Goal: Answer question/provide support: Share knowledge or assist other users

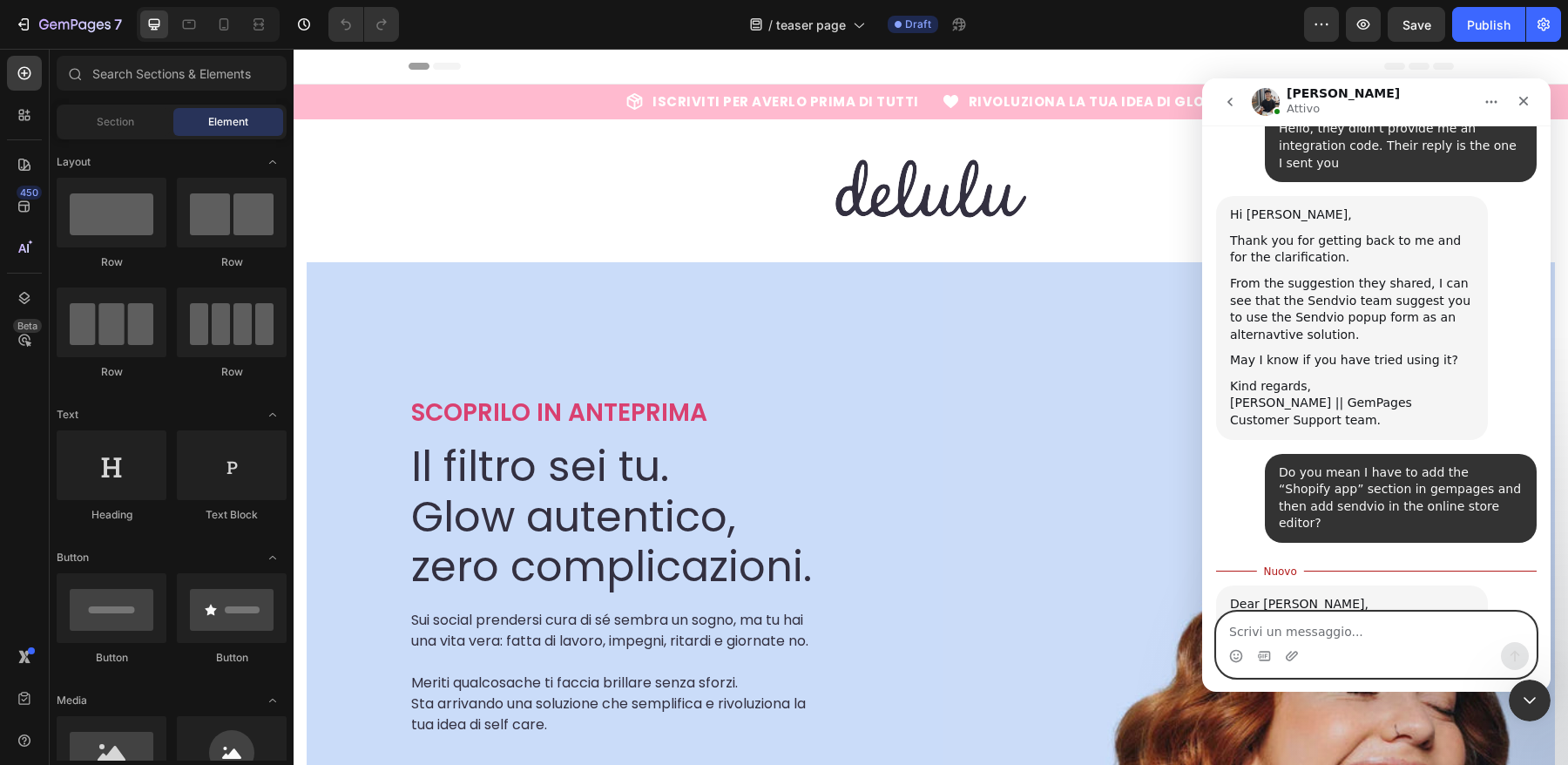
click at [1345, 622] on textarea "Scrivi un messaggio..." at bounding box center [1375, 628] width 319 height 30
click at [1339, 619] on textarea "Scrivi un messaggio..." at bounding box center [1375, 628] width 319 height 30
type textarea "No,"
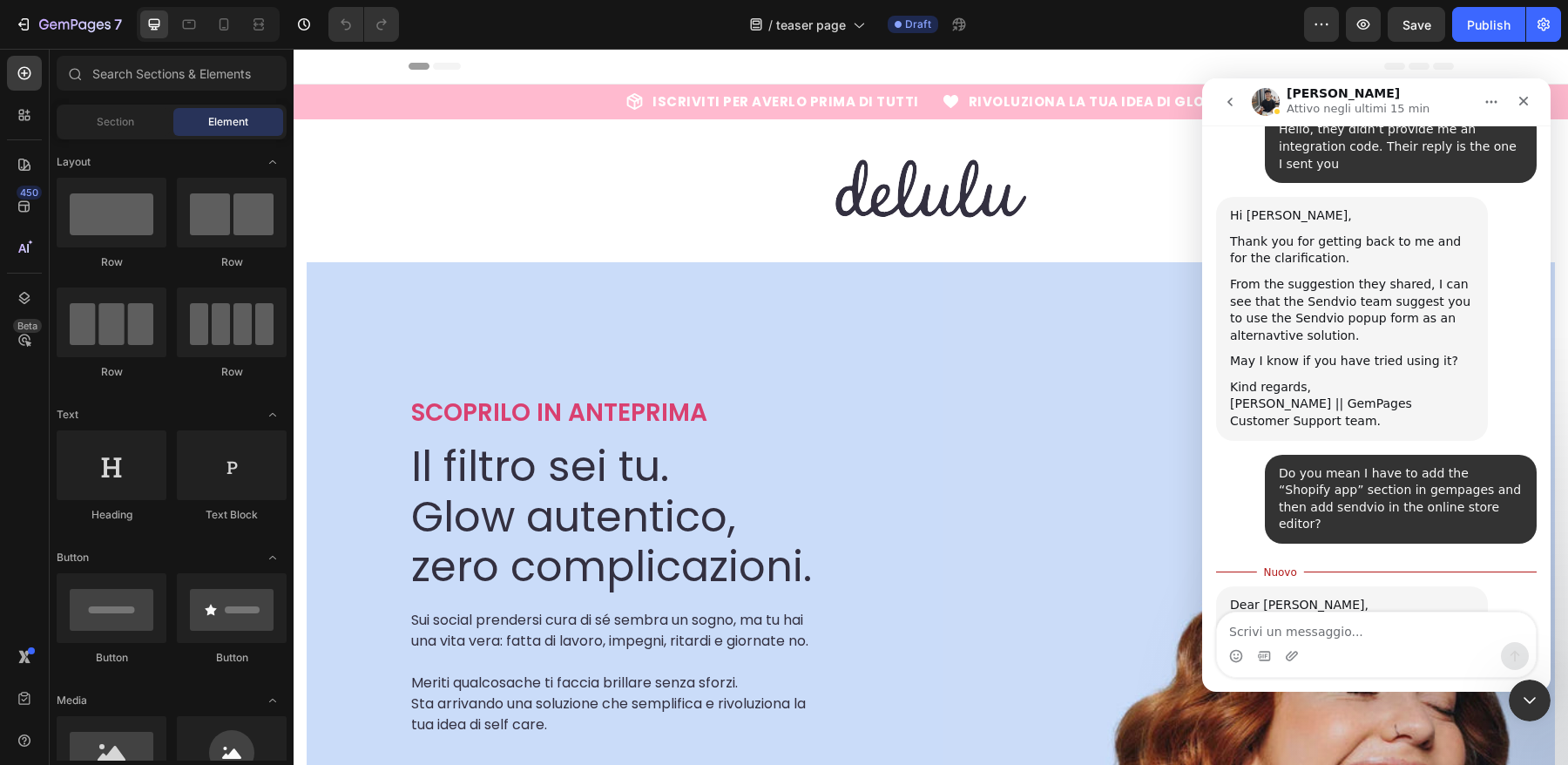
scroll to position [2986, 0]
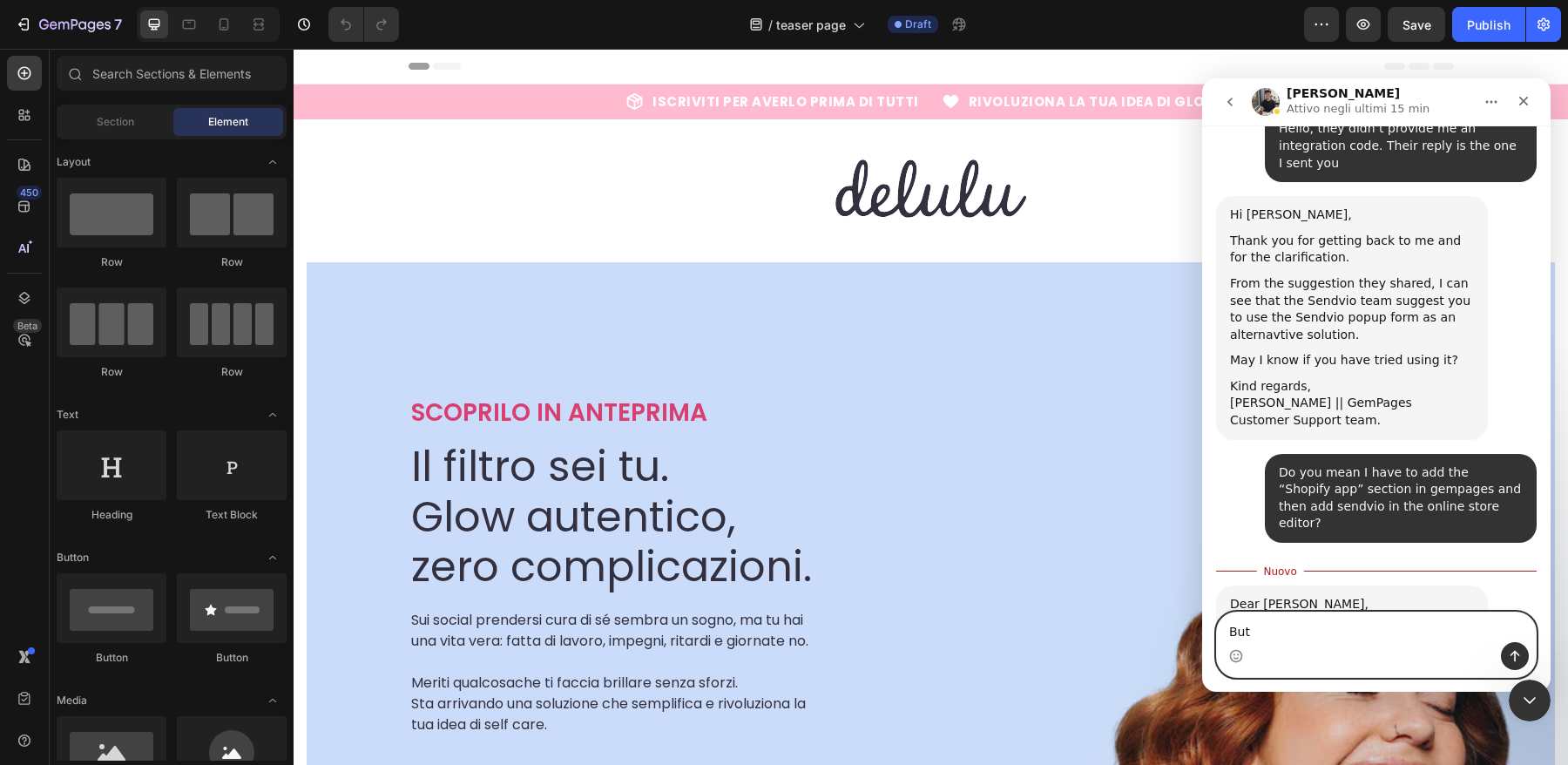
type textarea "But I"
paste textarea "I don't know if it's clear to you what I need to do with the form, but the pop-…"
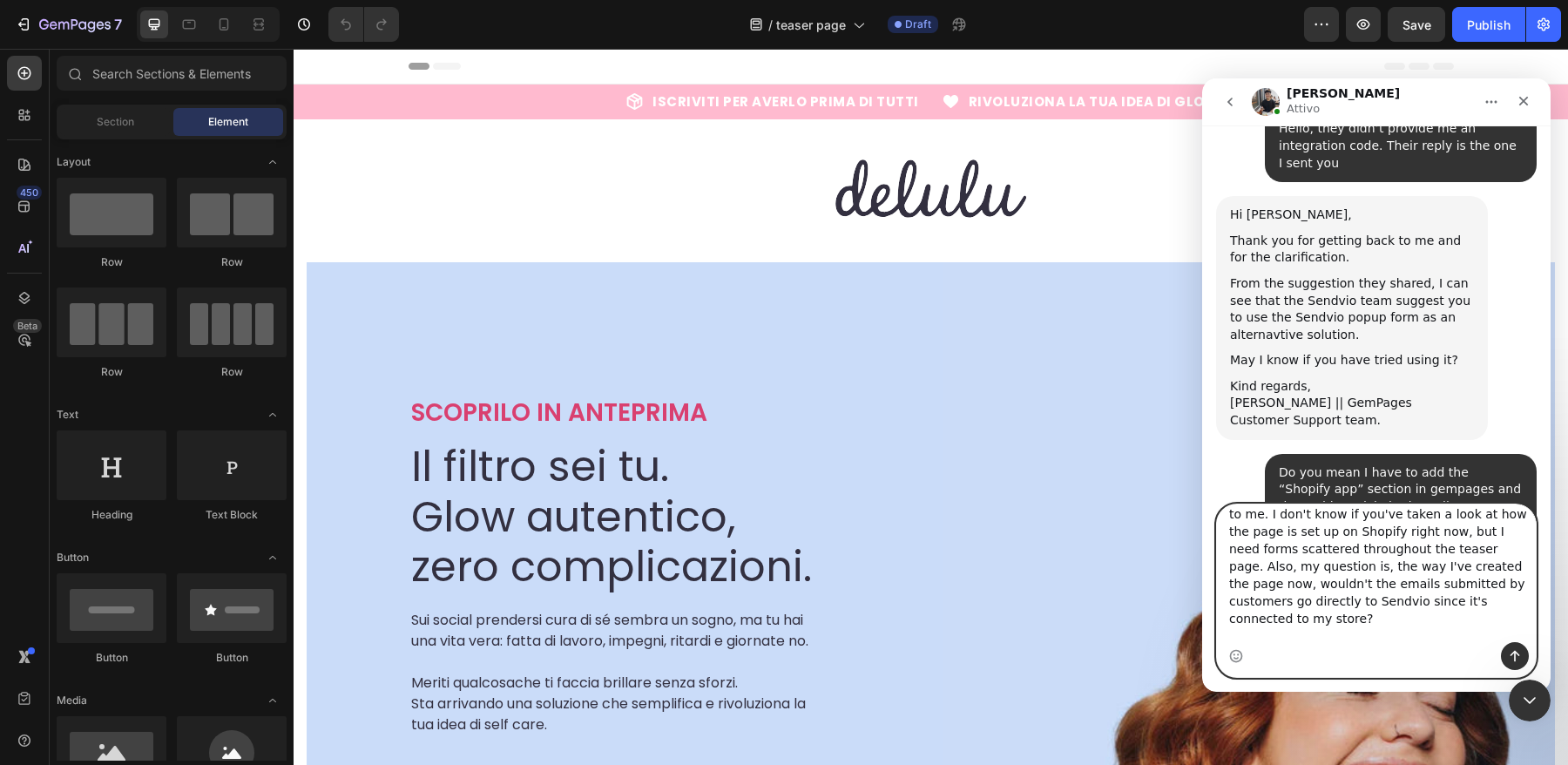
scroll to position [3094, 0]
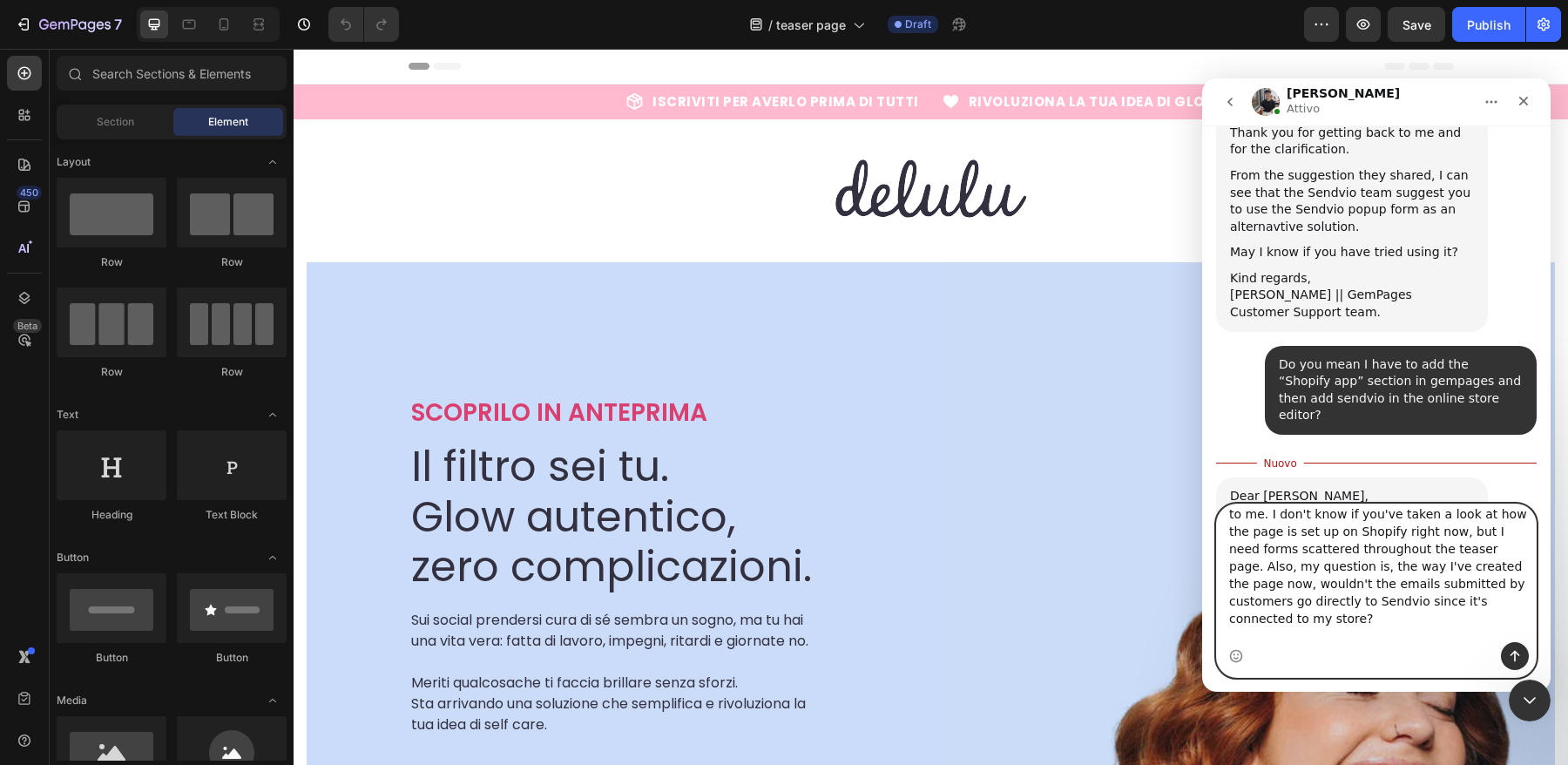
click at [1235, 625] on textarea "I don't know if it's clear to you what I need to do with the form, but the pop-…" at bounding box center [1375, 573] width 319 height 138
type textarea "I don't know if it's clear to you what I need to do with the form, but the pop-…"
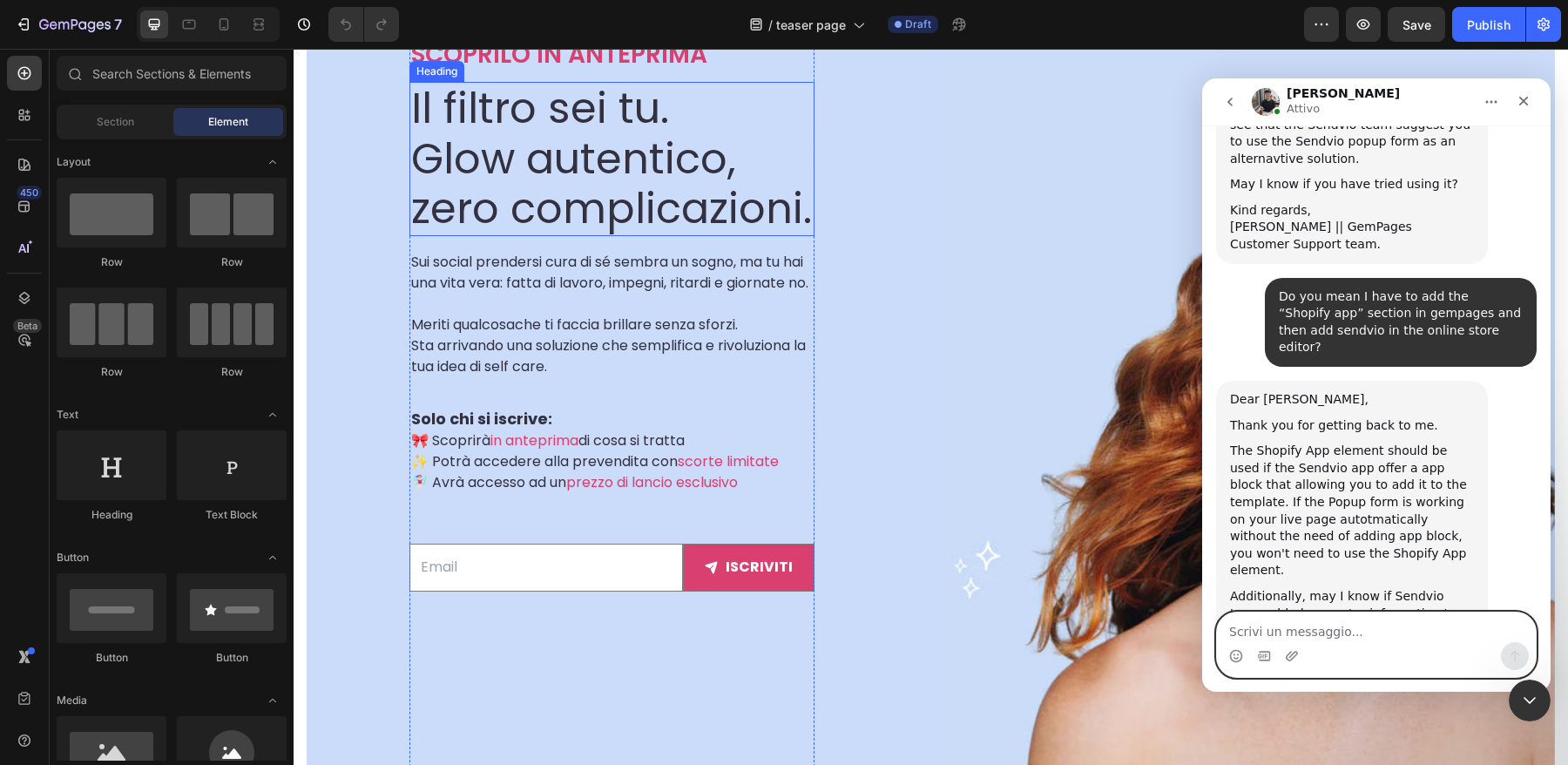
scroll to position [393, 0]
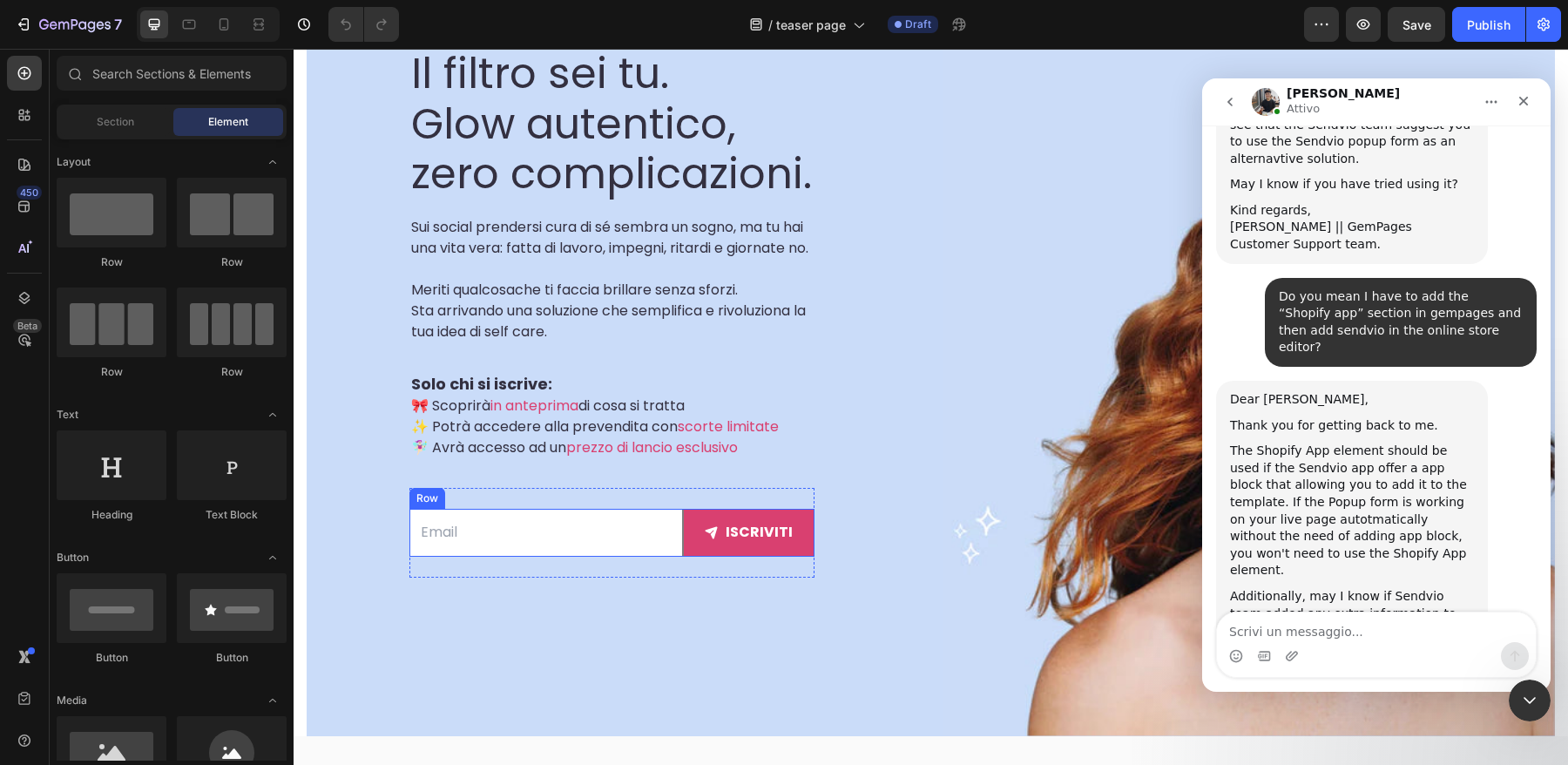
click at [741, 556] on div "Email Field iscriviti Submit Button Row" at bounding box center [612, 533] width 405 height 48
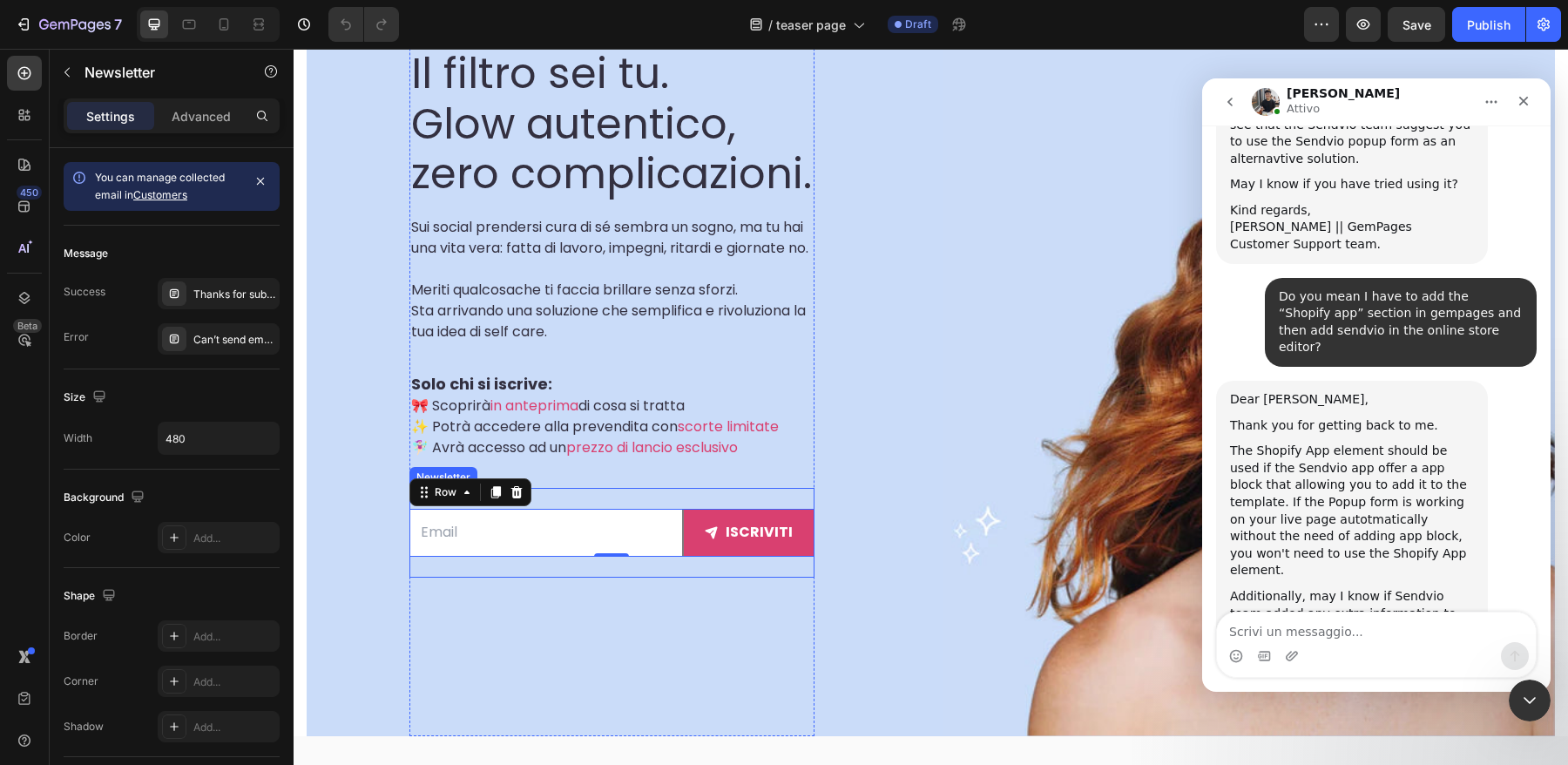
click at [569, 520] on div "Email Field iscriviti Submit Button Row 0 Newsletter" at bounding box center [612, 533] width 405 height 89
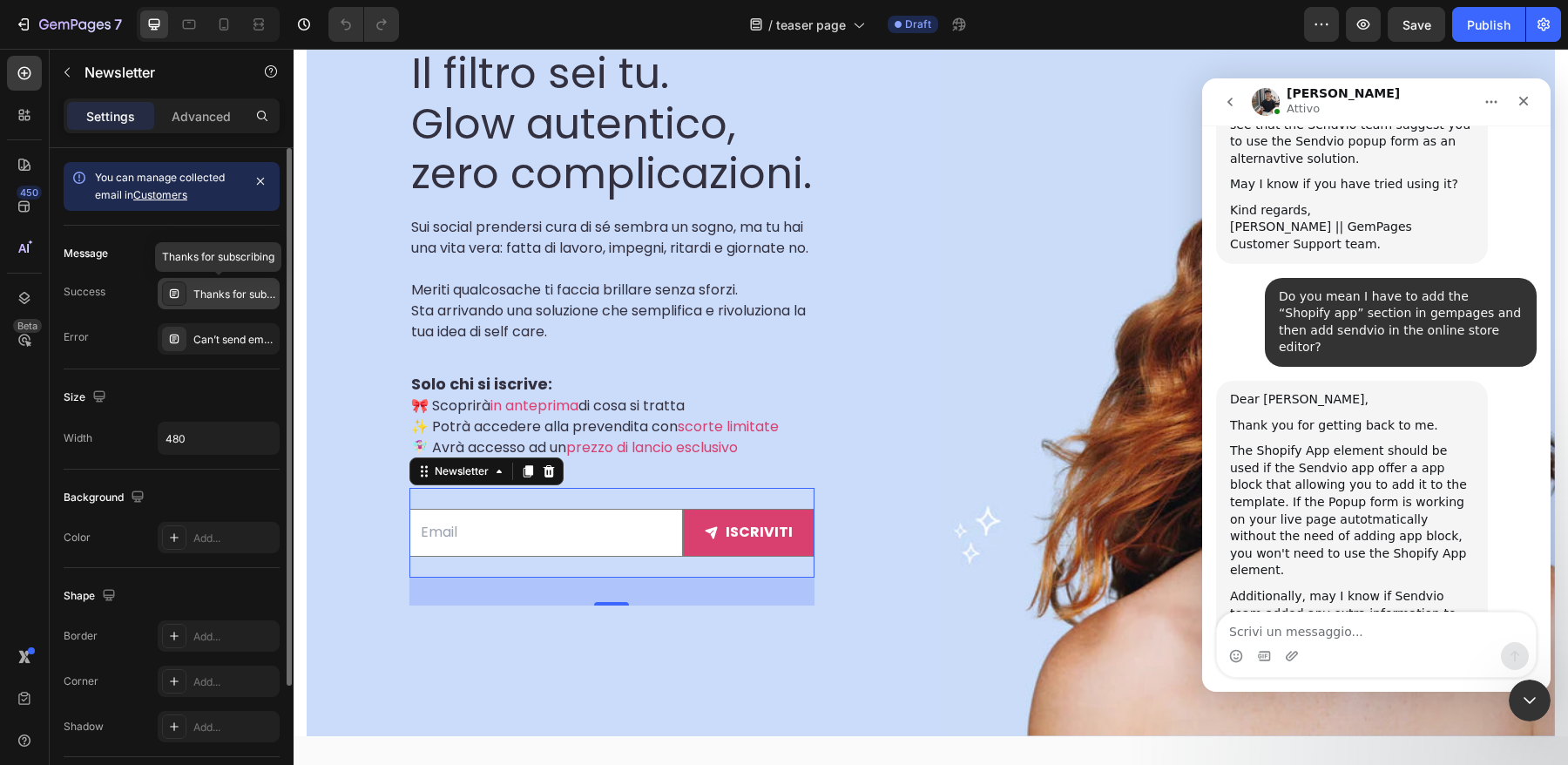
click at [221, 301] on div "Thanks for subscribing" at bounding box center [234, 295] width 81 height 16
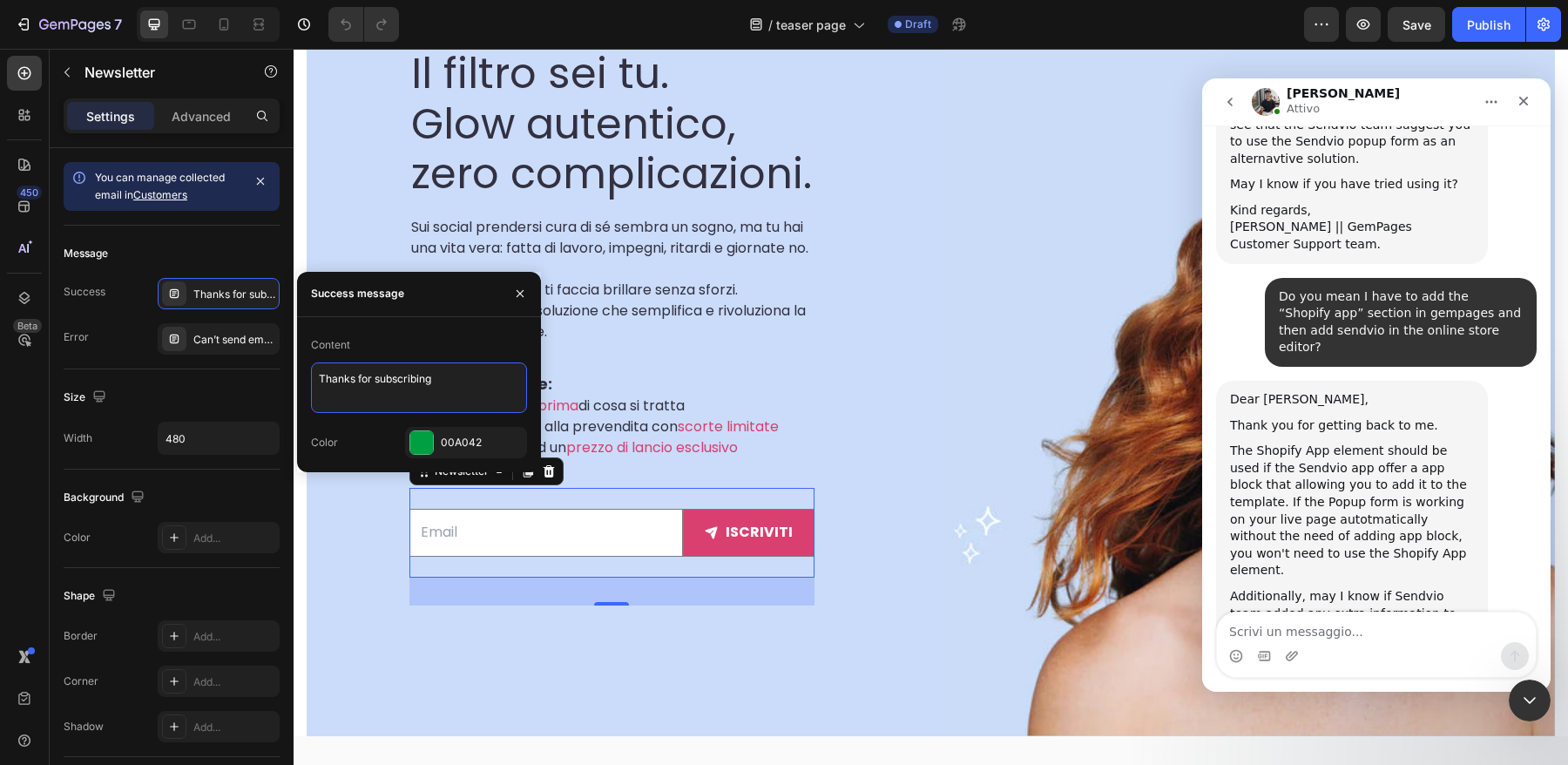
drag, startPoint x: 453, startPoint y: 390, endPoint x: 295, endPoint y: 368, distance: 159.5
click at [297, 368] on div "Content Thanks for subscribing Color 00A042" at bounding box center [419, 394] width 244 height 127
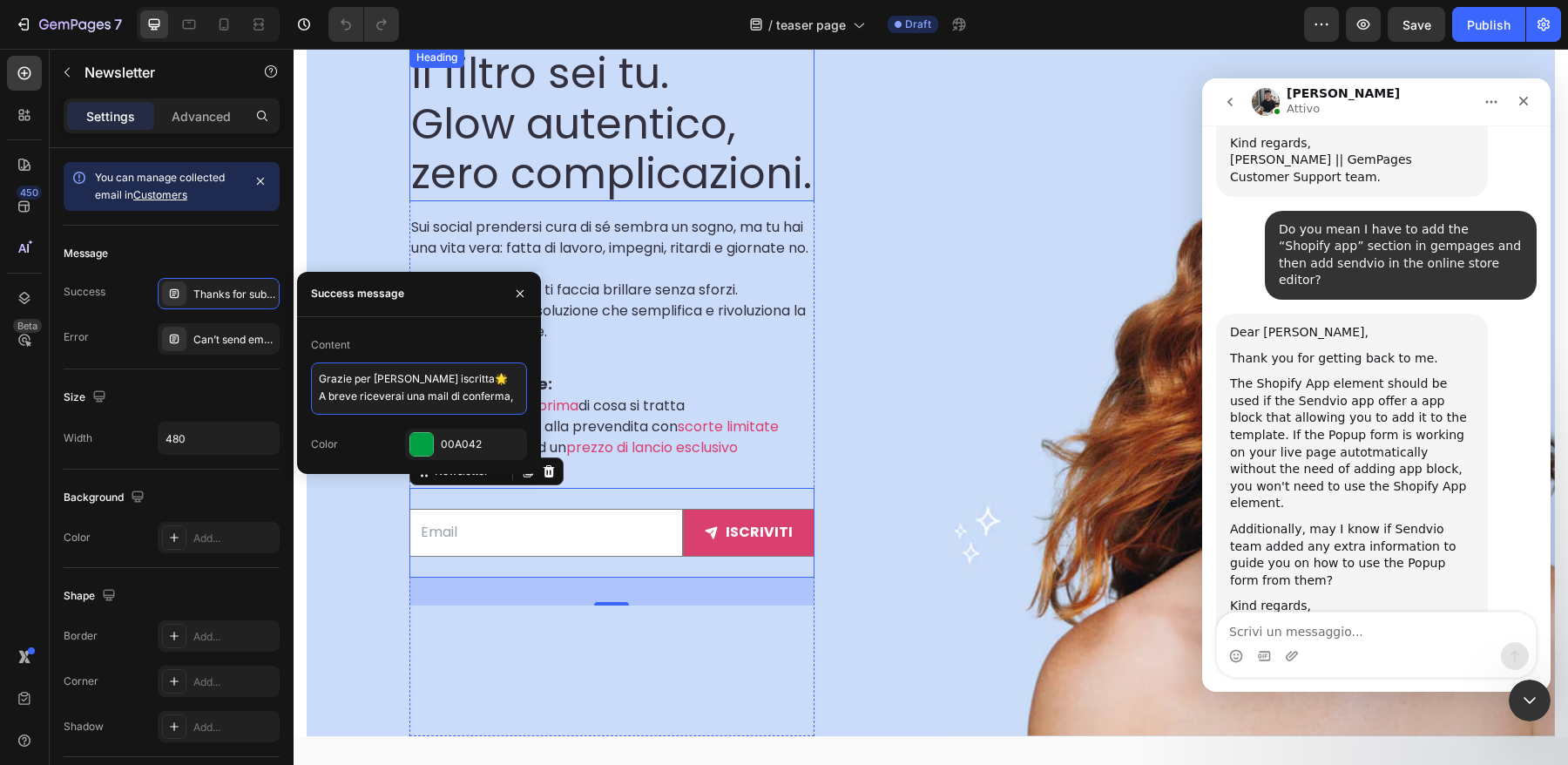
scroll to position [6, 0]
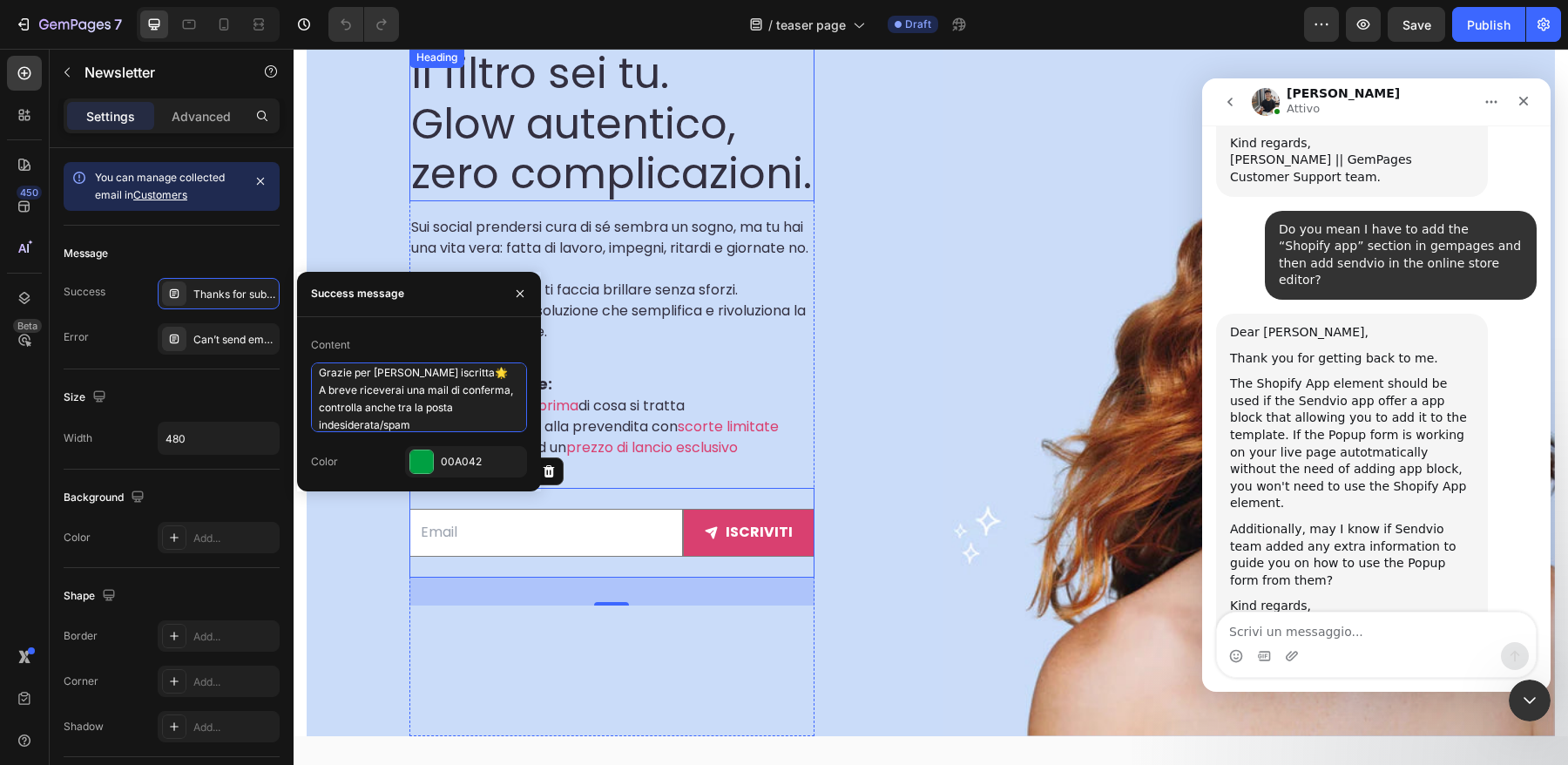
type textarea "Grazie per [PERSON_NAME] iscritta🌟 A breve riceverai una mail di conferma, cont…"
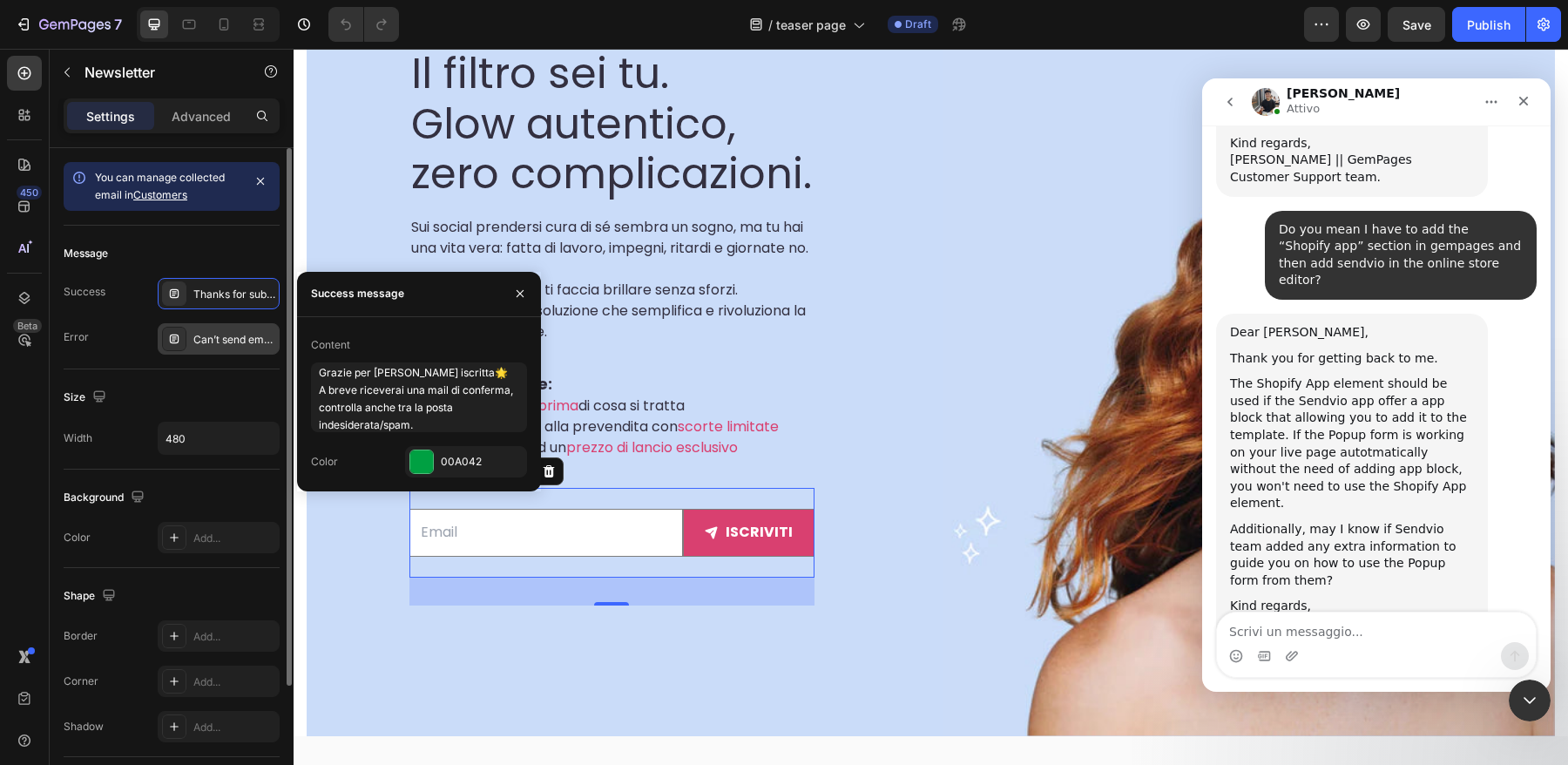
click at [235, 340] on div "Can’t send email. Please try again later." at bounding box center [234, 340] width 81 height 16
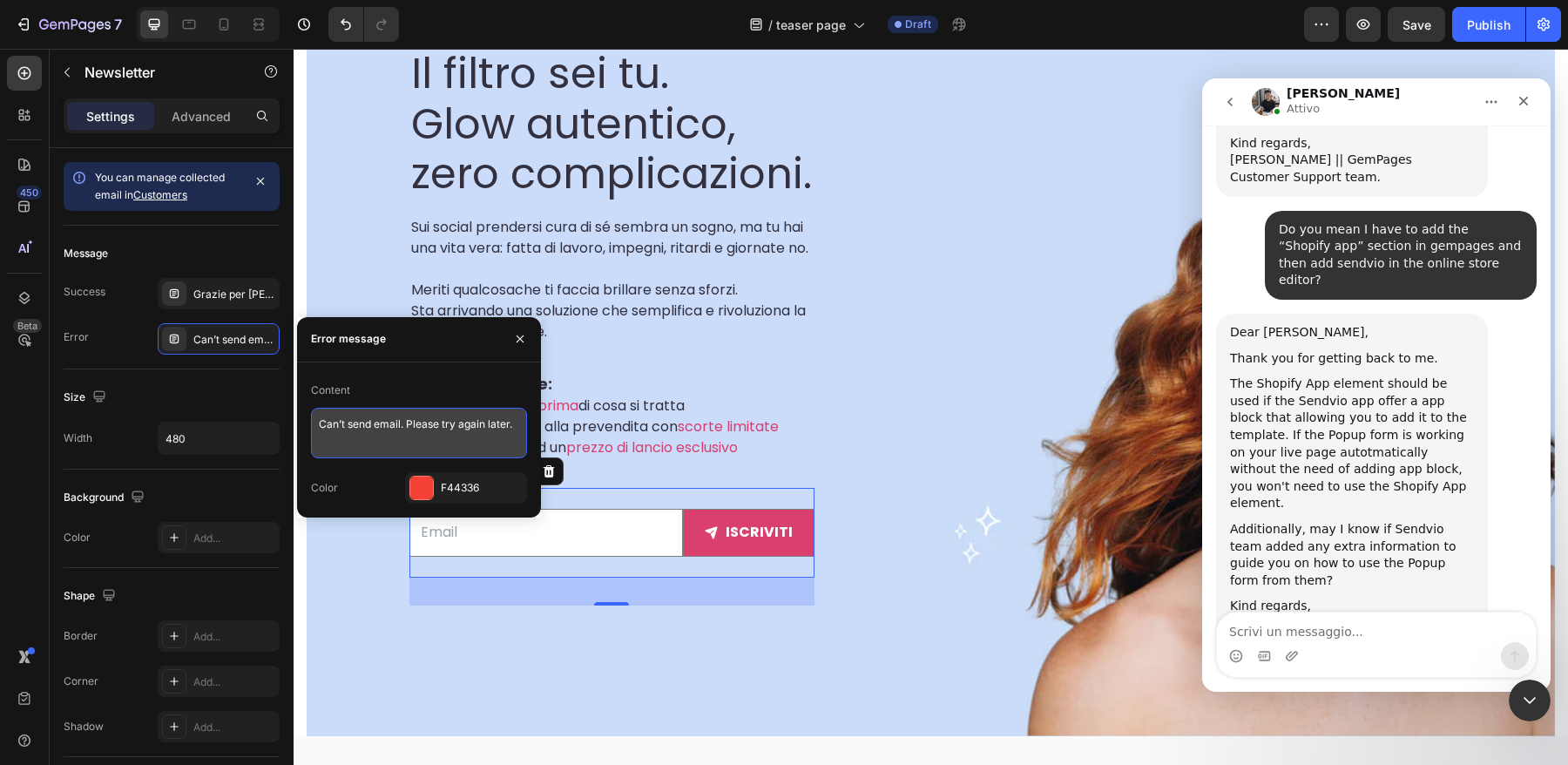
click at [422, 429] on textarea "Can’t send email. Please try again later." at bounding box center [419, 432] width 216 height 51
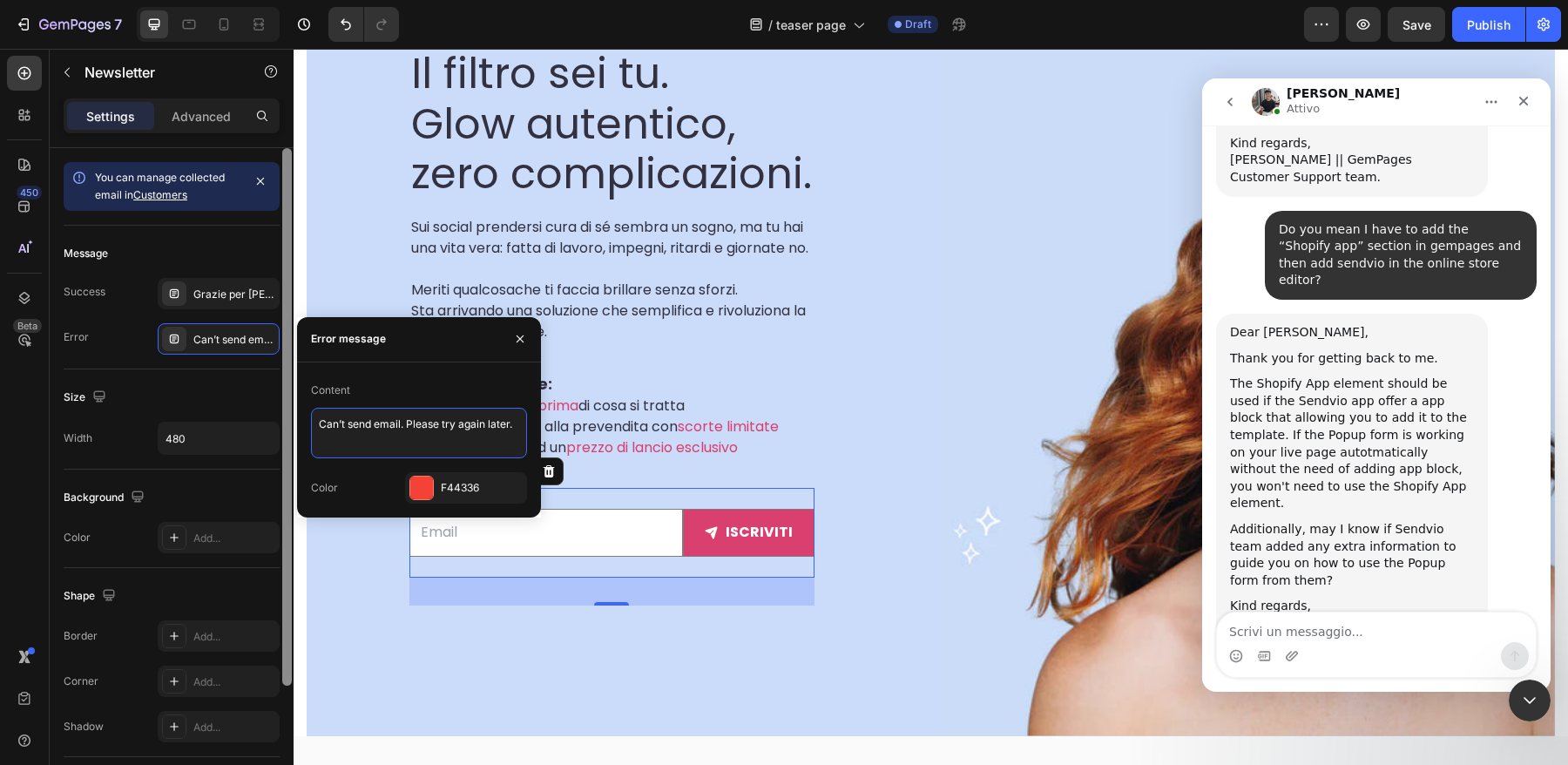
drag, startPoint x: 402, startPoint y: 429, endPoint x: 285, endPoint y: 427, distance: 117.0
click at [285, 427] on div "450 Beta Sections(18) Elements(83) Section Element Hero Section Product Detail …" at bounding box center [147, 406] width 294 height 716
type textarea "L'iscrizione non è andata a buon fine. Per favore prova di nuovo."
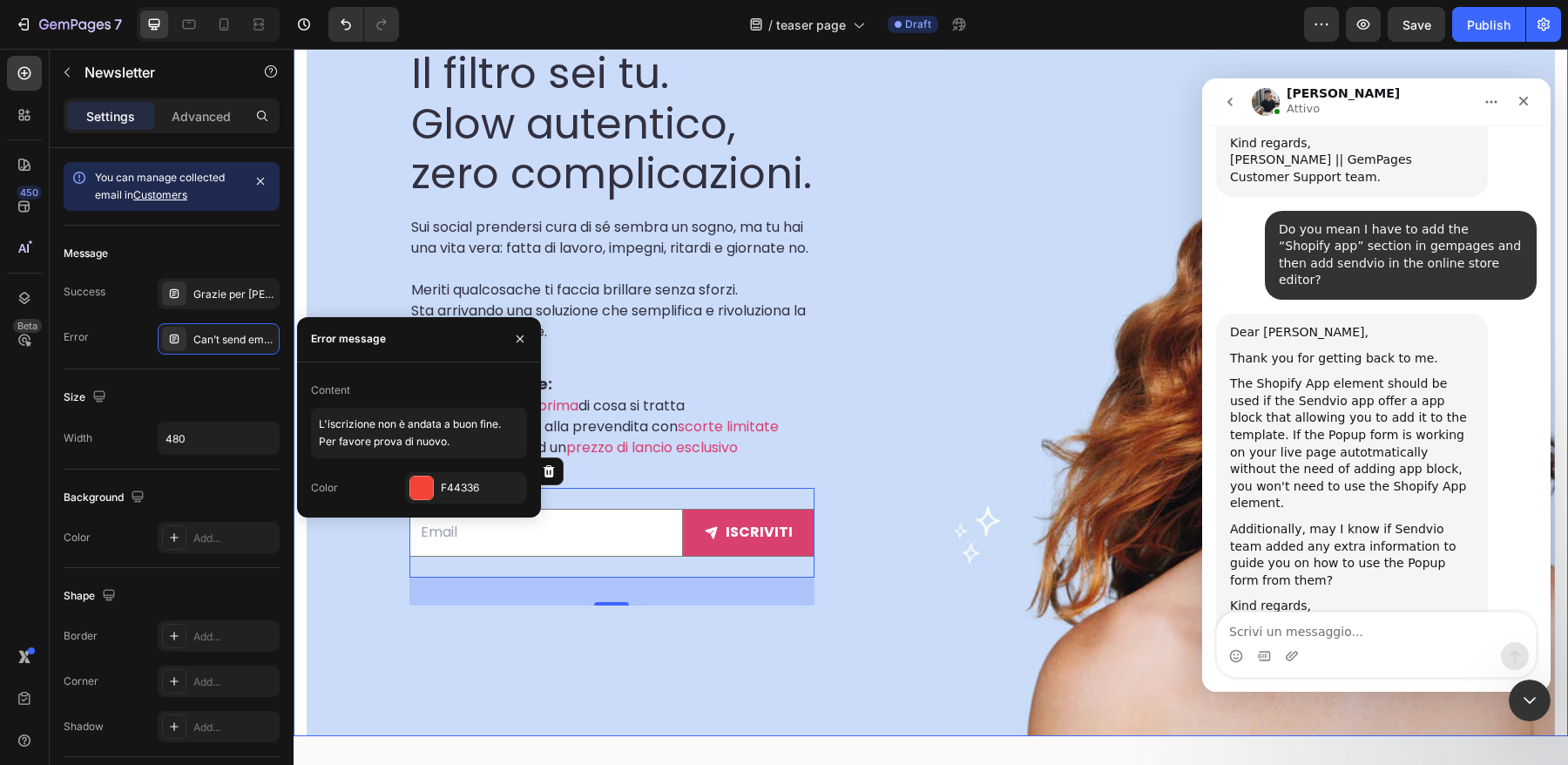
click at [385, 604] on div "SCOPRILO IN ANTEPRIMA Text block Il filtro sei tu. Glow autentico, zero complic…" at bounding box center [612, 302] width 611 height 867
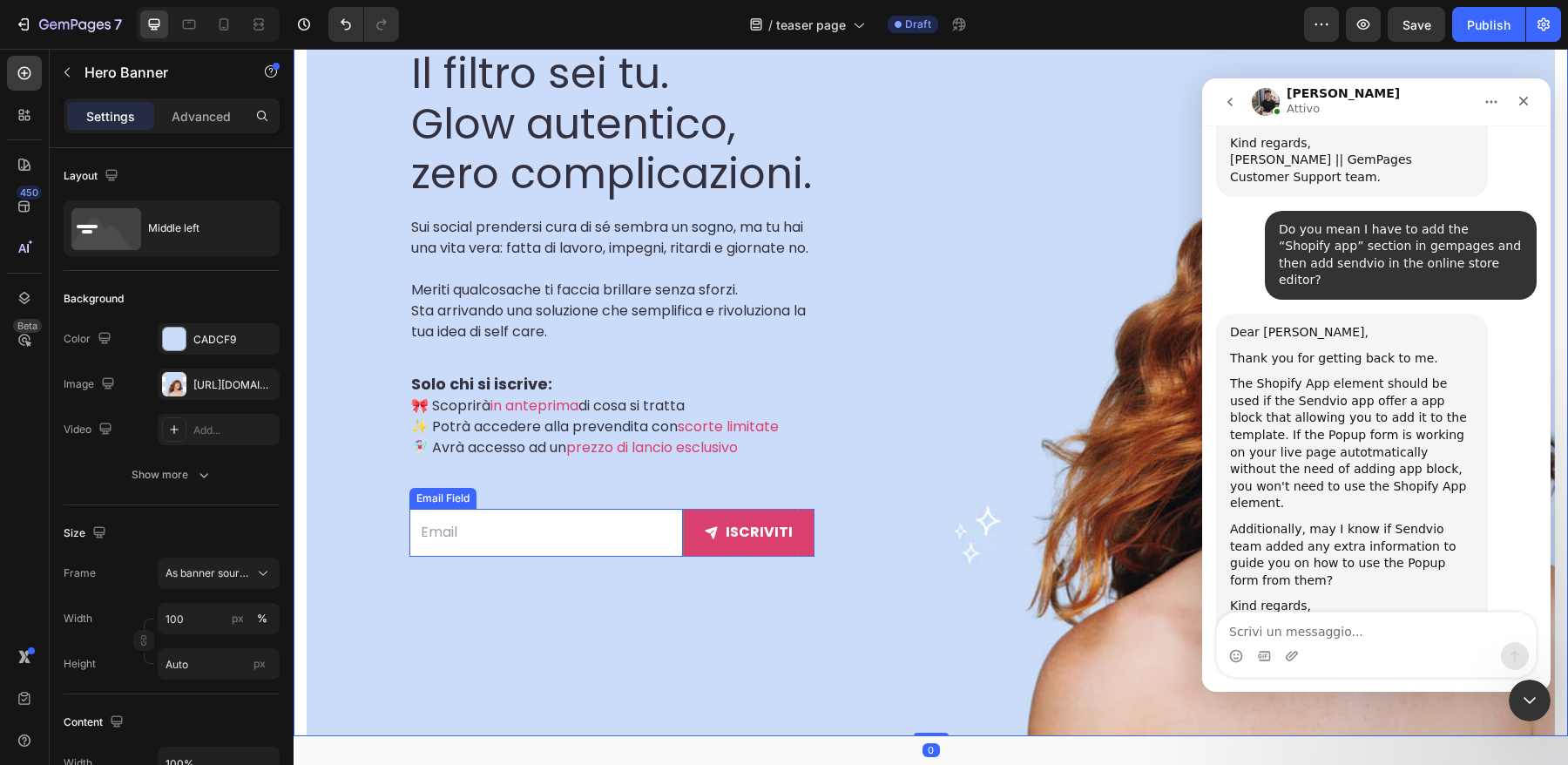
click at [538, 544] on input "email" at bounding box center [545, 533] width 273 height 48
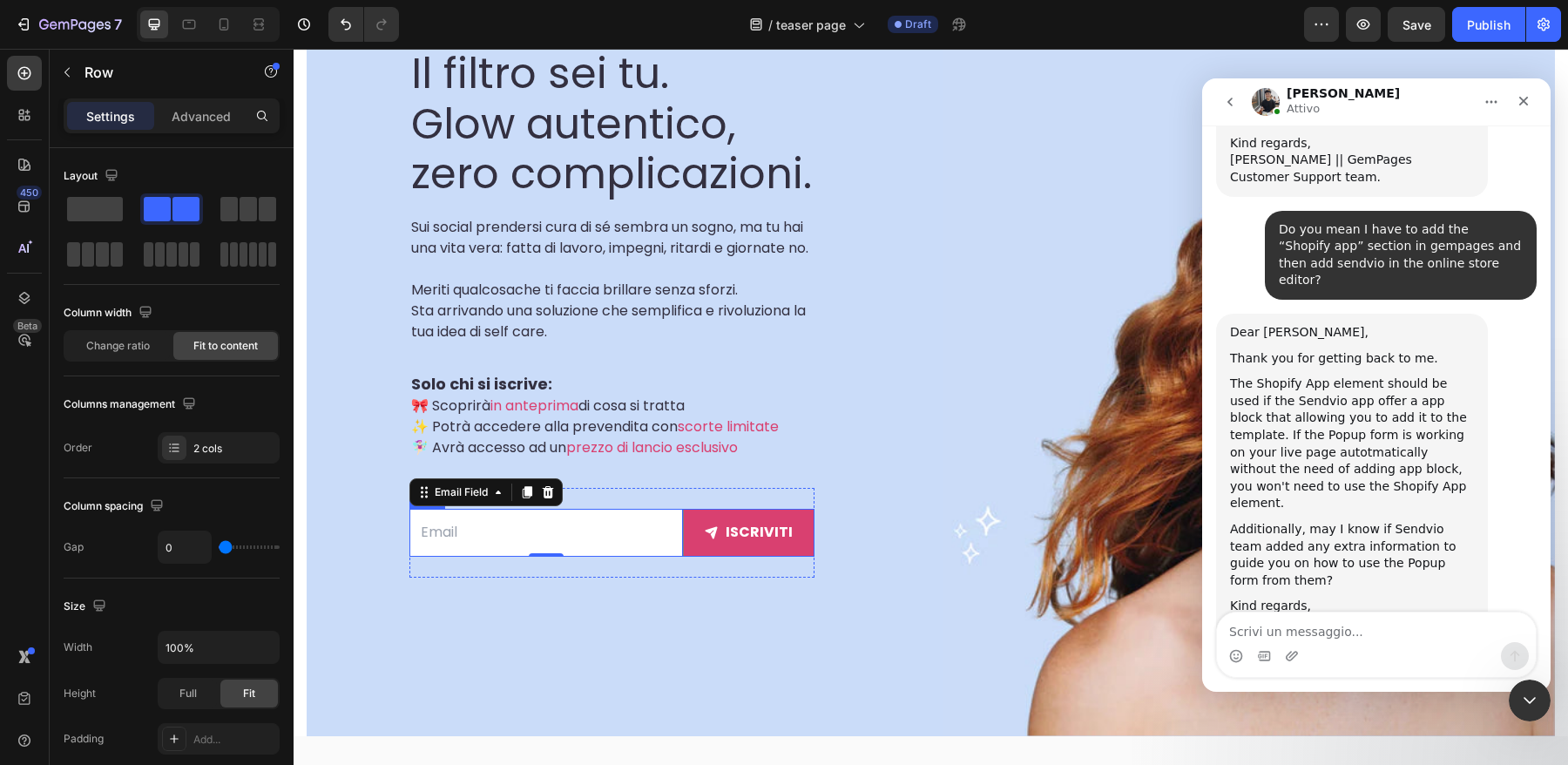
click at [742, 556] on div "Email Field 0 iscriviti Submit Button Row" at bounding box center [612, 533] width 405 height 48
click at [746, 578] on div "Email Field iscriviti Submit Button Row 0 Newsletter" at bounding box center [612, 533] width 405 height 89
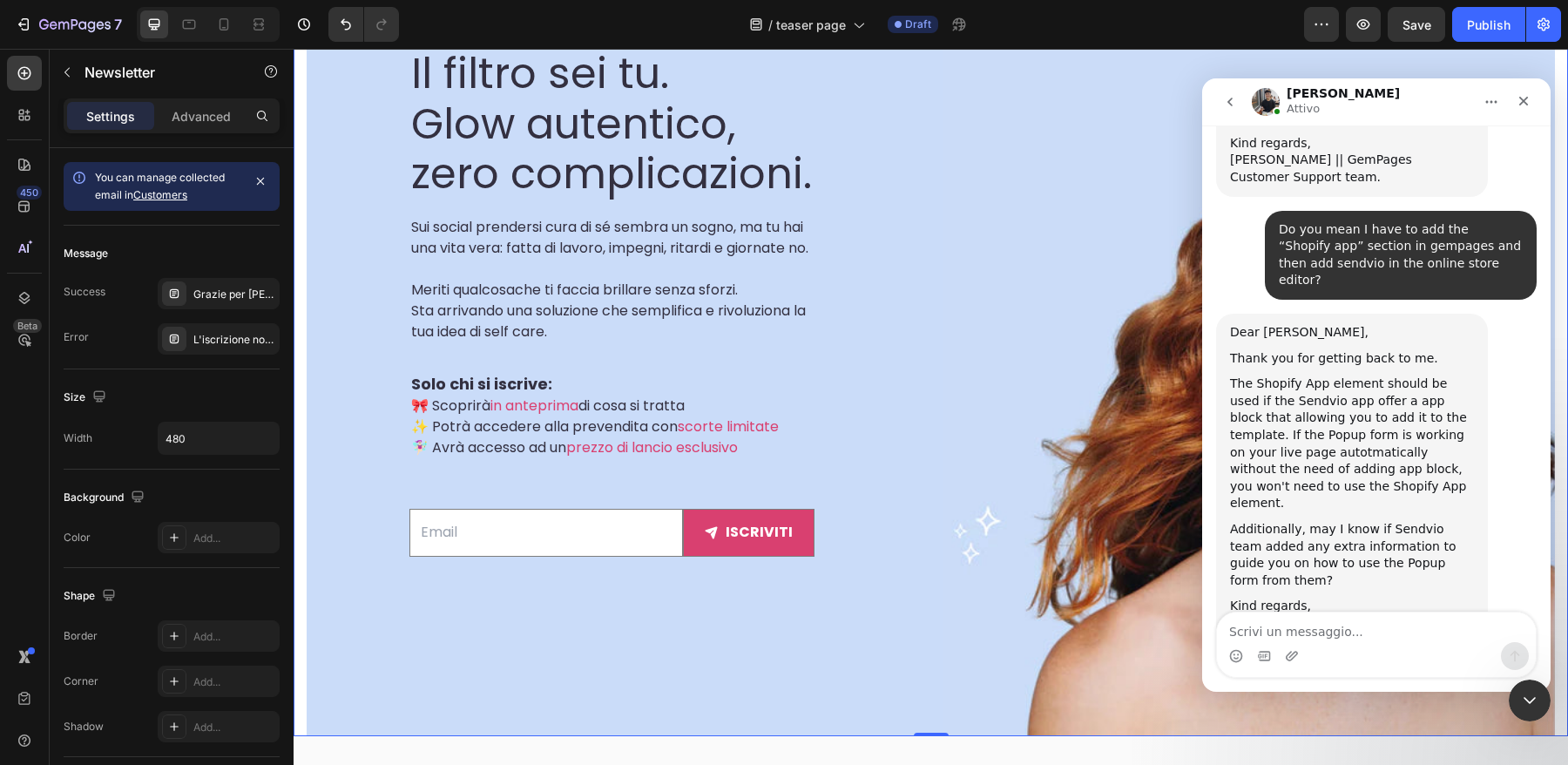
click at [847, 553] on div "SCOPRILO IN ANTEPRIMA Text block Il filtro sei tu. Glow autentico, zero complic…" at bounding box center [612, 302] width 611 height 867
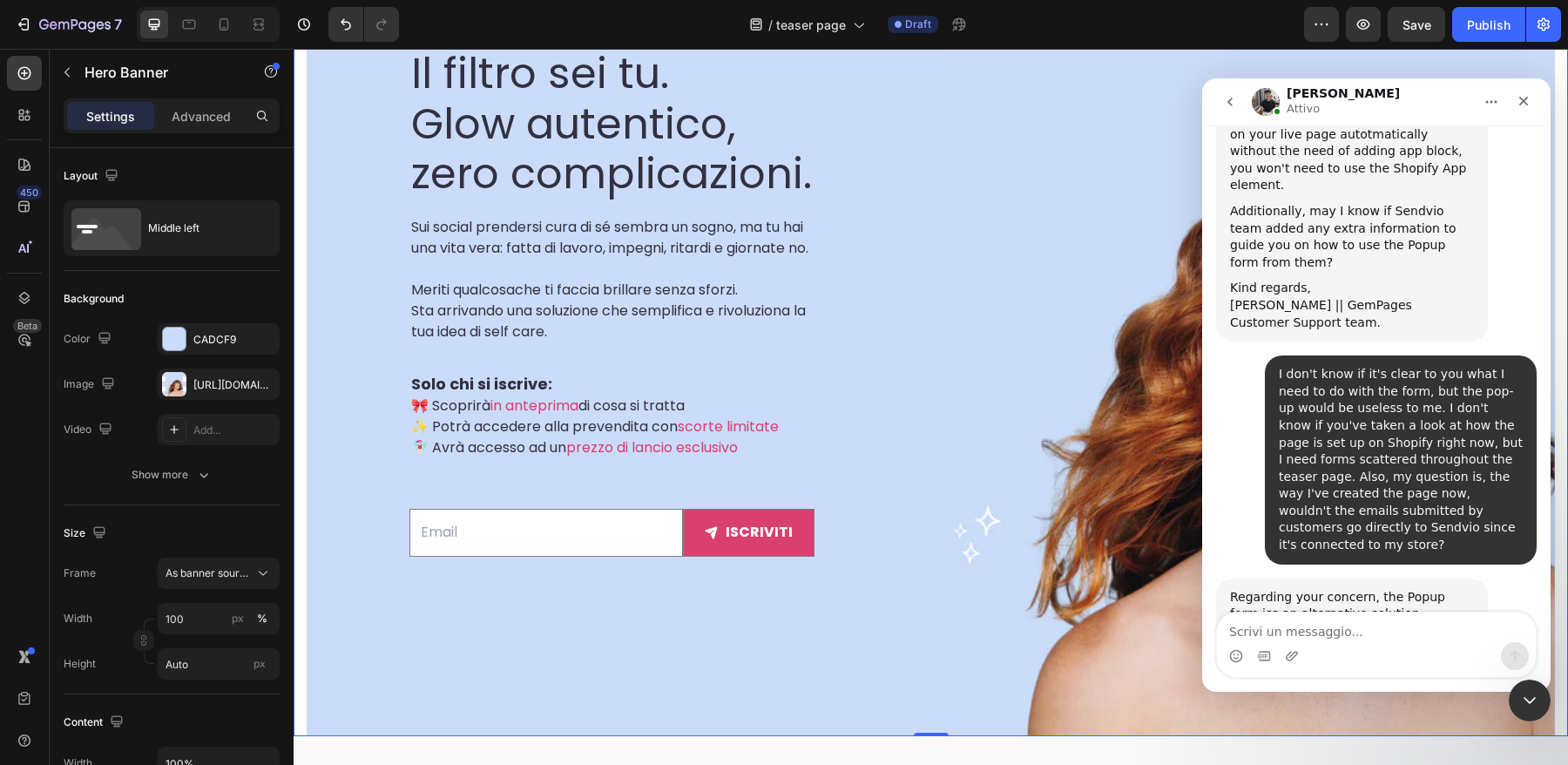
scroll to position [3513, 0]
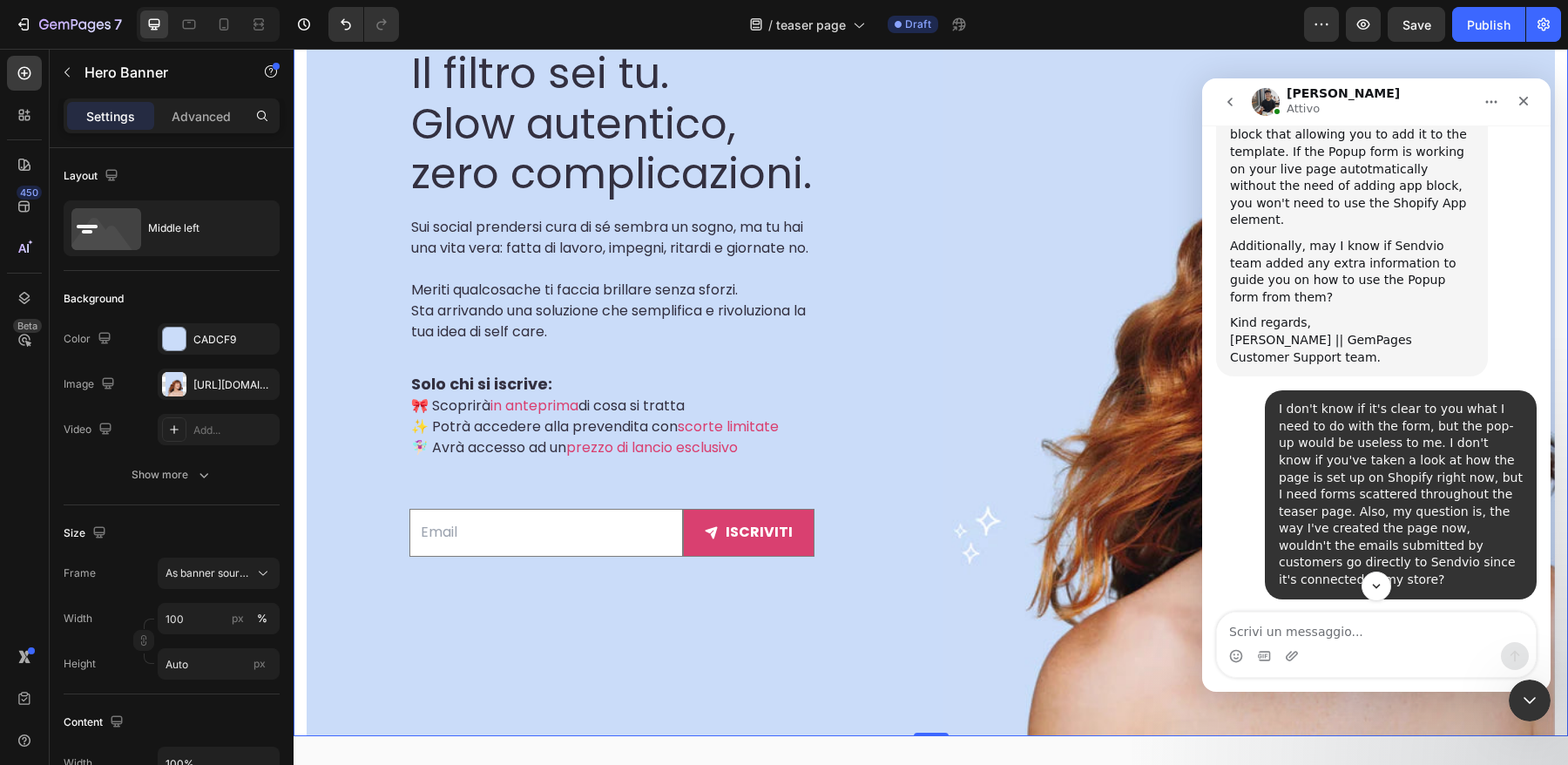
drag, startPoint x: 1228, startPoint y: 253, endPoint x: 1340, endPoint y: 418, distance: 199.4
click at [1340, 613] on div "Regarding your concern, the Popup form iss an alternative solution provided by …" at bounding box center [1352, 721] width 272 height 218
copy div "Regarding your concern, the Popup form iss an alternative solution provided by …"
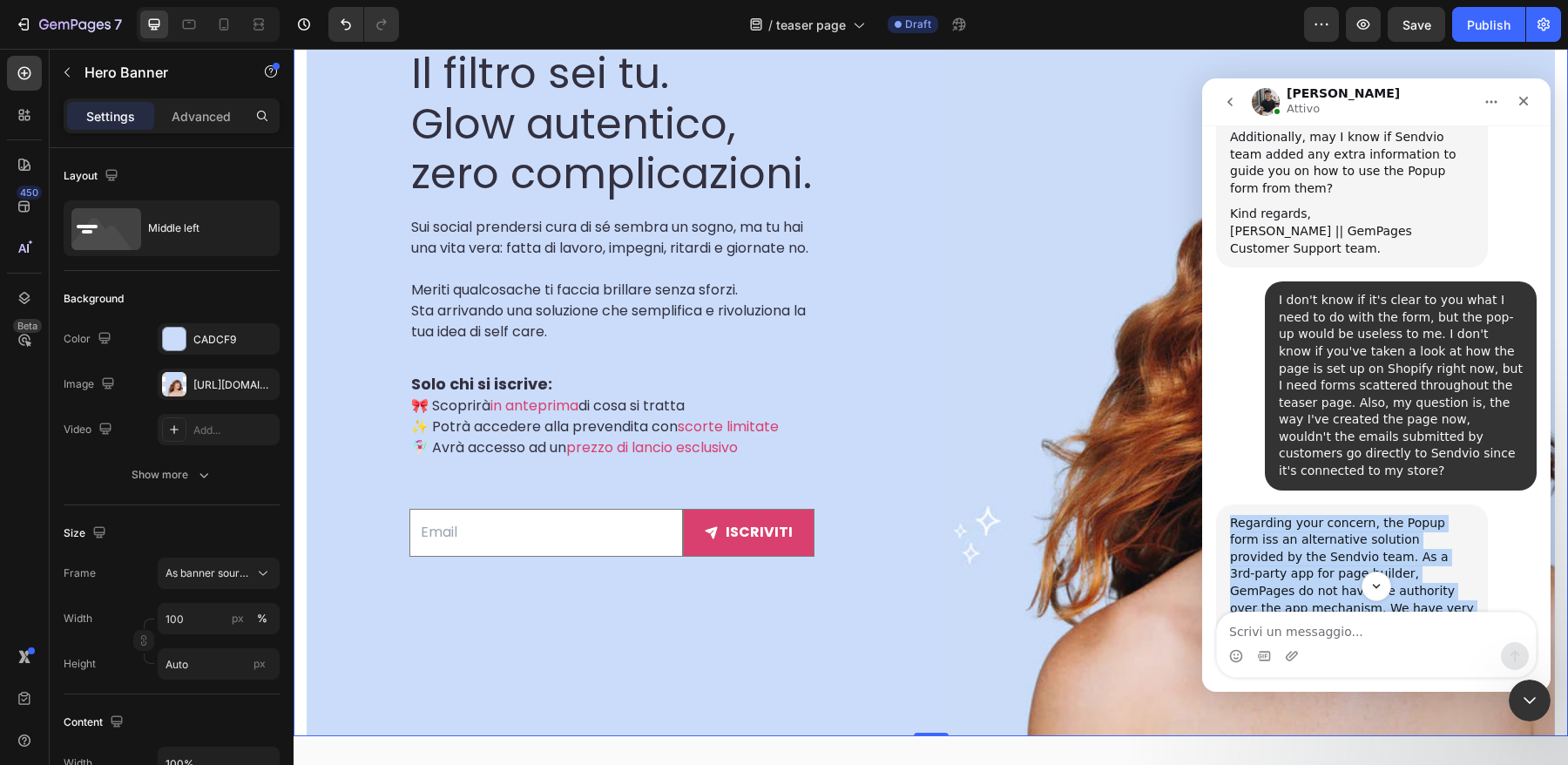
scroll to position [3649, 0]
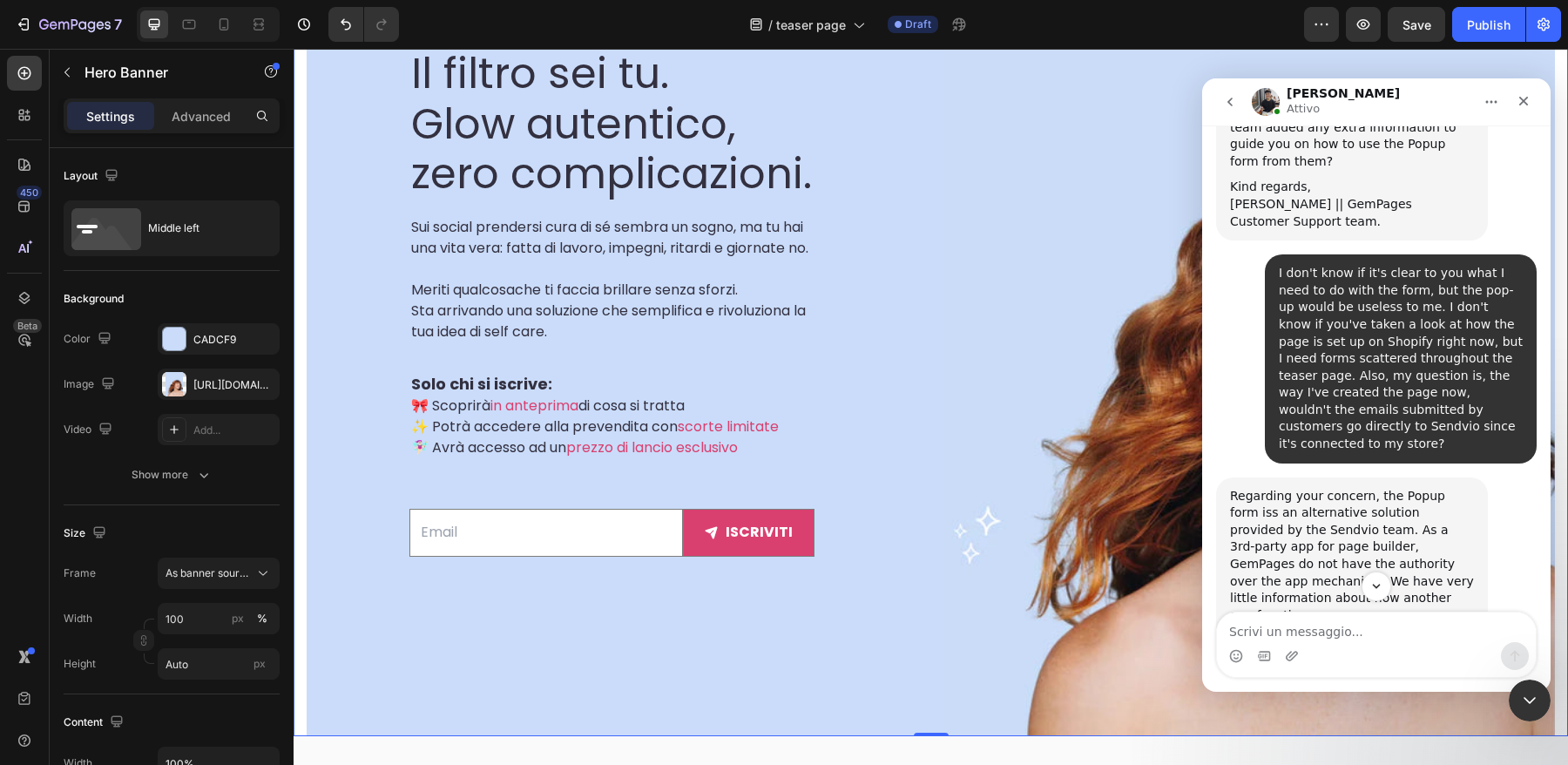
drag, startPoint x: 1233, startPoint y: 338, endPoint x: 1396, endPoint y: 477, distance: 214.2
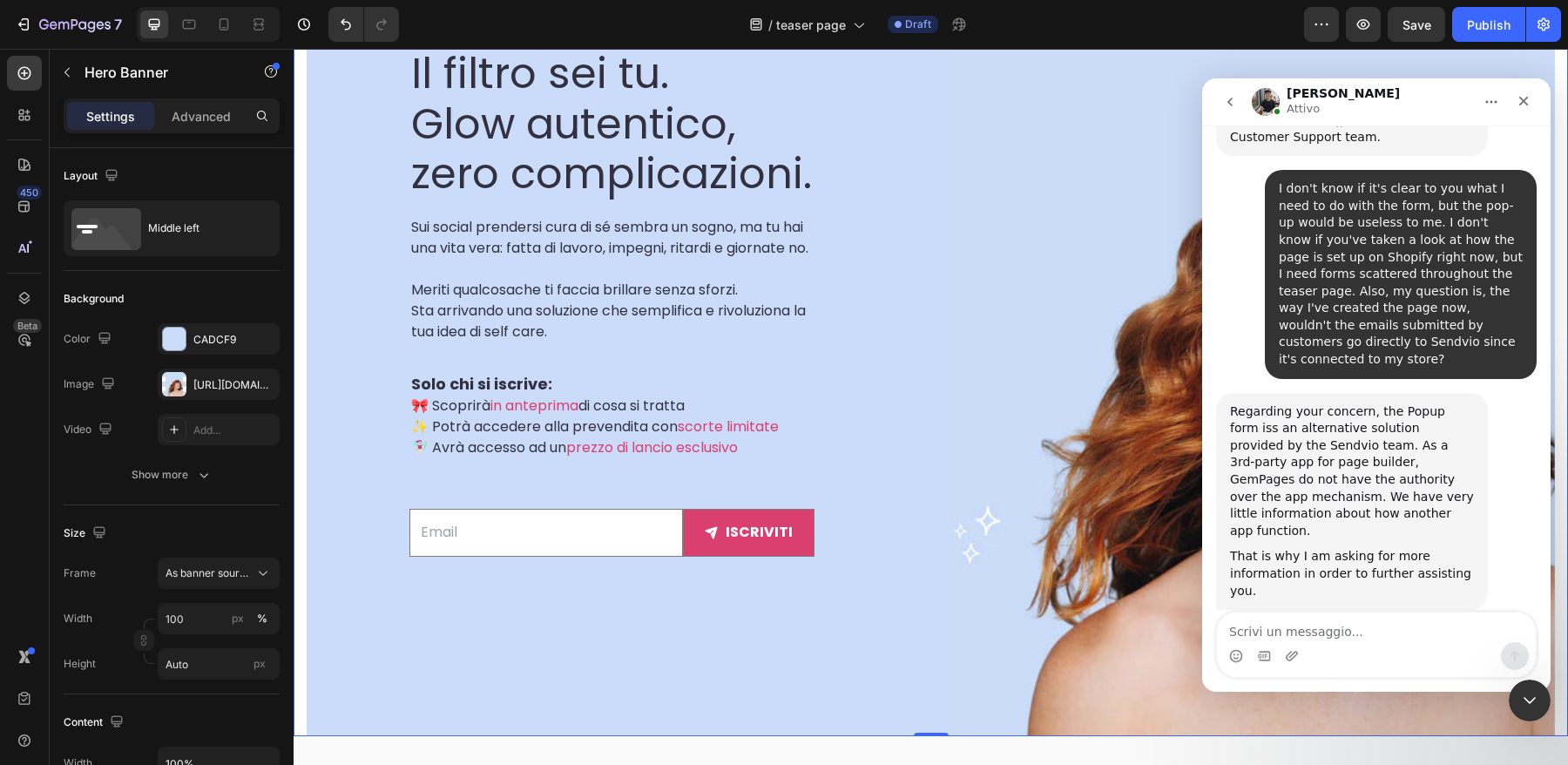
scroll to position [3737, 0]
click at [1257, 642] on div "Messenger Intercom" at bounding box center [1264, 656] width 14 height 28
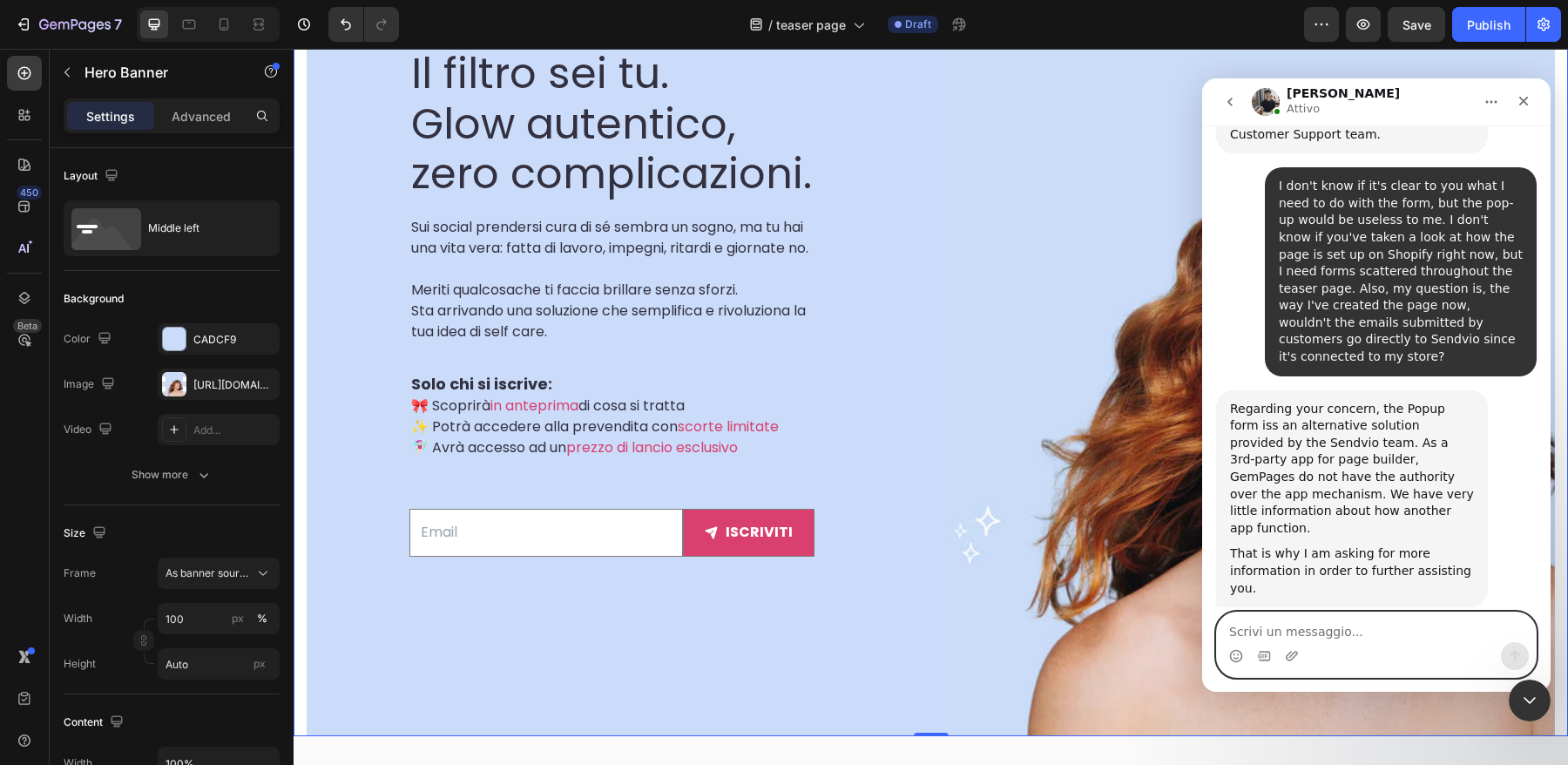
click at [1264, 631] on textarea "Scrivi un messaggio..." at bounding box center [1375, 628] width 319 height 30
paste textarea "4827"
type textarea "4827"
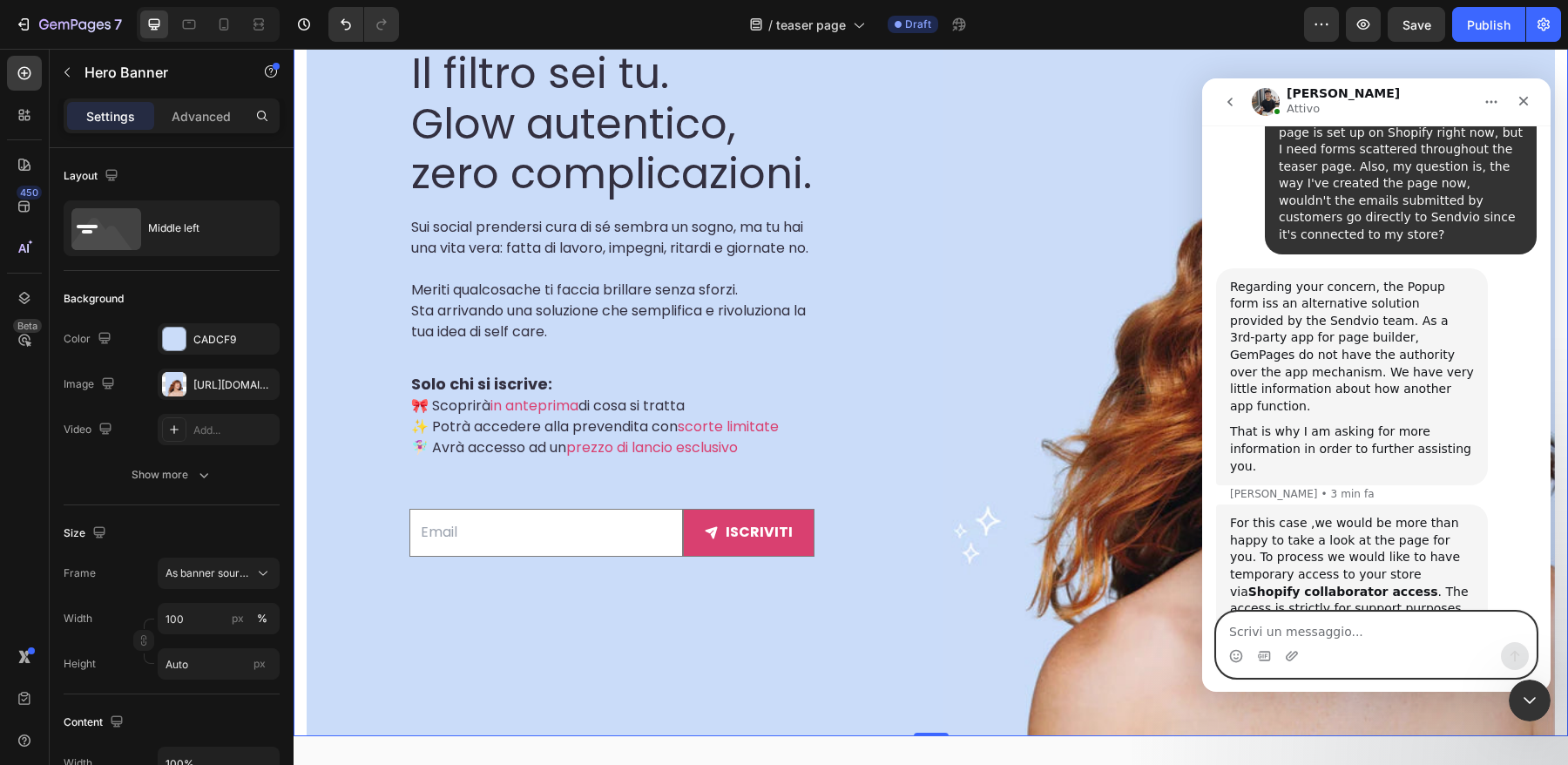
scroll to position [3861, 0]
click at [1411, 643] on div "Messenger Intercom" at bounding box center [1375, 656] width 319 height 28
click at [1268, 633] on textarea "Scrivi un messaggio..." at bounding box center [1375, 628] width 319 height 30
type textarea "Done"
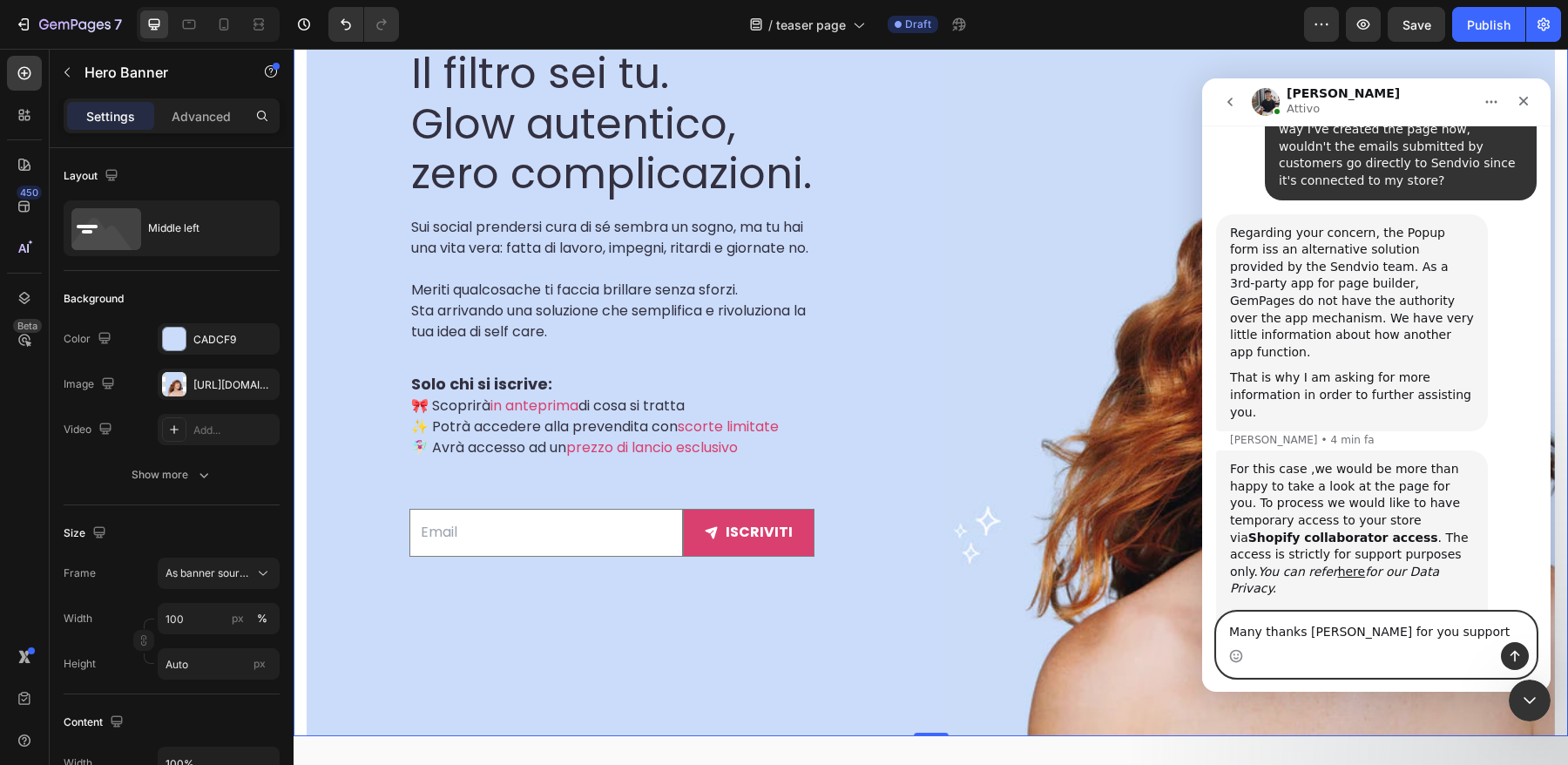
type textarea "Many thanks [PERSON_NAME] for you support"
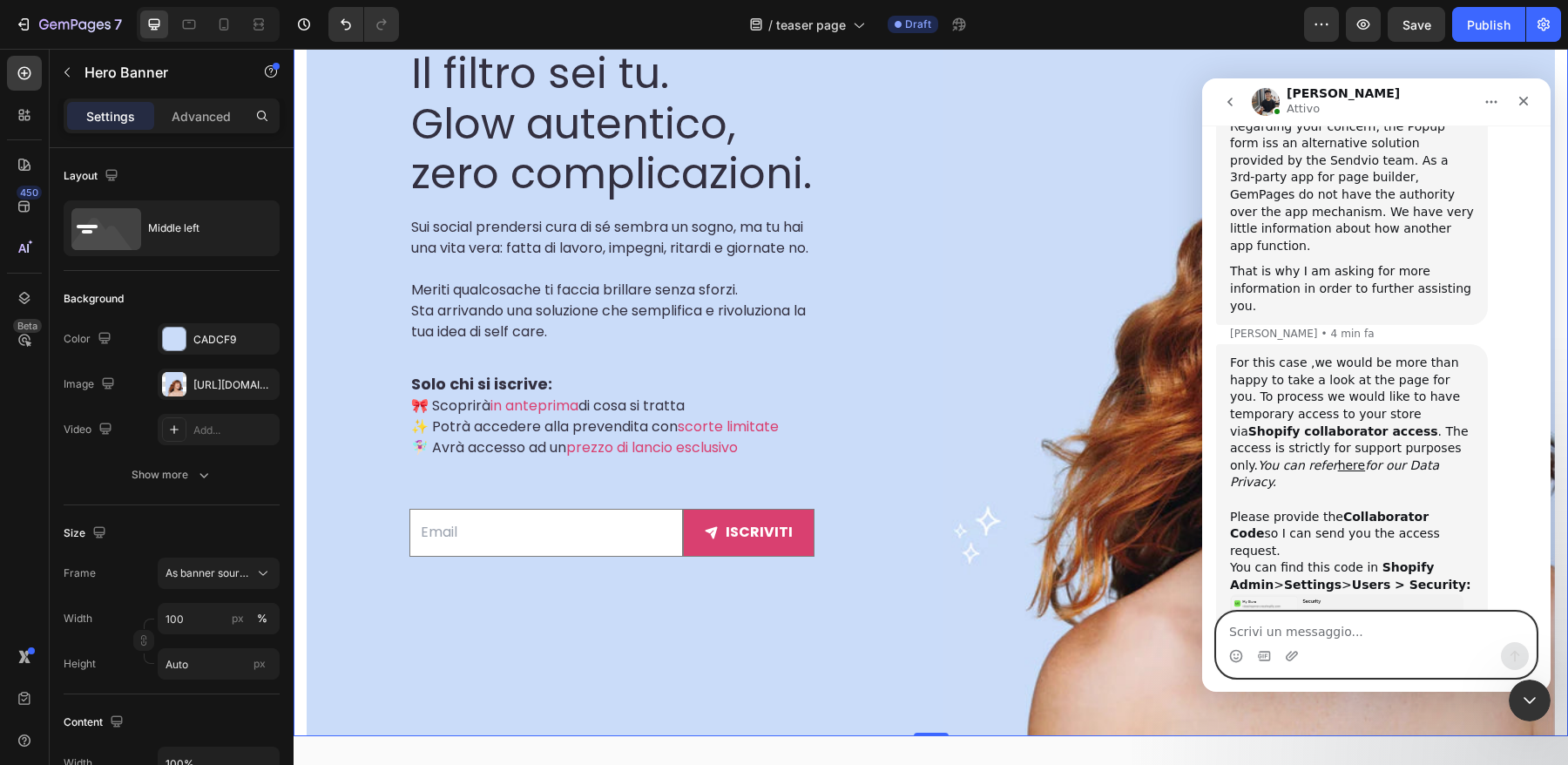
scroll to position [4063, 0]
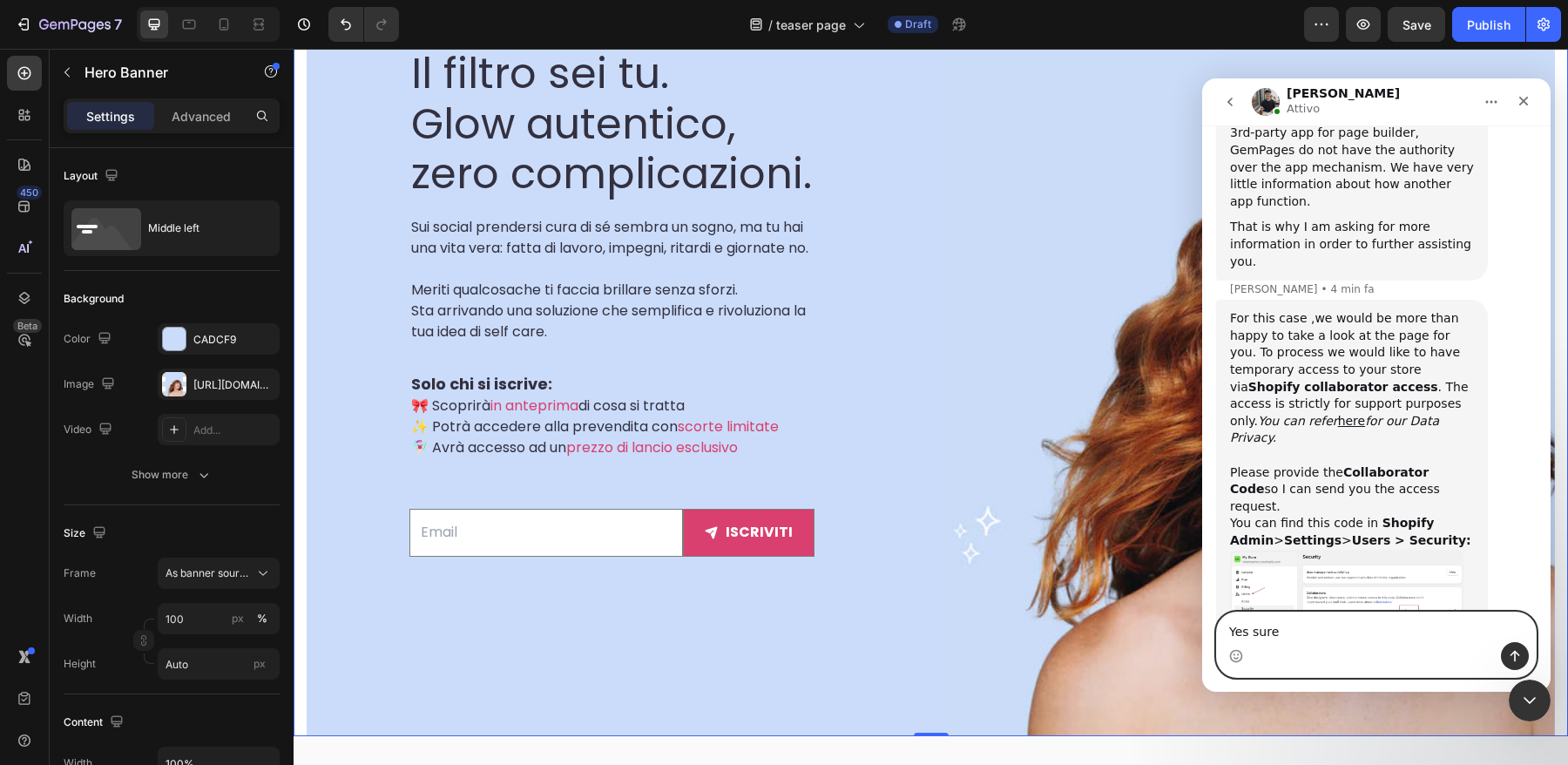
type textarea "Yes sure"
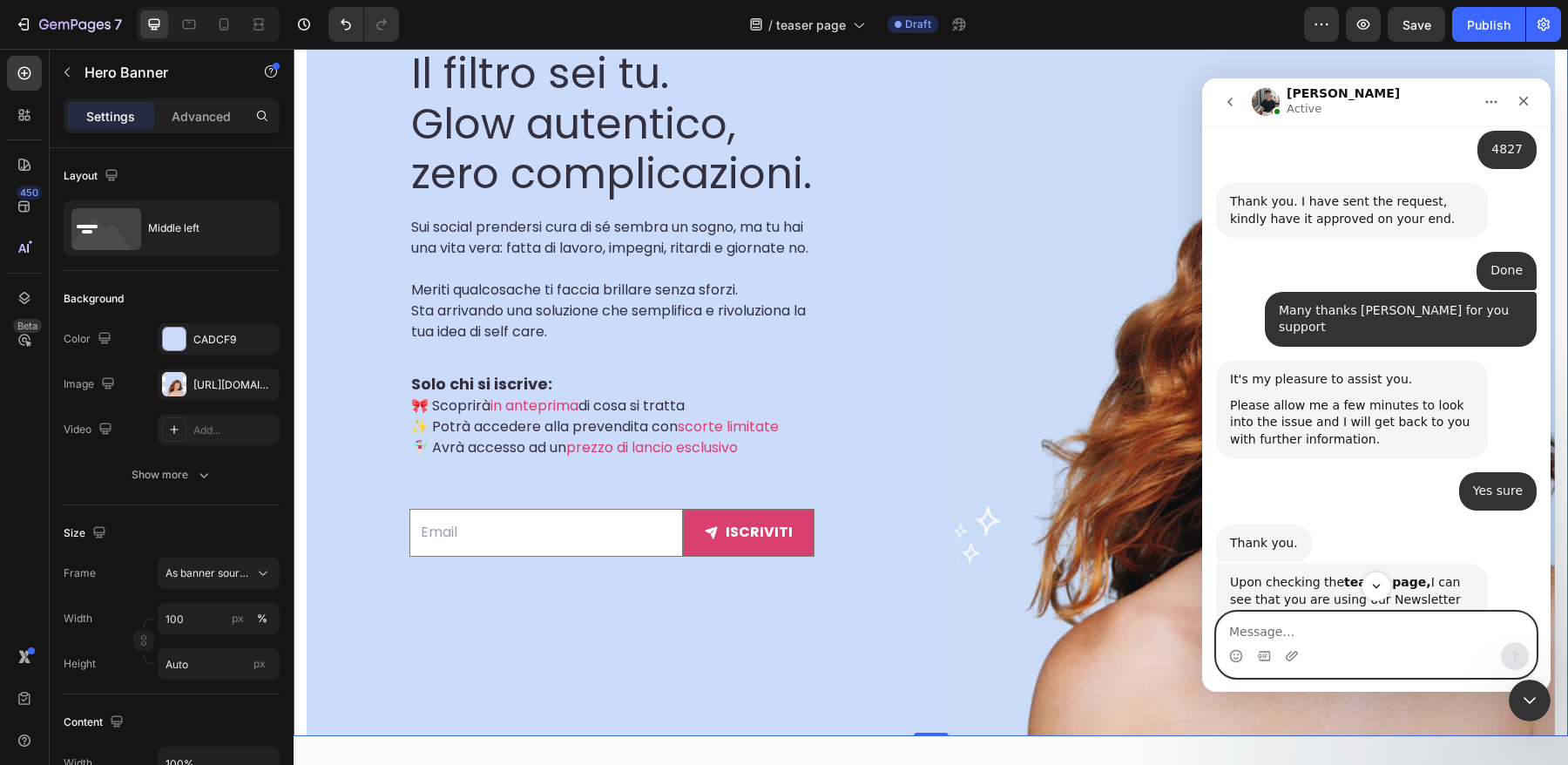
scroll to position [4710, 0]
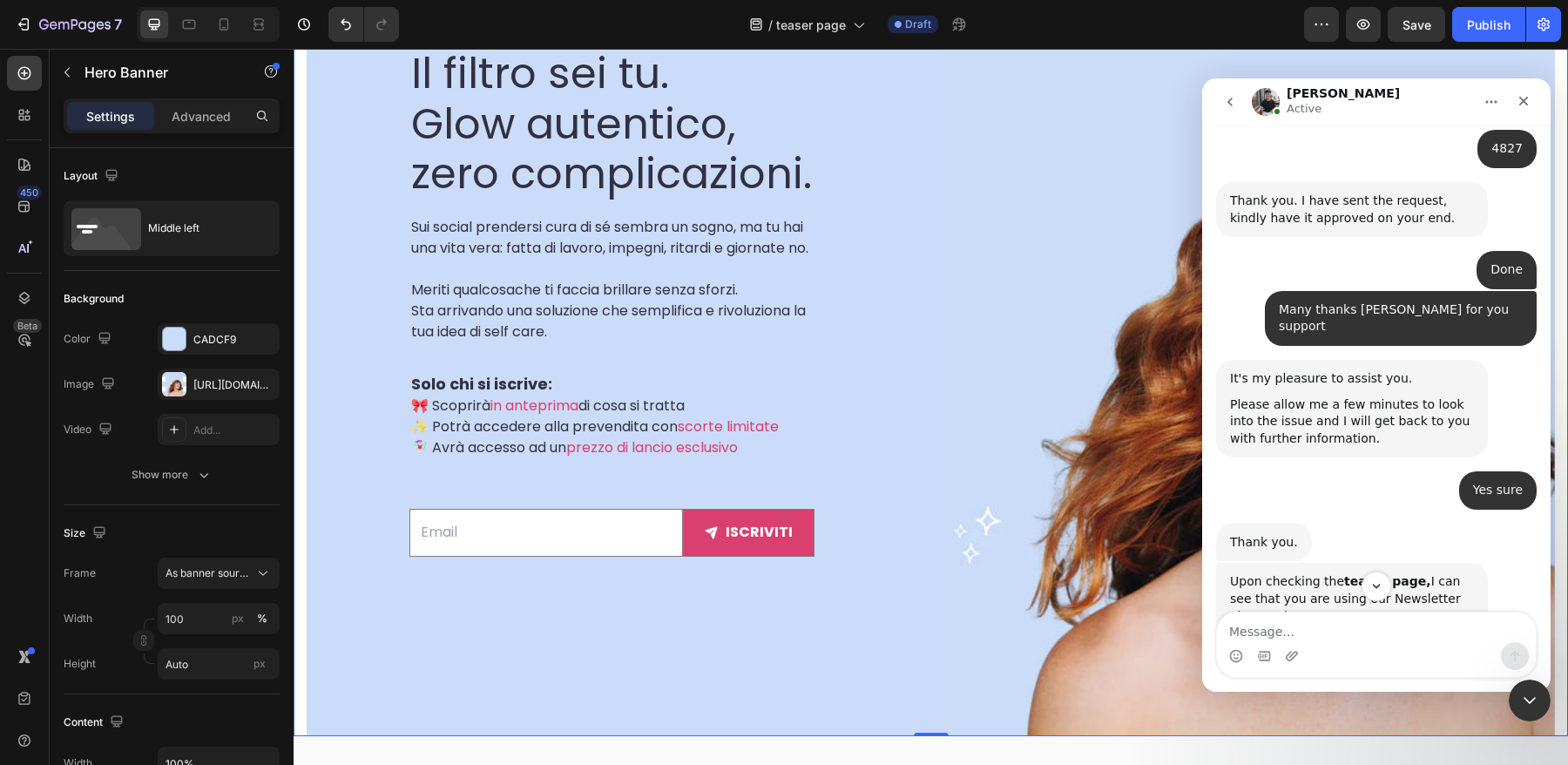
drag, startPoint x: 1227, startPoint y: 328, endPoint x: 1398, endPoint y: 457, distance: 214.2
copy div "So I am understand that you wish to have the submitted email from the Newslette…"
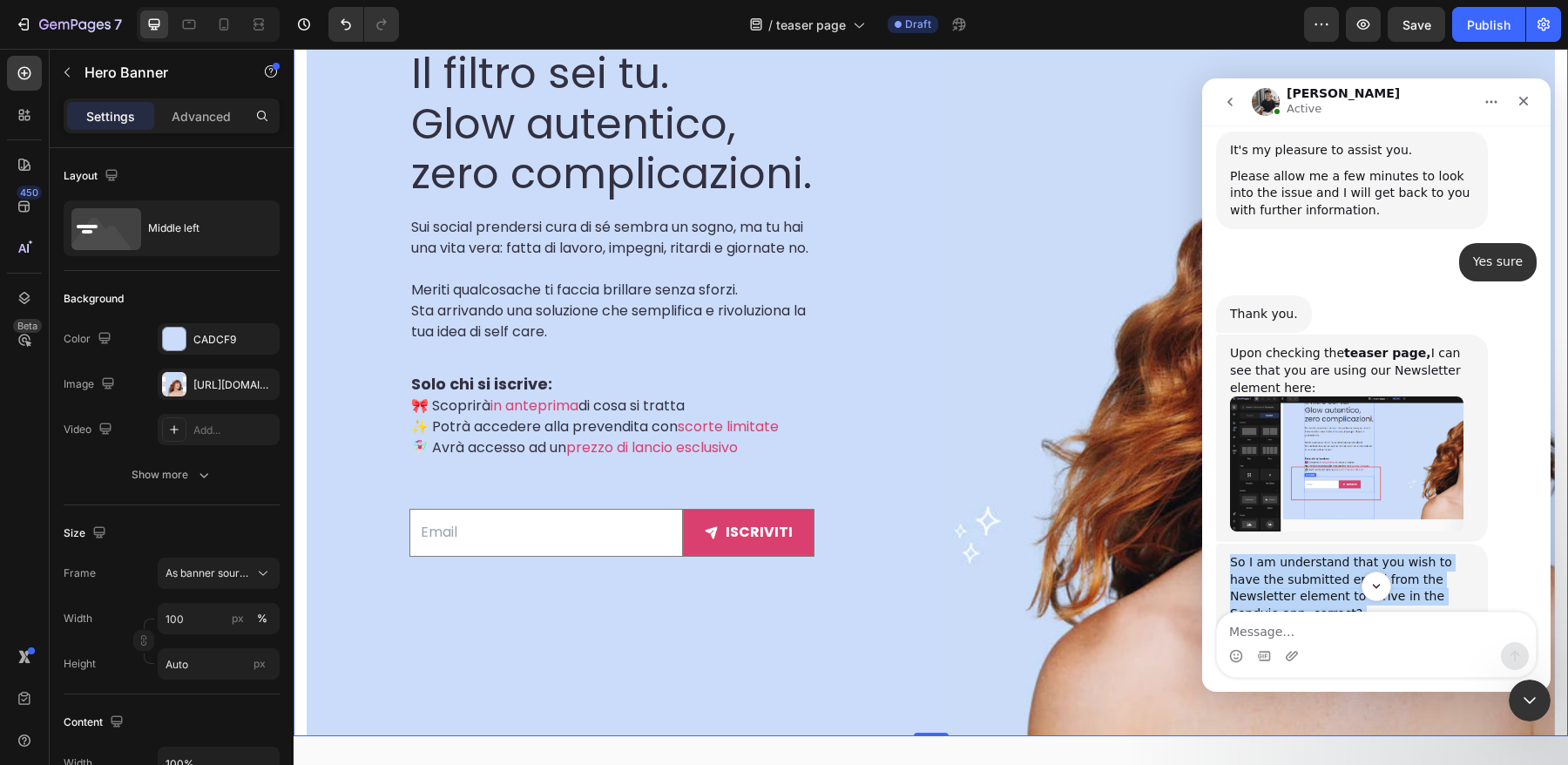
scroll to position [4942, 0]
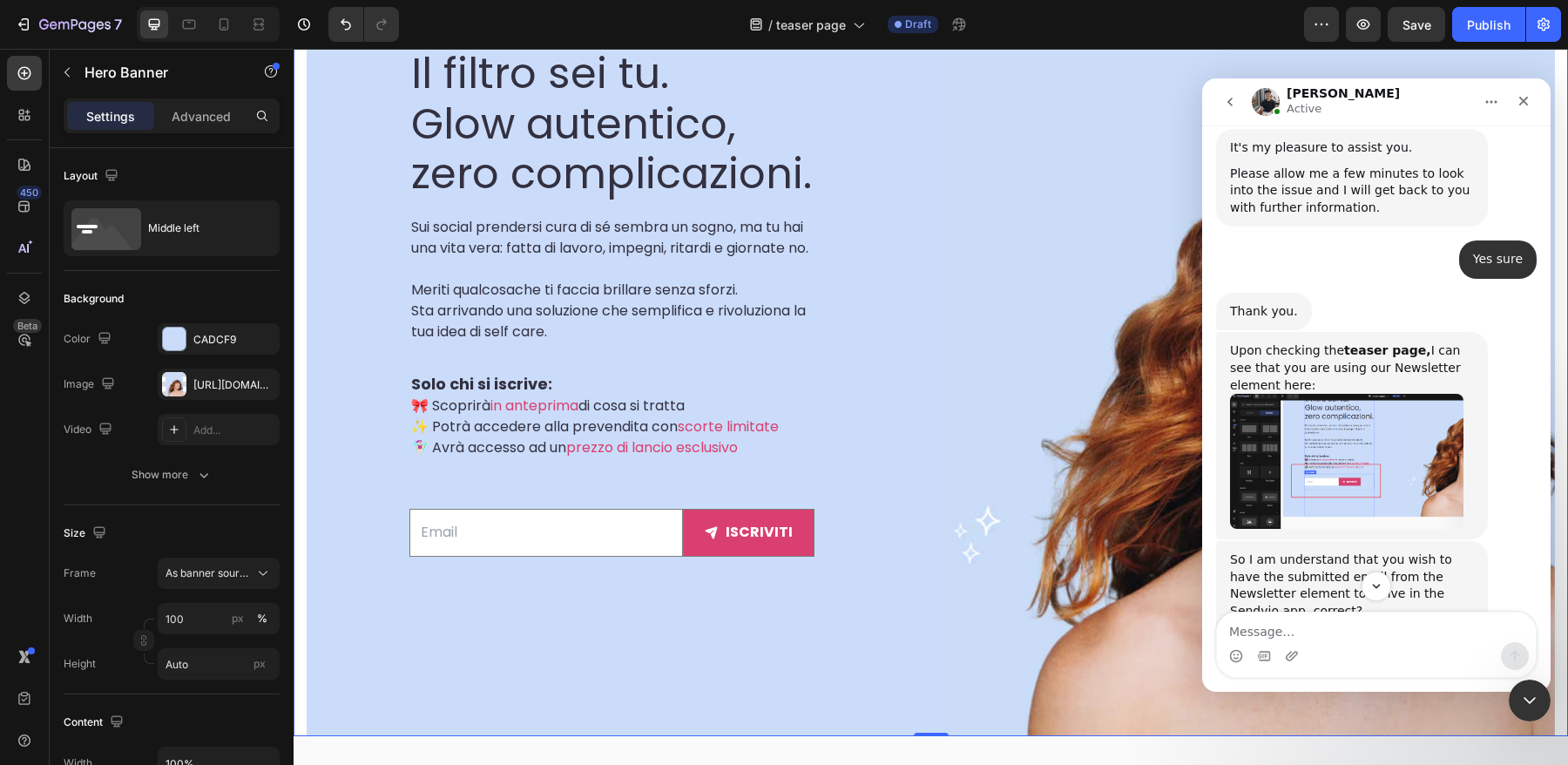
drag, startPoint x: 1231, startPoint y: 393, endPoint x: 1348, endPoint y: 425, distance: 121.3
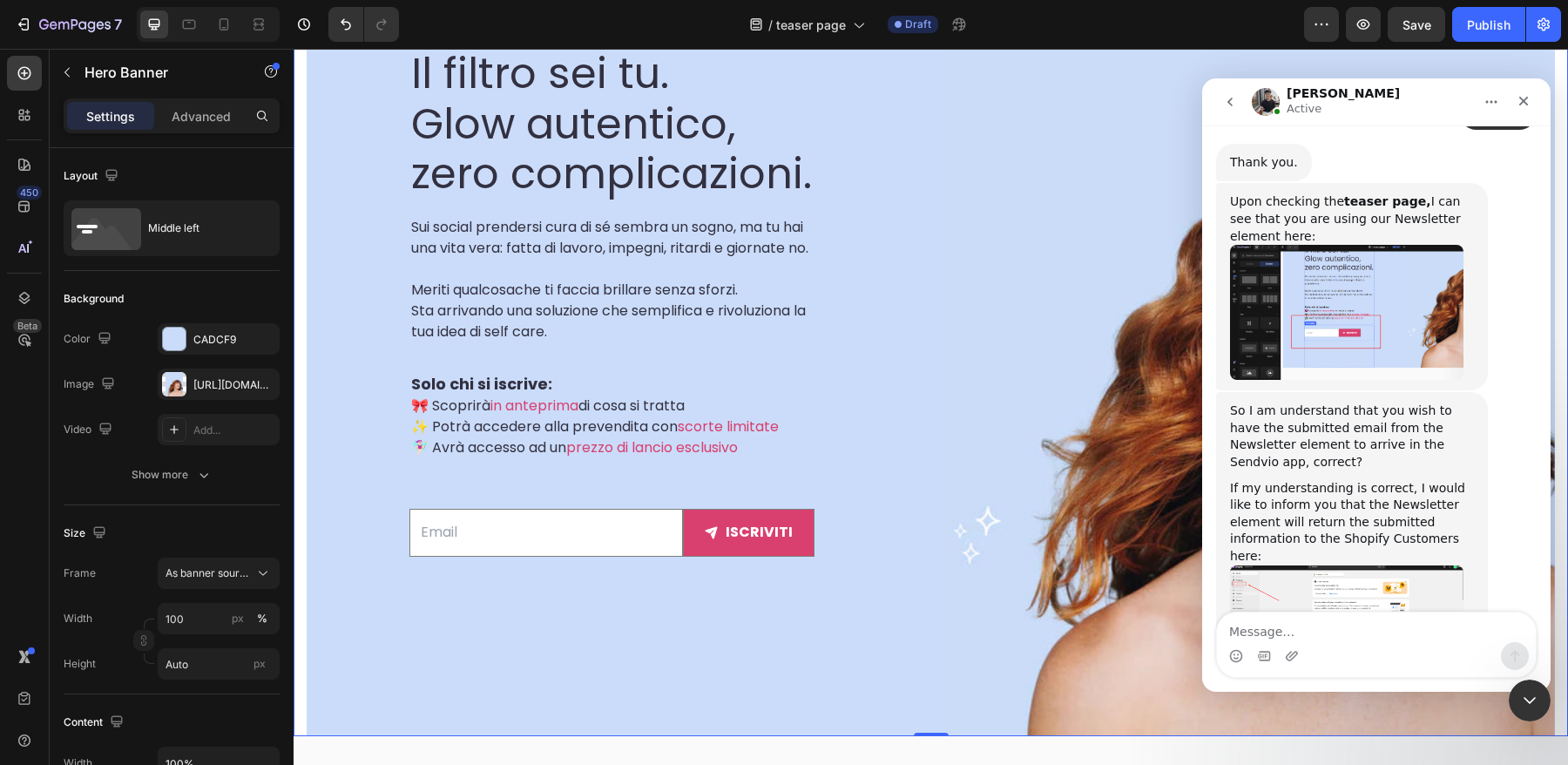
scroll to position [5094, 0]
copy div "As I checked the Sendvio app, there seems to be an option to connect with the S…"
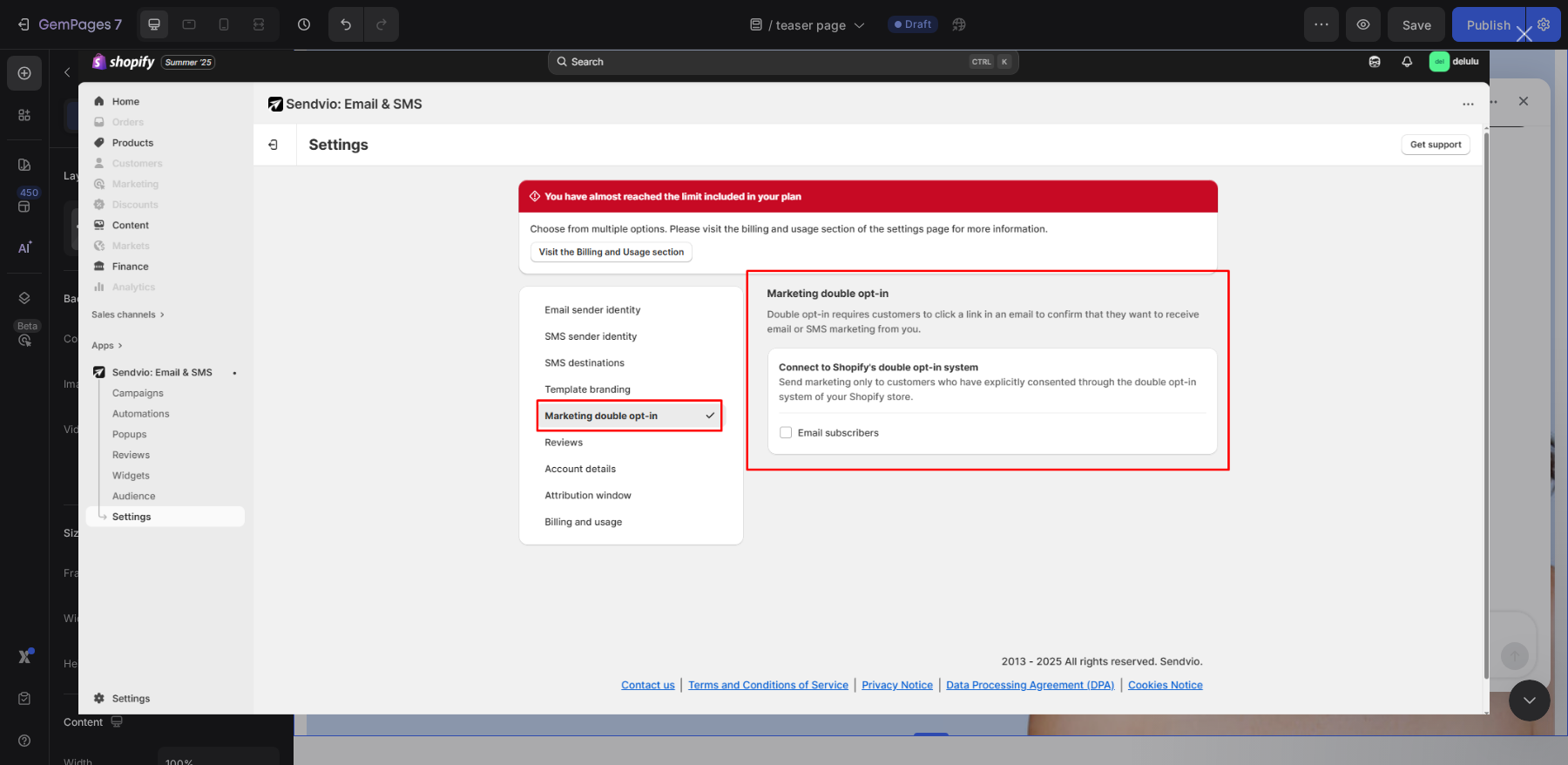
scroll to position [0, 0]
click at [1521, 39] on div "Chiudi" at bounding box center [1524, 34] width 17 height 17
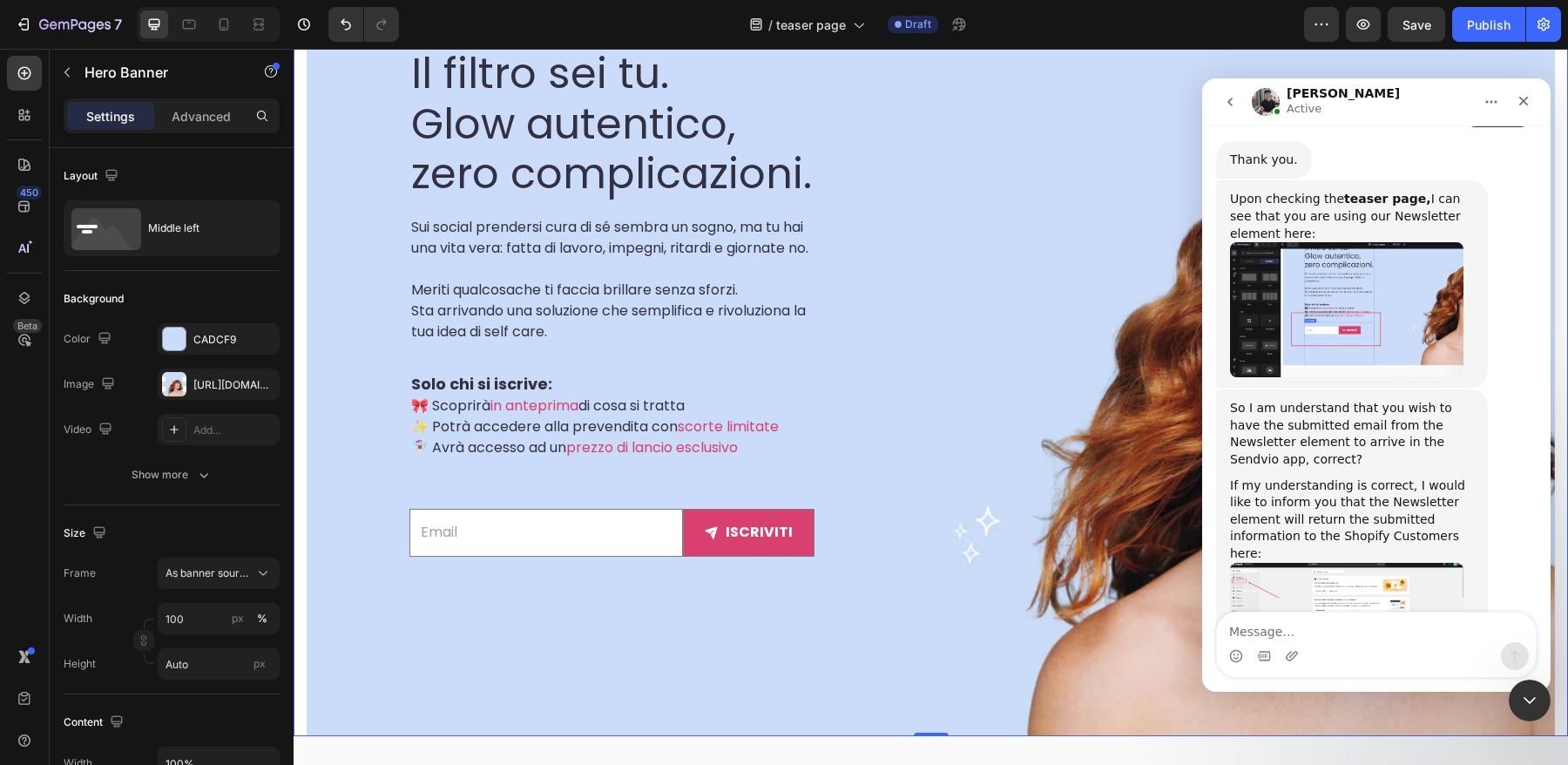
drag, startPoint x: 1229, startPoint y: 448, endPoint x: 1449, endPoint y: 549, distance: 242.1
click at [1364, 639] on textarea "Message…" at bounding box center [1375, 628] width 319 height 30
type textarea "Yes sure"
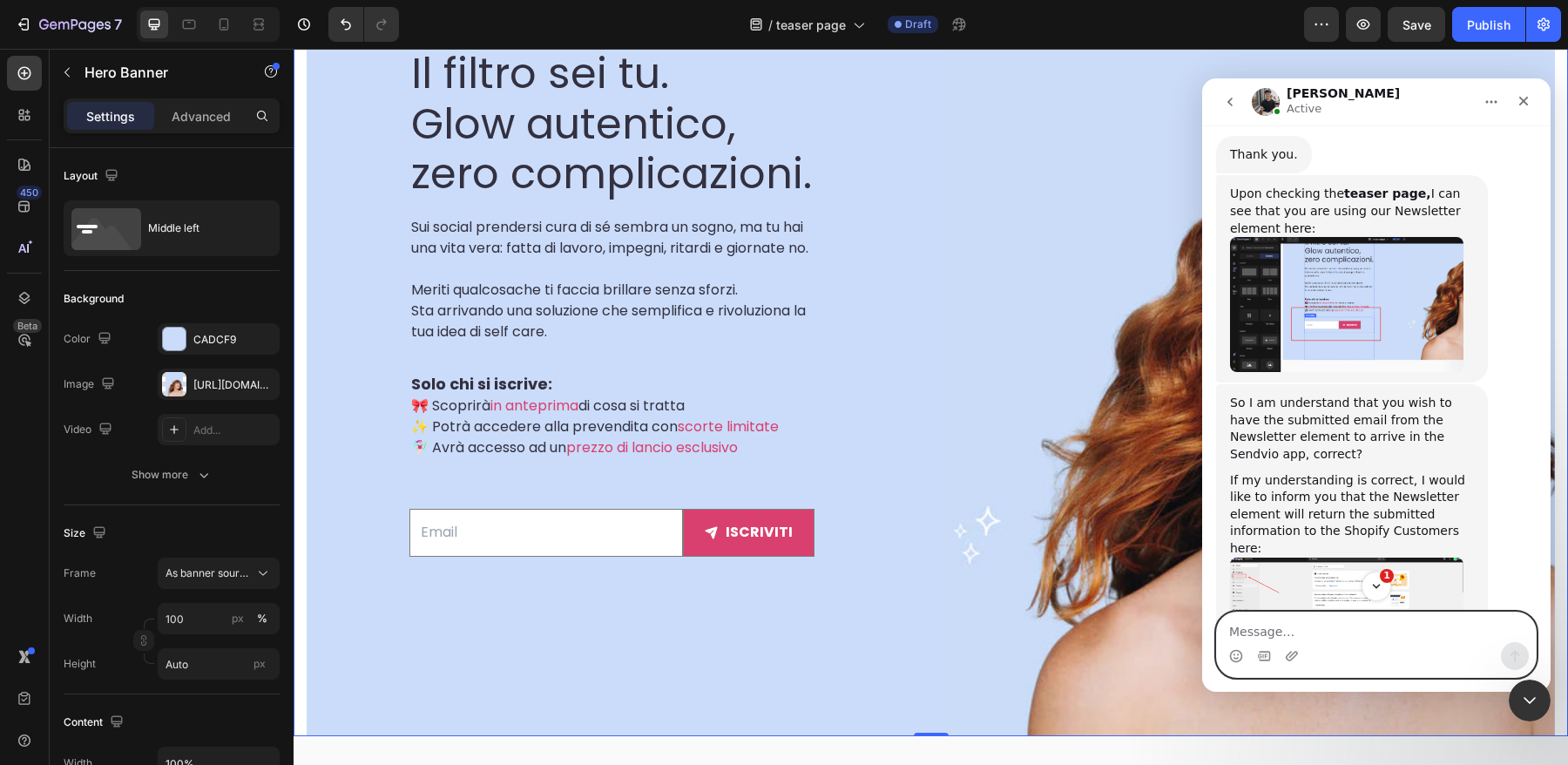
scroll to position [5311, 0]
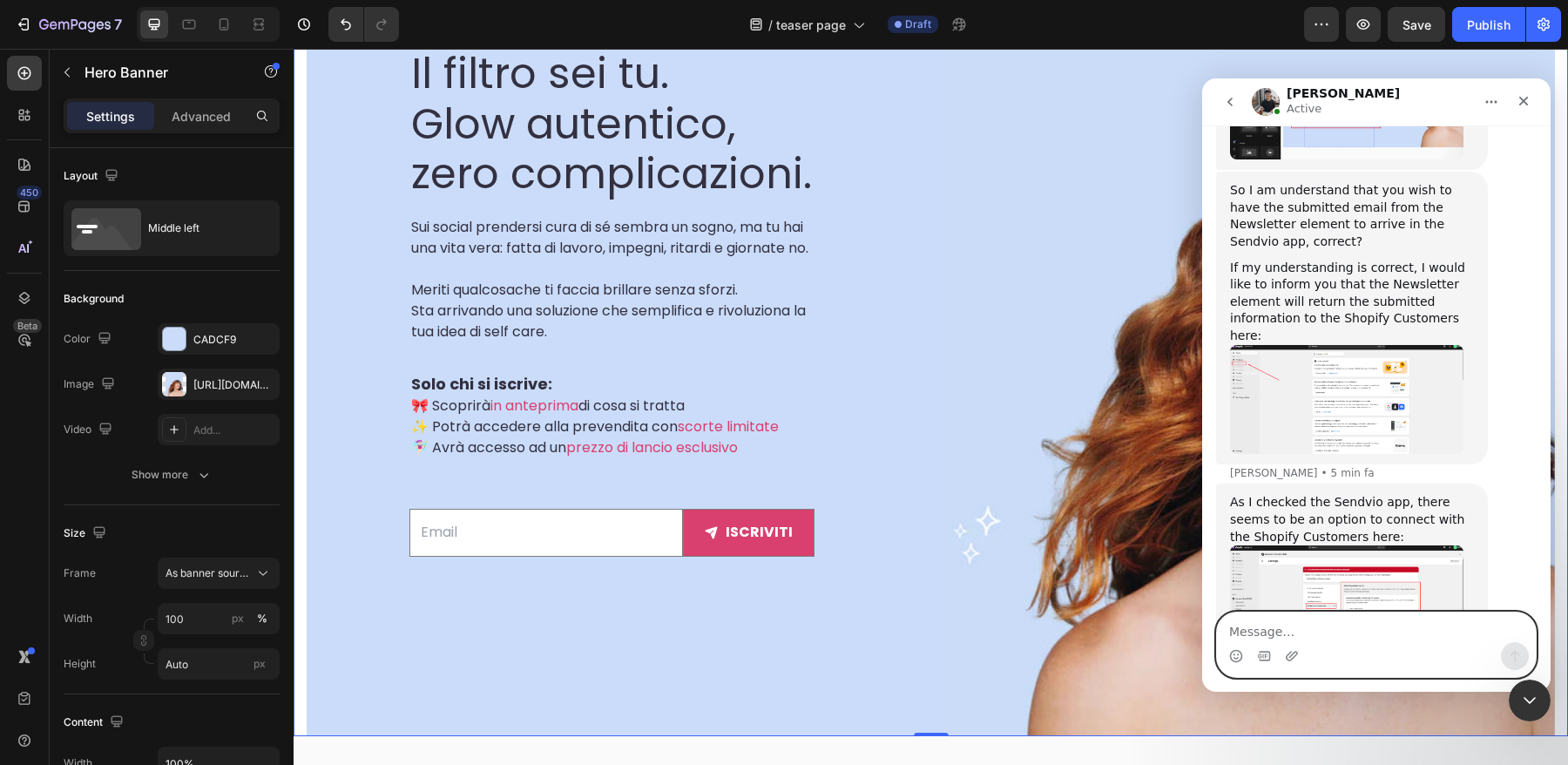
click at [1373, 635] on textarea "Message…" at bounding box center [1375, 628] width 319 height 30
click at [1374, 639] on textarea "Message…" at bounding box center [1375, 628] width 319 height 30
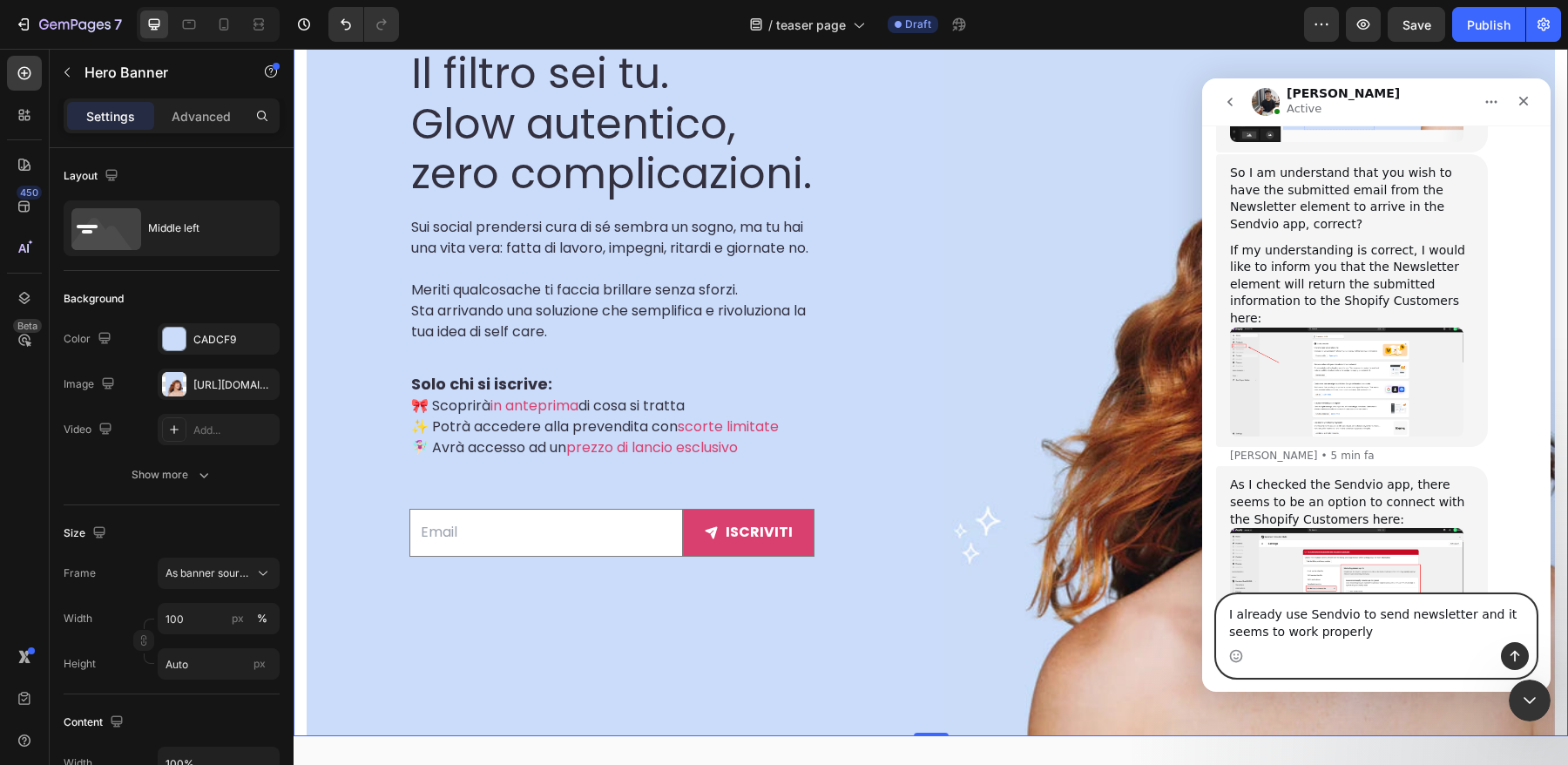
type textarea "I already use Sendvio to send newsletter and it seems to work properly"
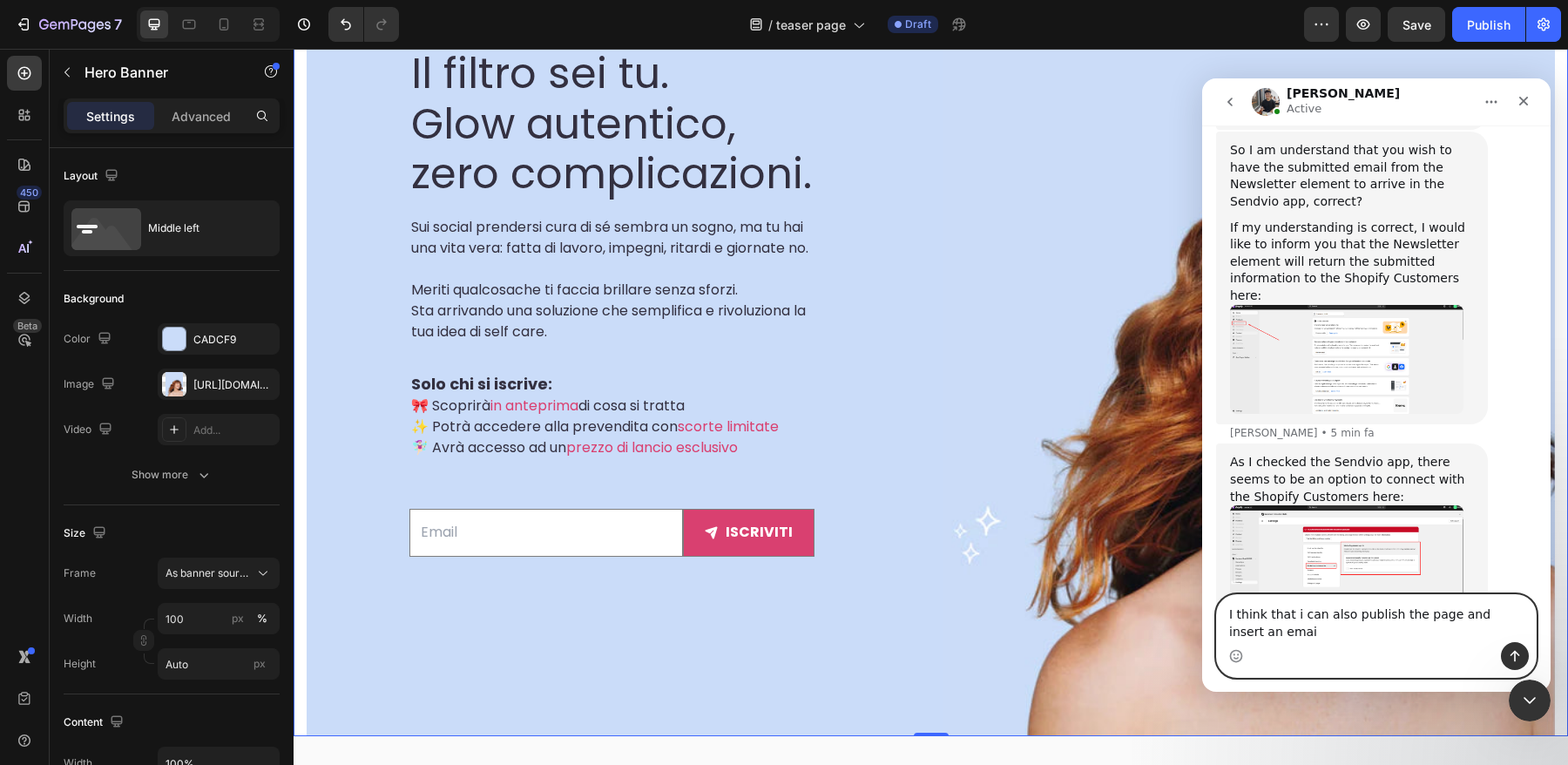
scroll to position [5369, 0]
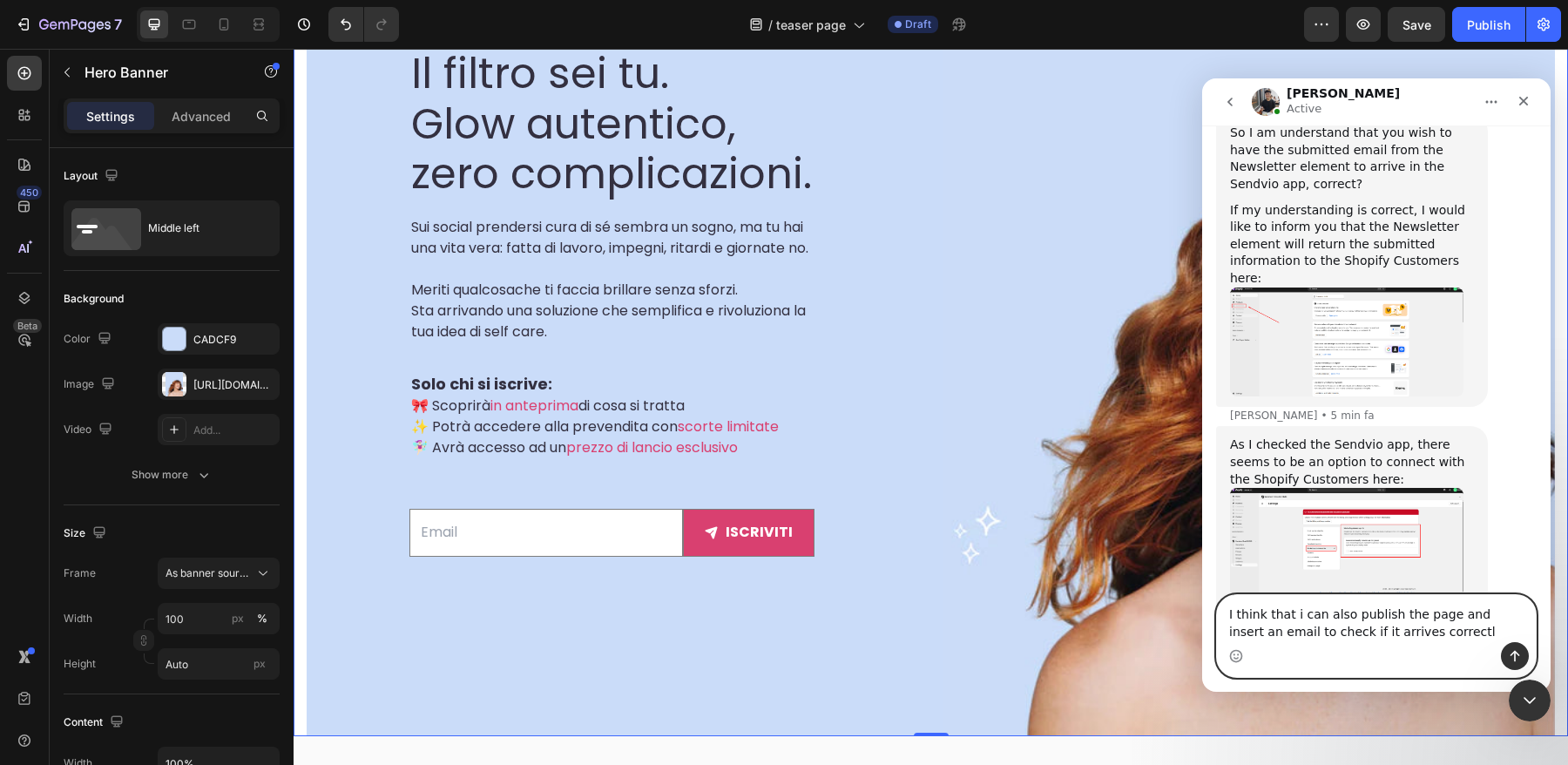
type textarea "I think that i can also publish the page and insert an email to check if it arr…"
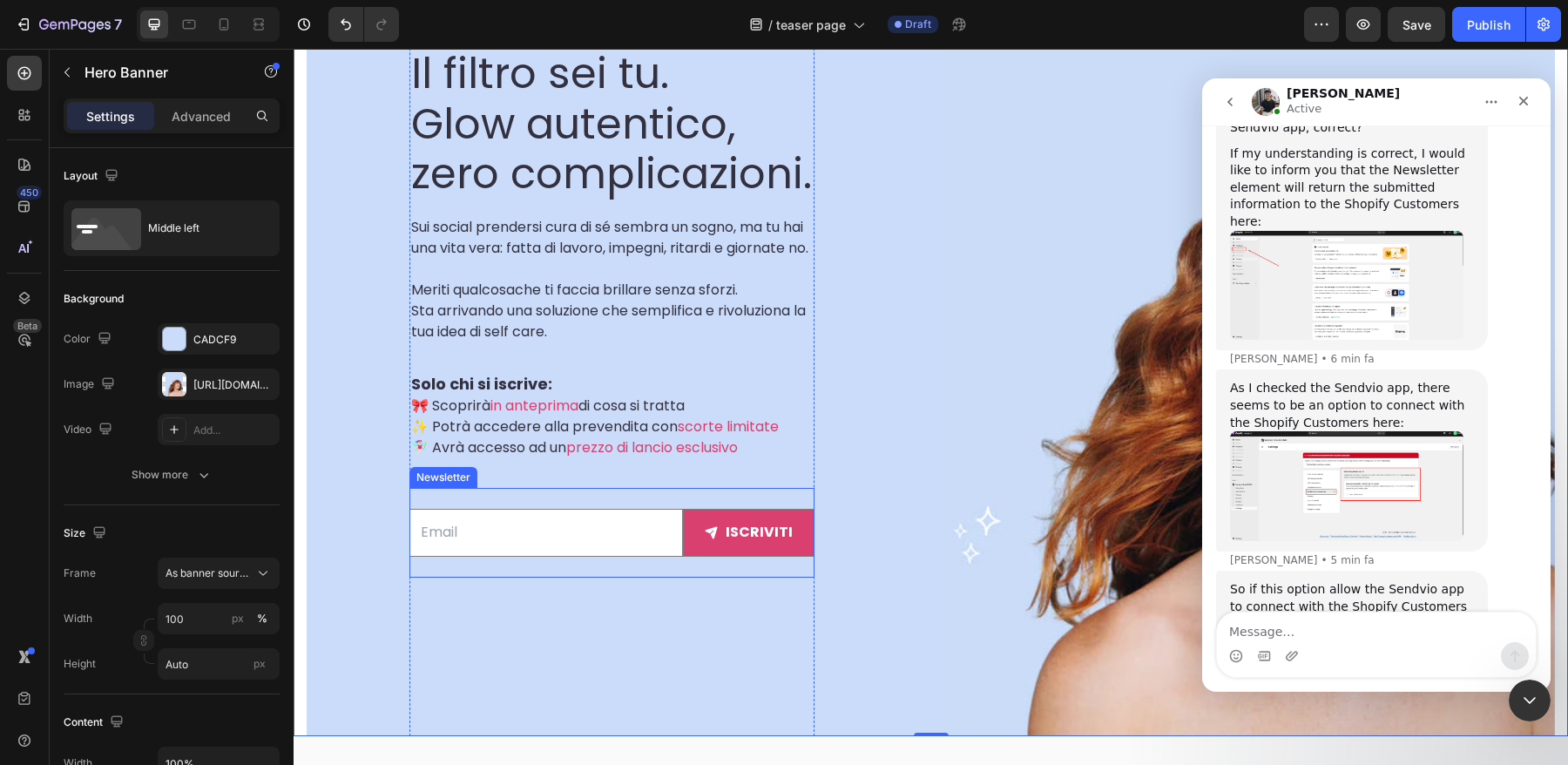
click at [528, 527] on div "Email Field iscriviti Submit Button Row Newsletter" at bounding box center [612, 533] width 405 height 89
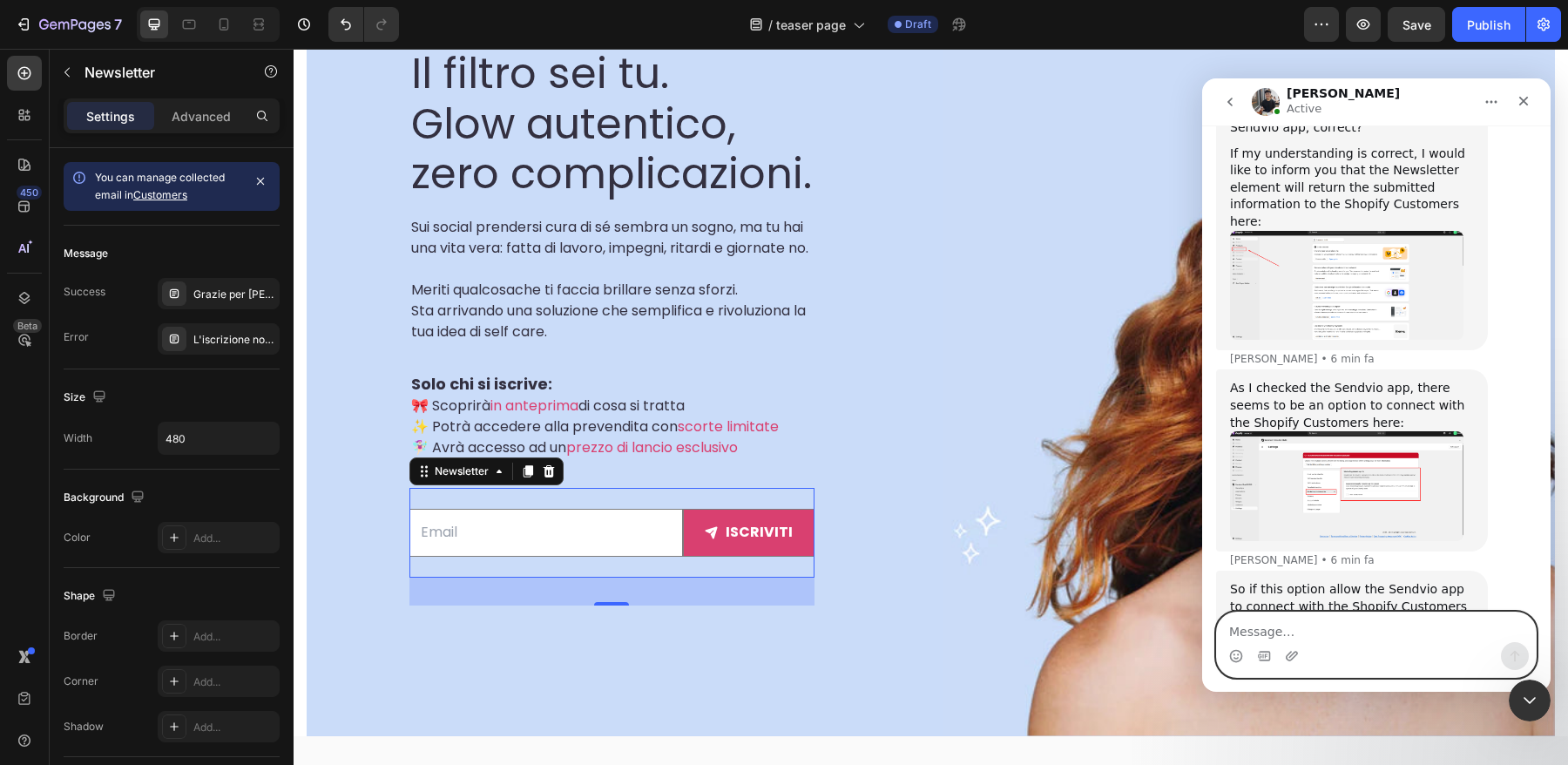
click at [1286, 630] on textarea "Message…" at bounding box center [1375, 628] width 319 height 30
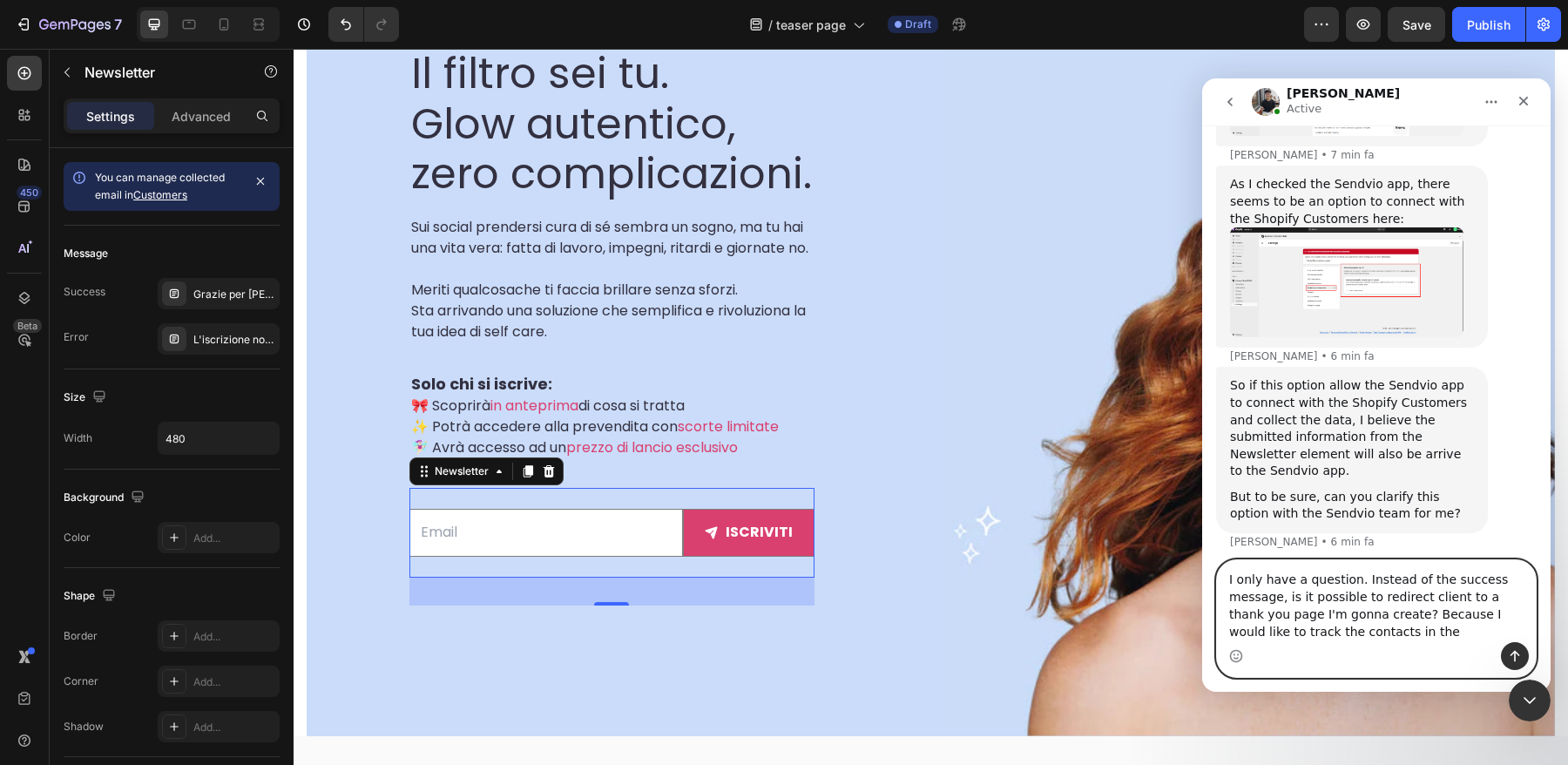
scroll to position [5630, 0]
click at [1375, 633] on textarea "I only have a question. Instead of the success message, is it possible to redir…" at bounding box center [1375, 592] width 319 height 99
click at [1505, 635] on textarea "I only have a question. Instead of the success message, is it possible to redir…" at bounding box center [1375, 592] width 319 height 99
click at [1334, 635] on textarea "I only have a question. Instead of the success message, is it possible to redir…" at bounding box center [1375, 592] width 319 height 99
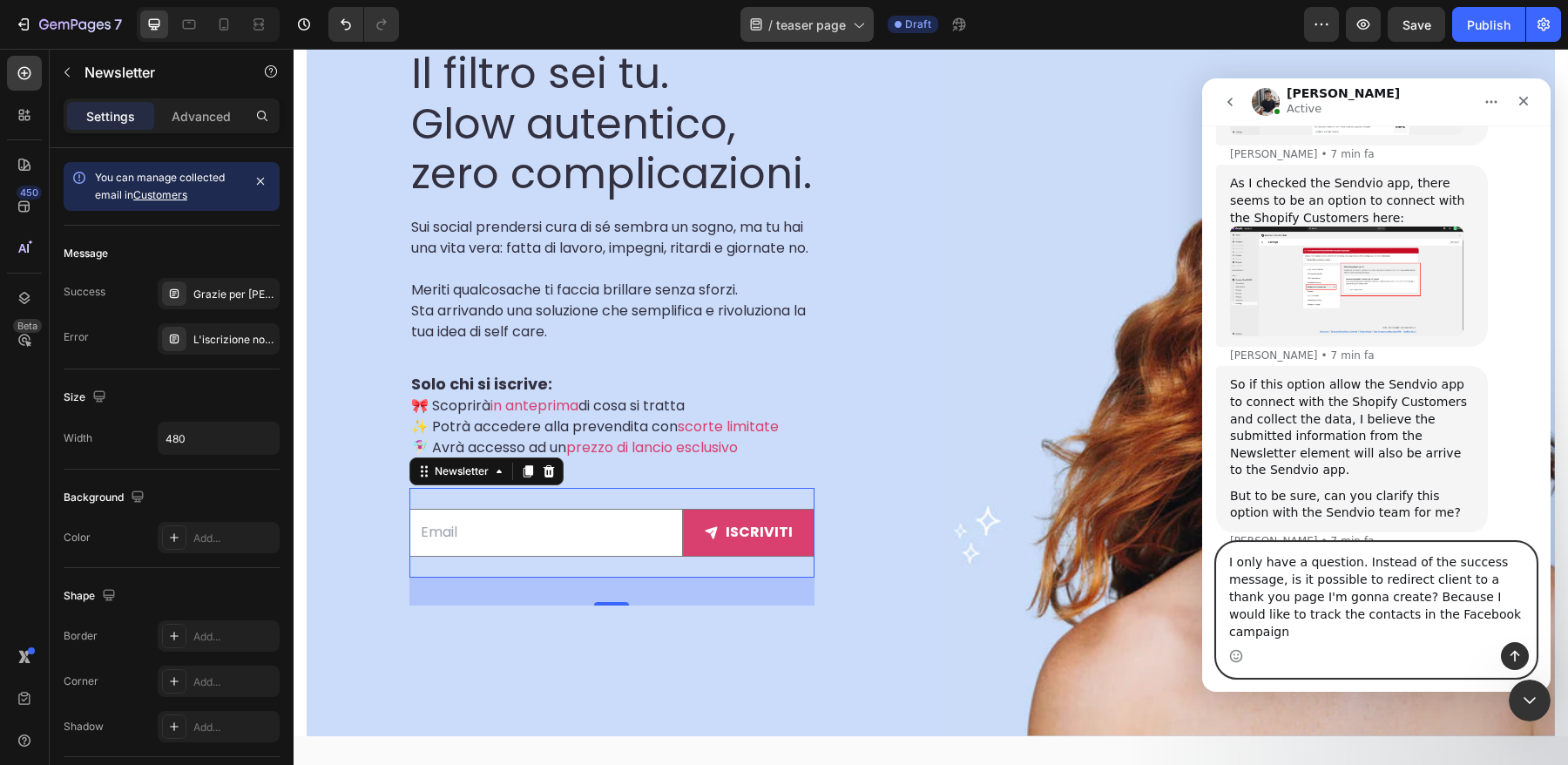
type textarea "I only have a question. Instead of the success message, is it possible to redir…"
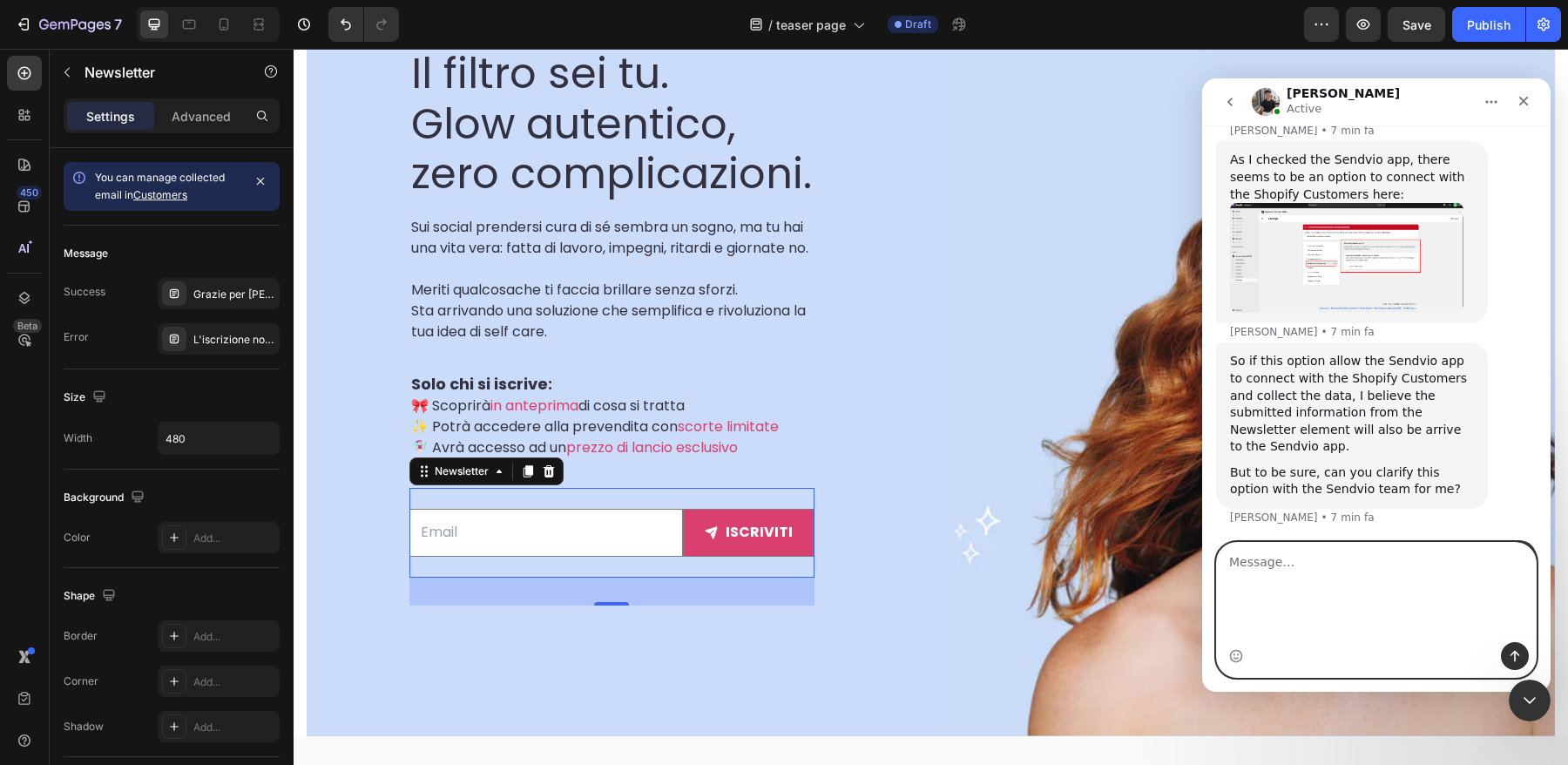
scroll to position [5601, 0]
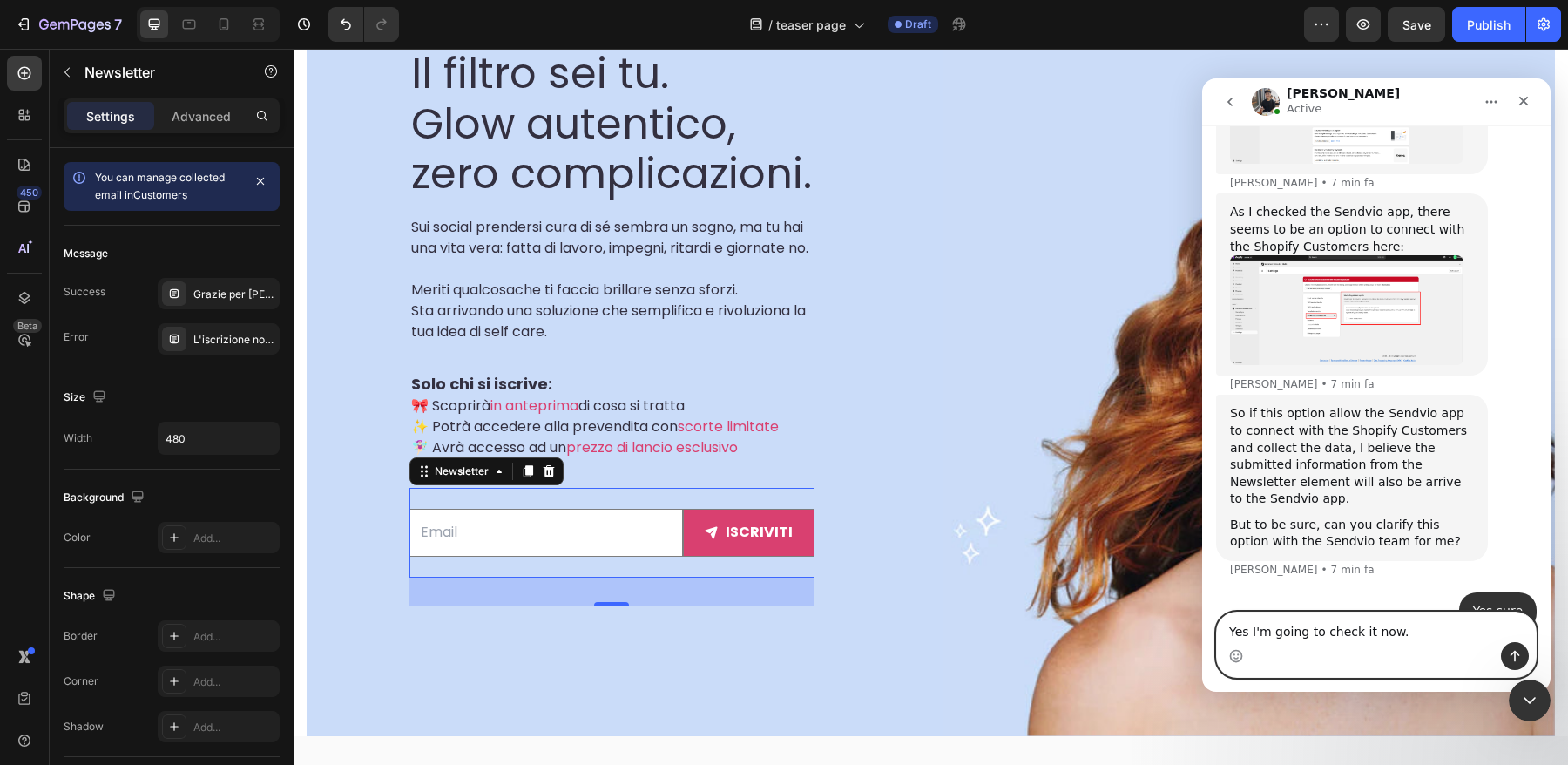
paste textarea "I only have a question. Instead of the success message, is it possible to redir…"
type textarea "Yes I'm going to check it now. I only have a question. Instead of the success m…"
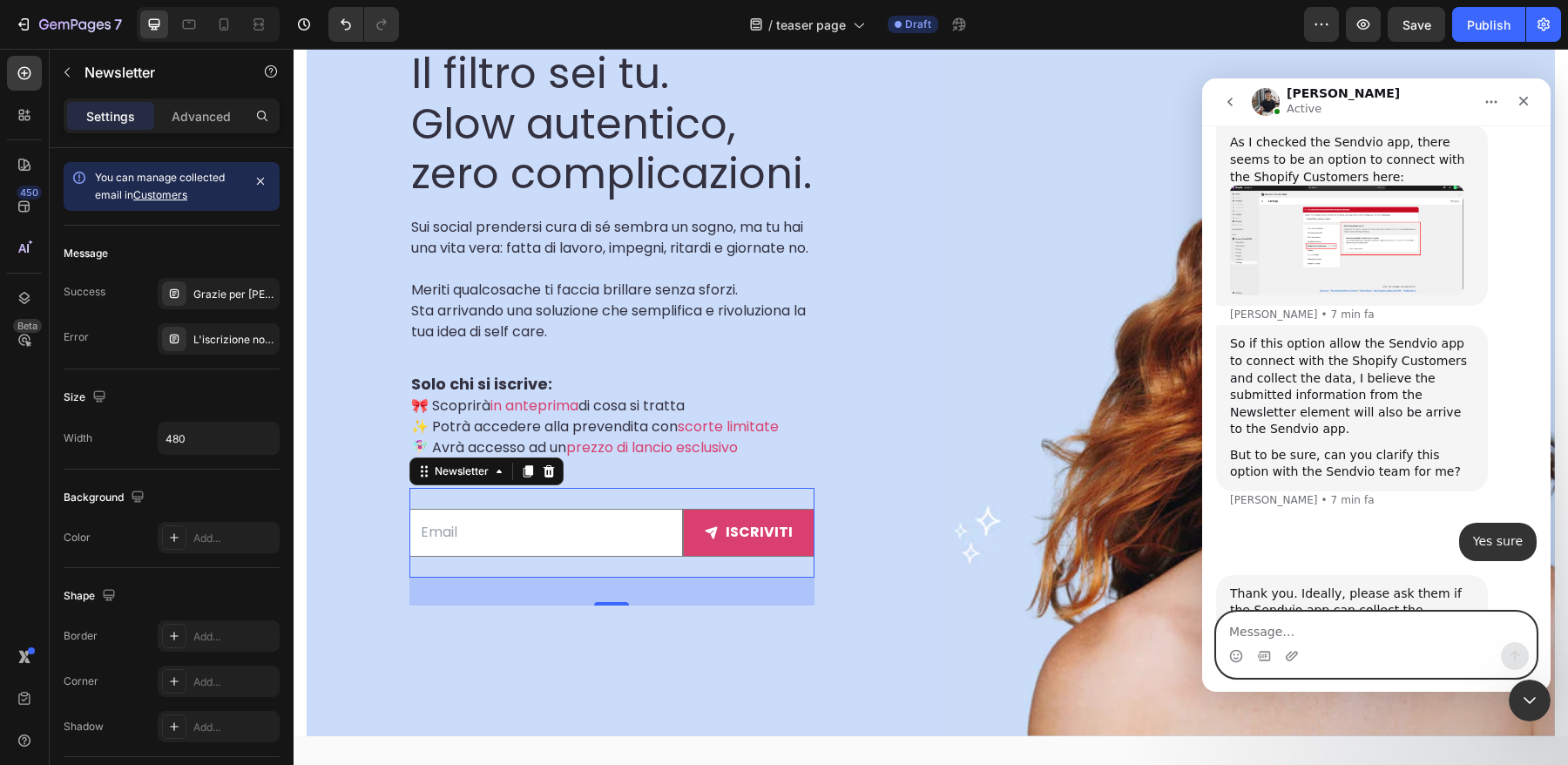
scroll to position [5738, 0]
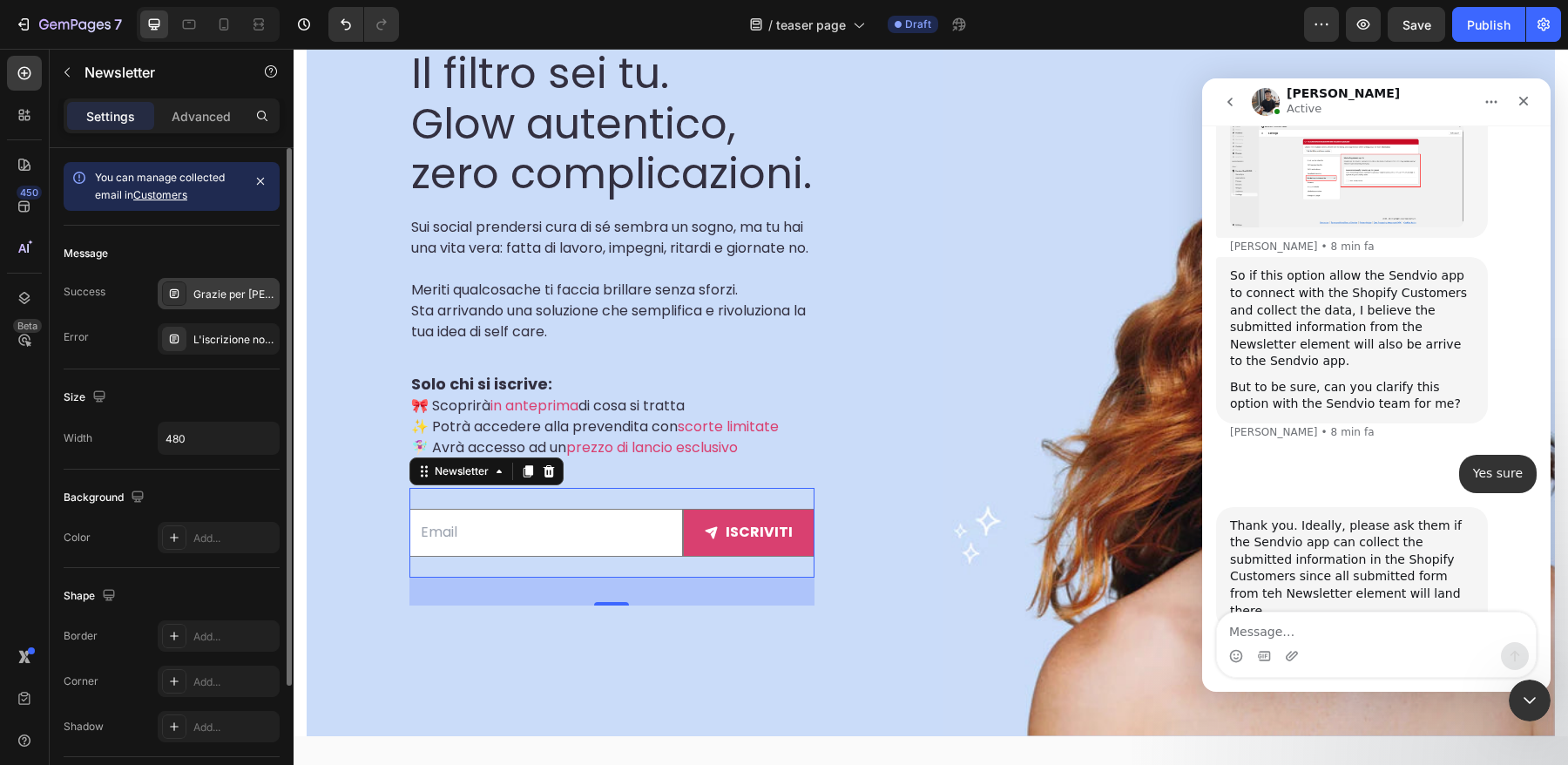
click at [225, 294] on div "Grazie per [PERSON_NAME] iscritta🌟 A breve riceverai una mail di conferma, cont…" at bounding box center [234, 295] width 81 height 16
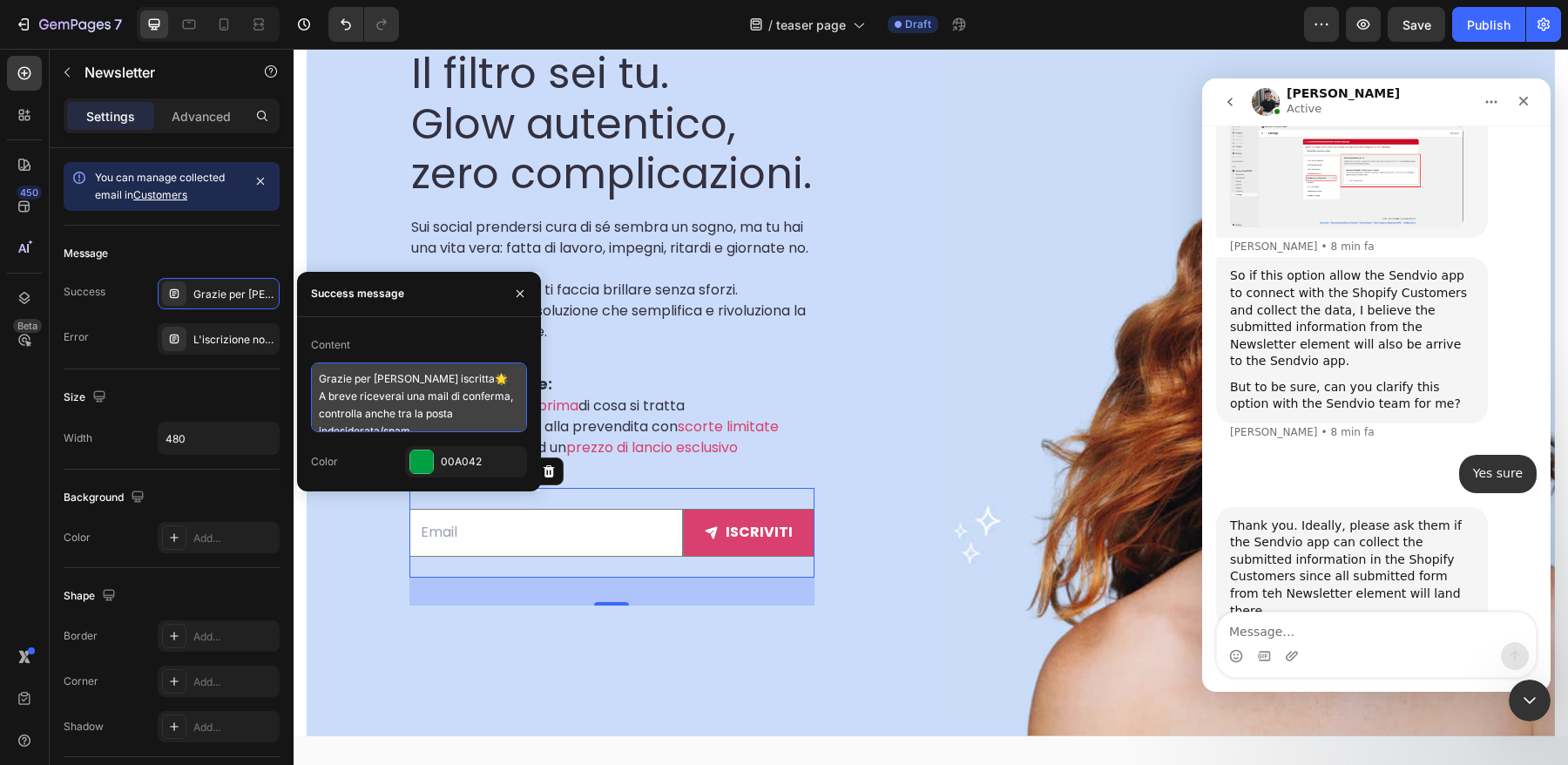
click at [318, 395] on textarea "Grazie per [PERSON_NAME] iscritta🌟 A breve riceverai una mail di conferma, cont…" at bounding box center [419, 397] width 216 height 70
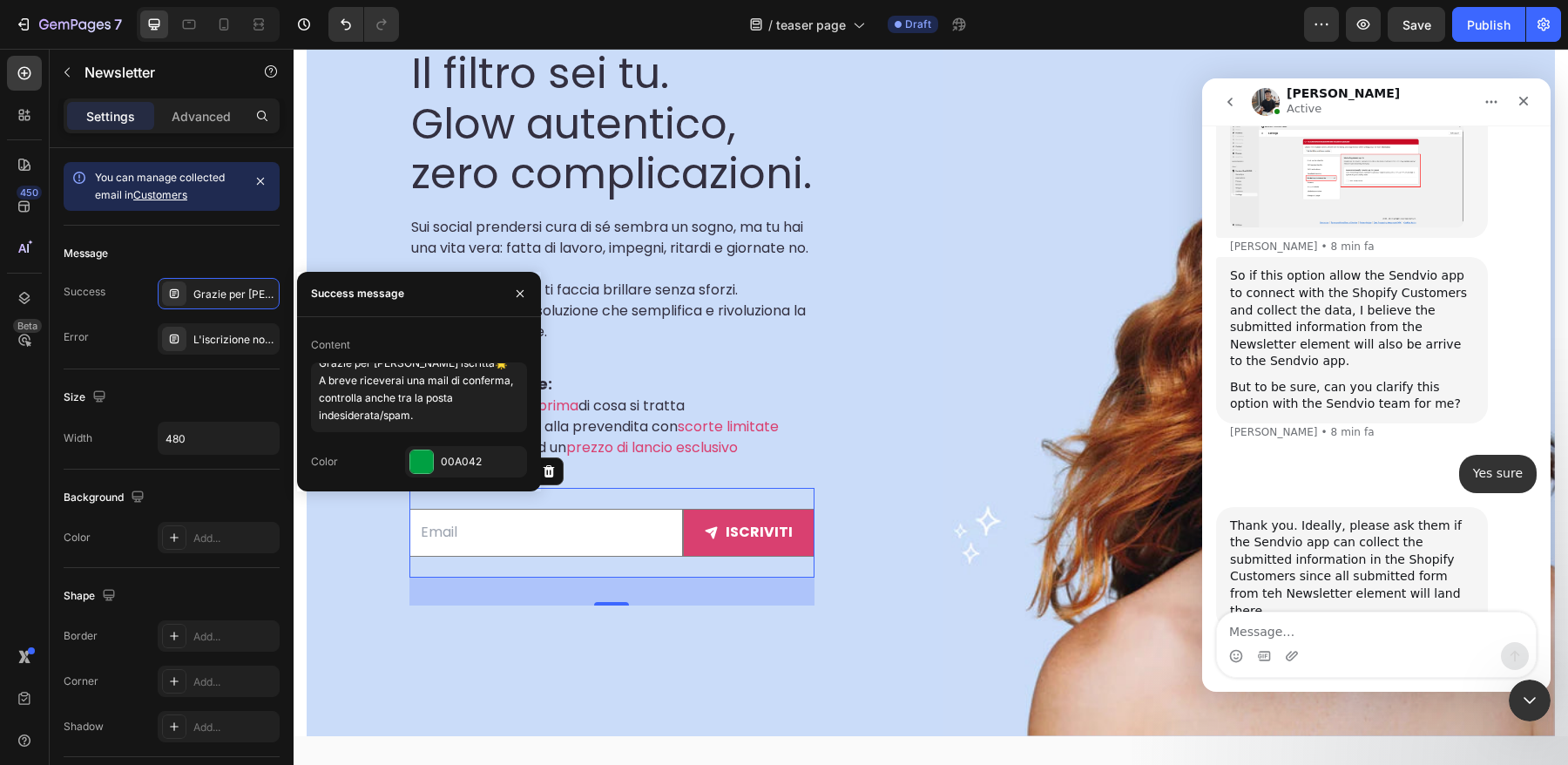
click at [612, 395] on p "Solo chi si iscrive:" at bounding box center [612, 384] width 401 height 22
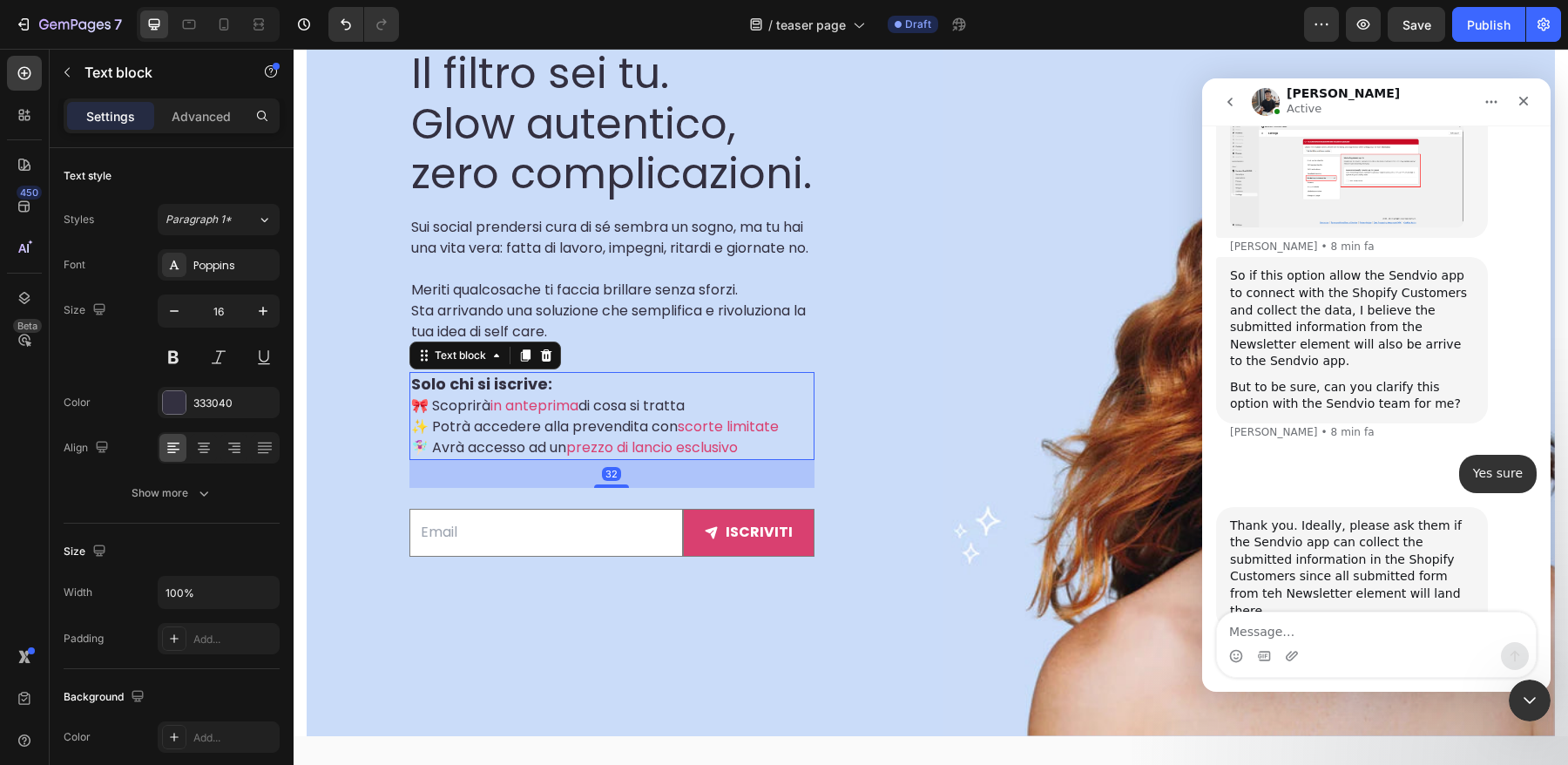
click at [484, 437] on p "✨ Potrà accedere alla prevendita con scorte limitate" at bounding box center [612, 426] width 401 height 21
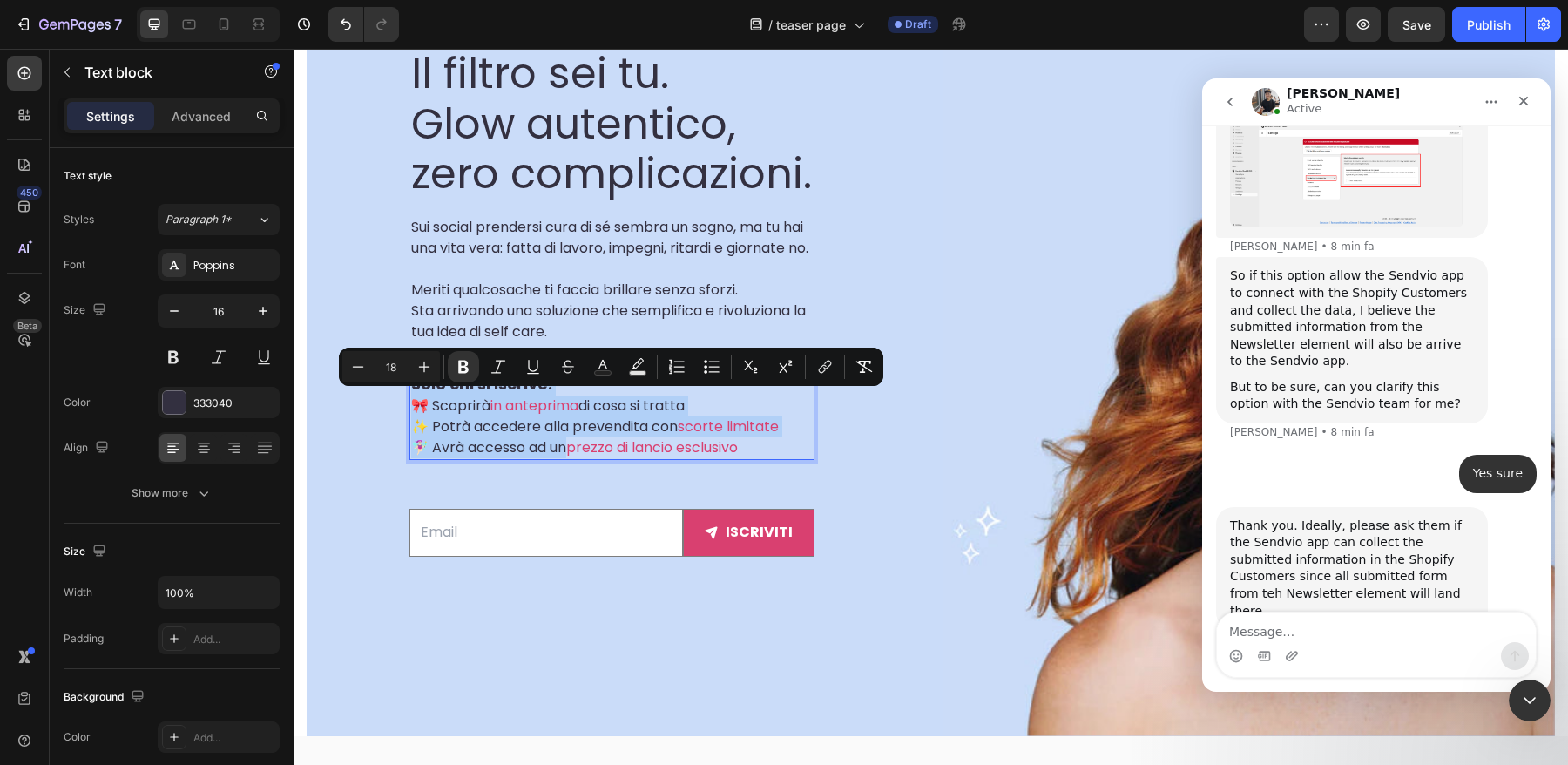
copy div "Solo chi si iscrive: 🎀 Scoprirà in anteprima di cosa si tratta ✨ Potrà accedere…"
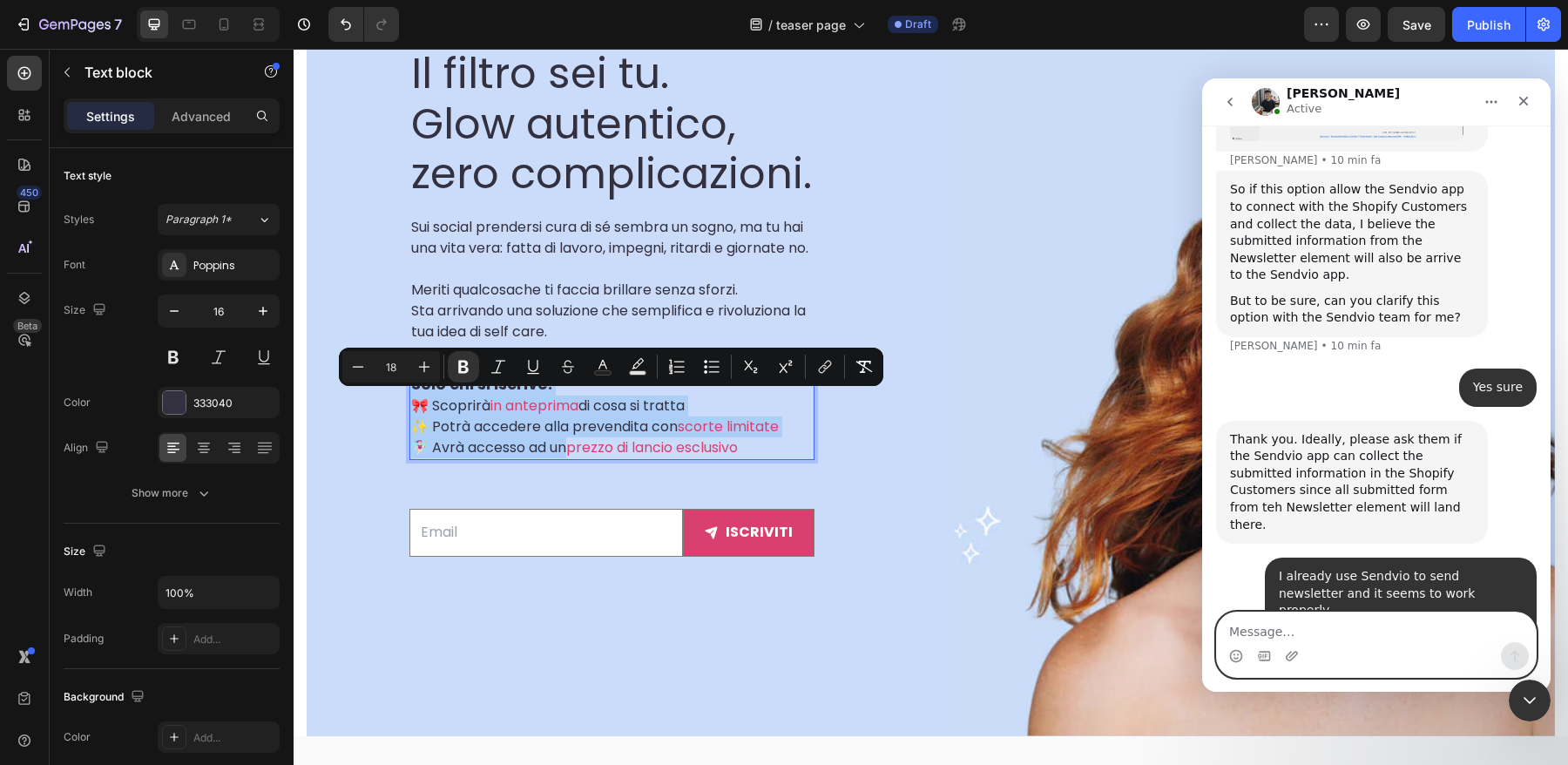
click at [1329, 632] on textarea "Message…" at bounding box center [1375, 628] width 319 height 30
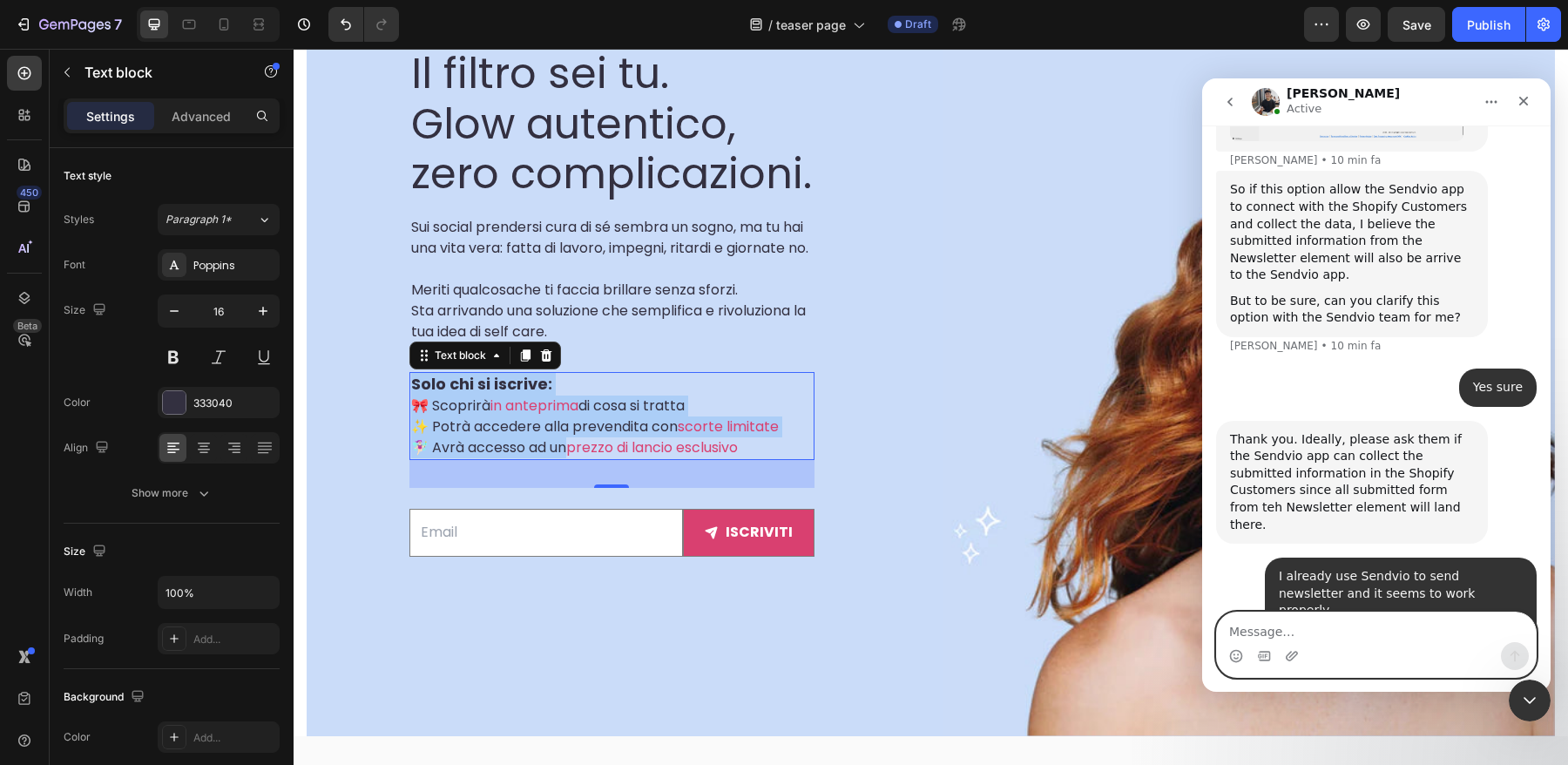
click at [1329, 634] on textarea "Message…" at bounding box center [1375, 628] width 319 height 30
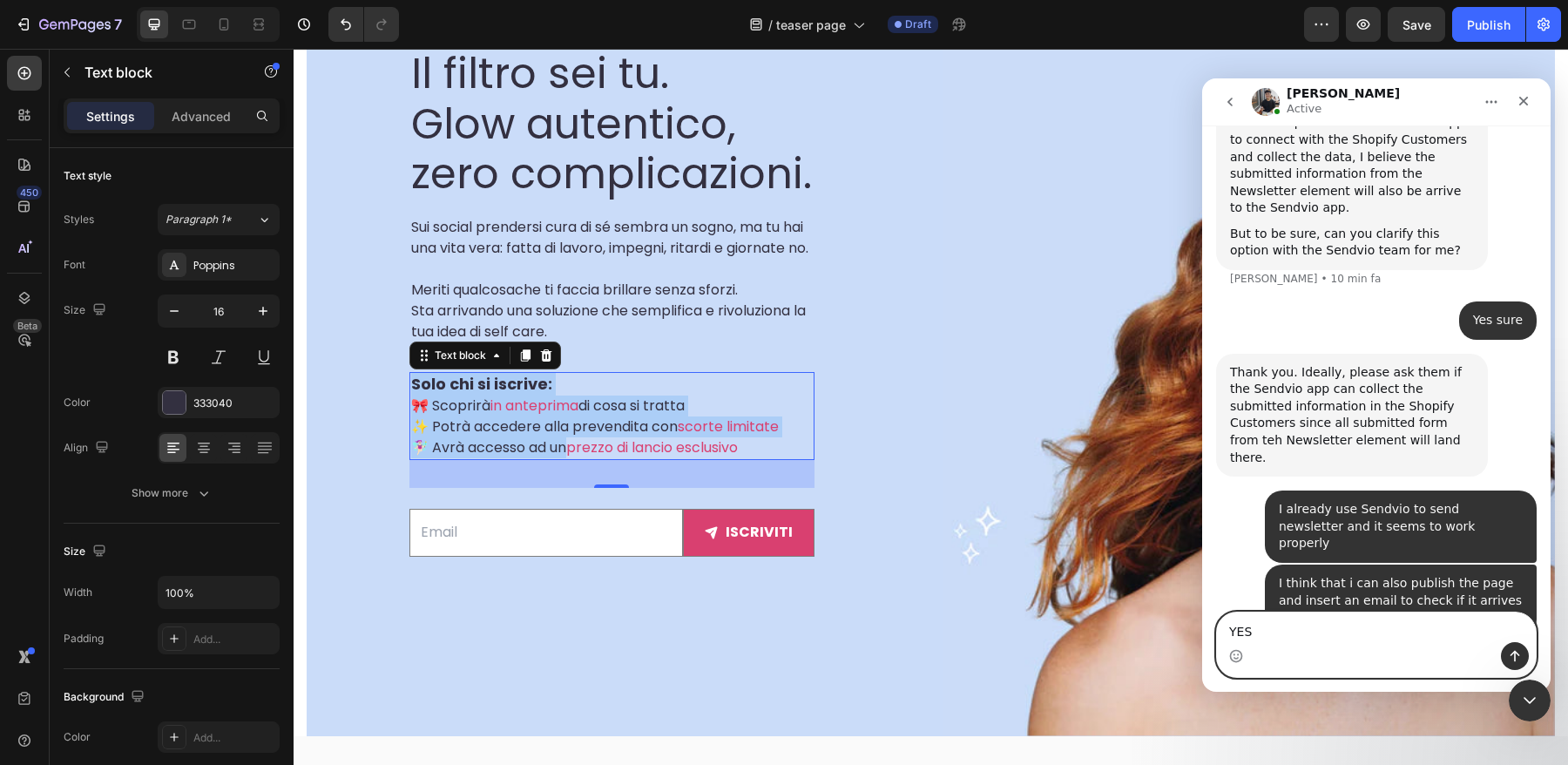
type textarea "YES"
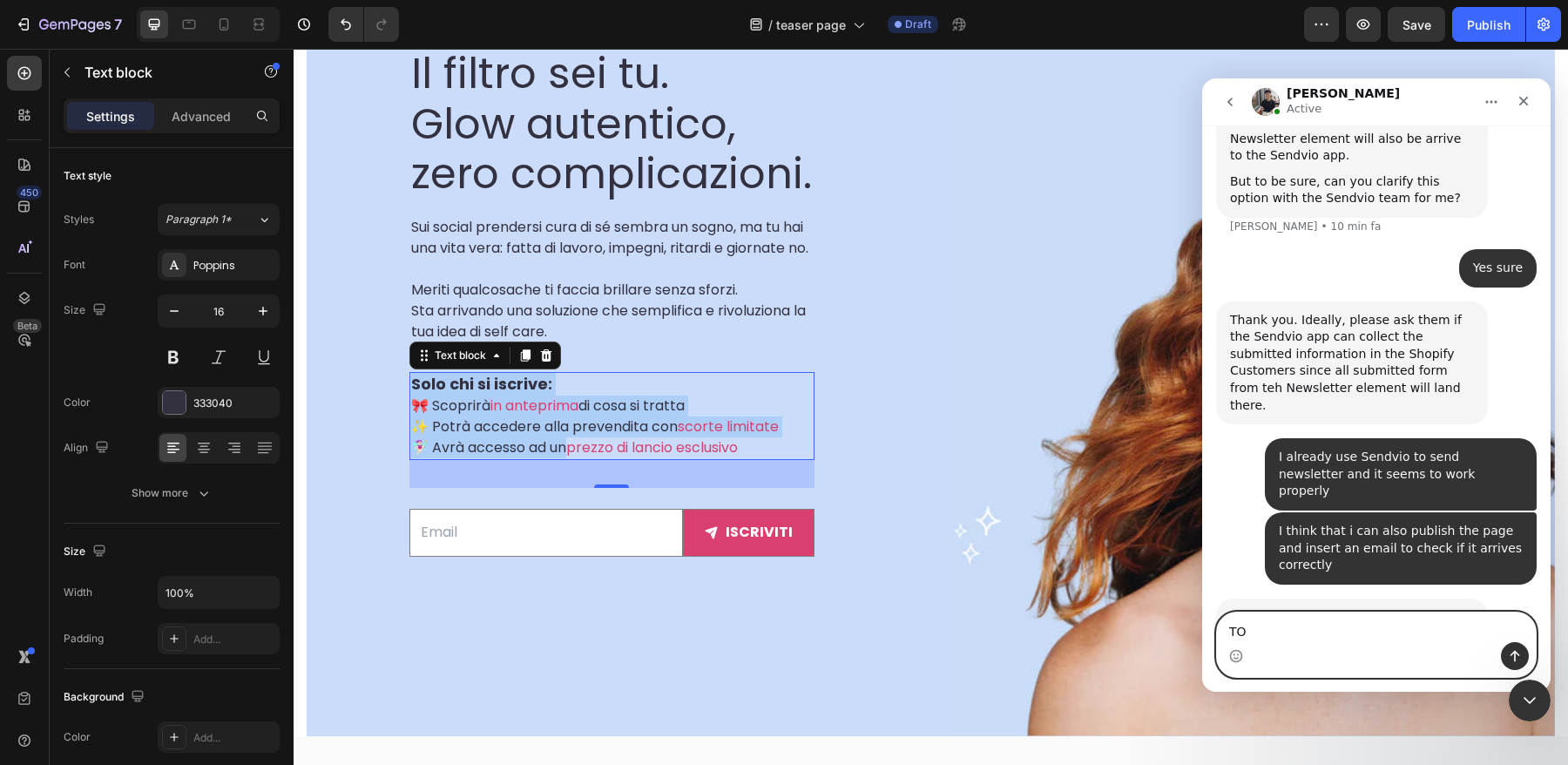
type textarea "T"
type textarea "to rhis page: [URL][DOMAIN_NAME]"
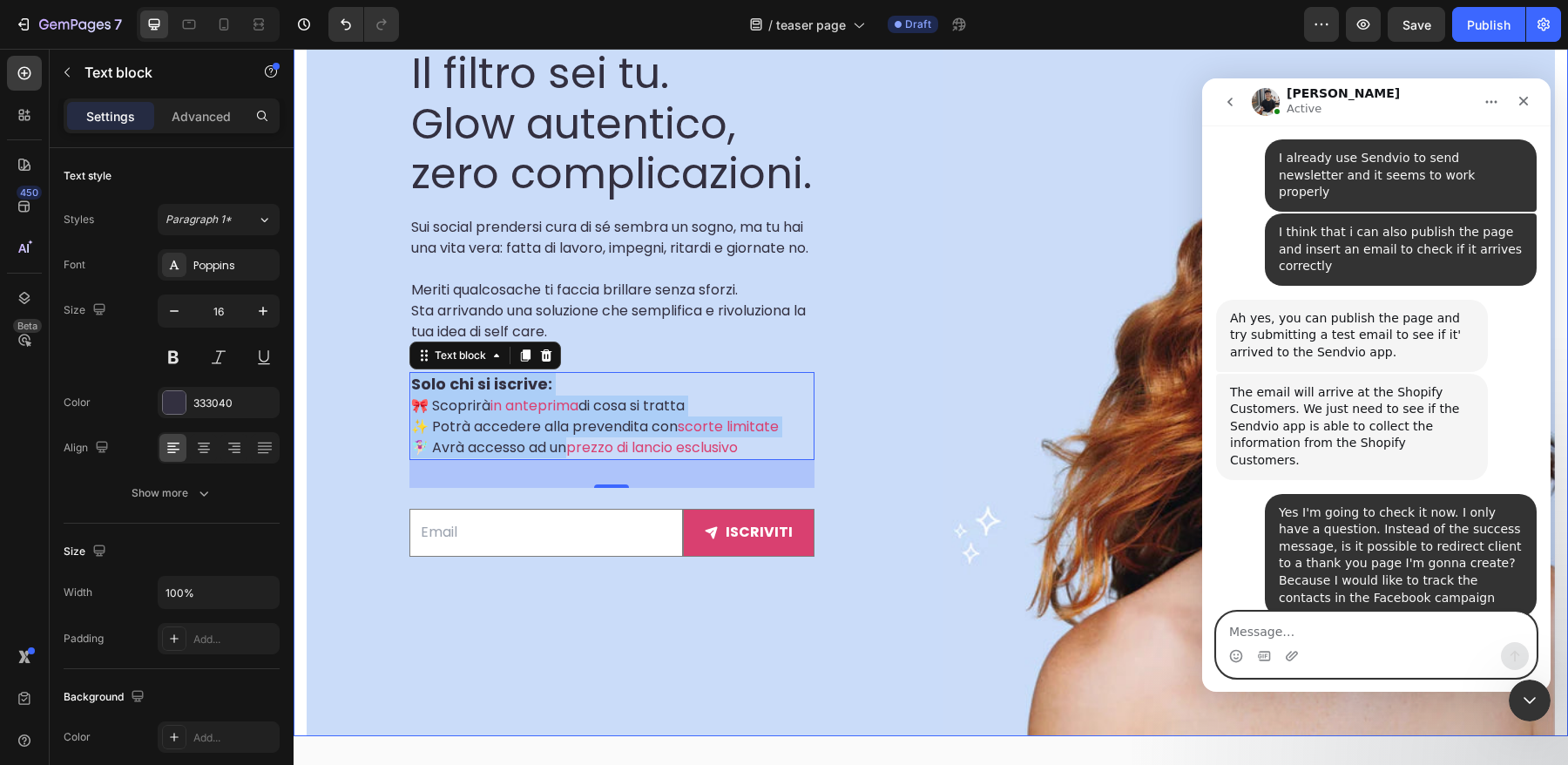
scroll to position [6397, 0]
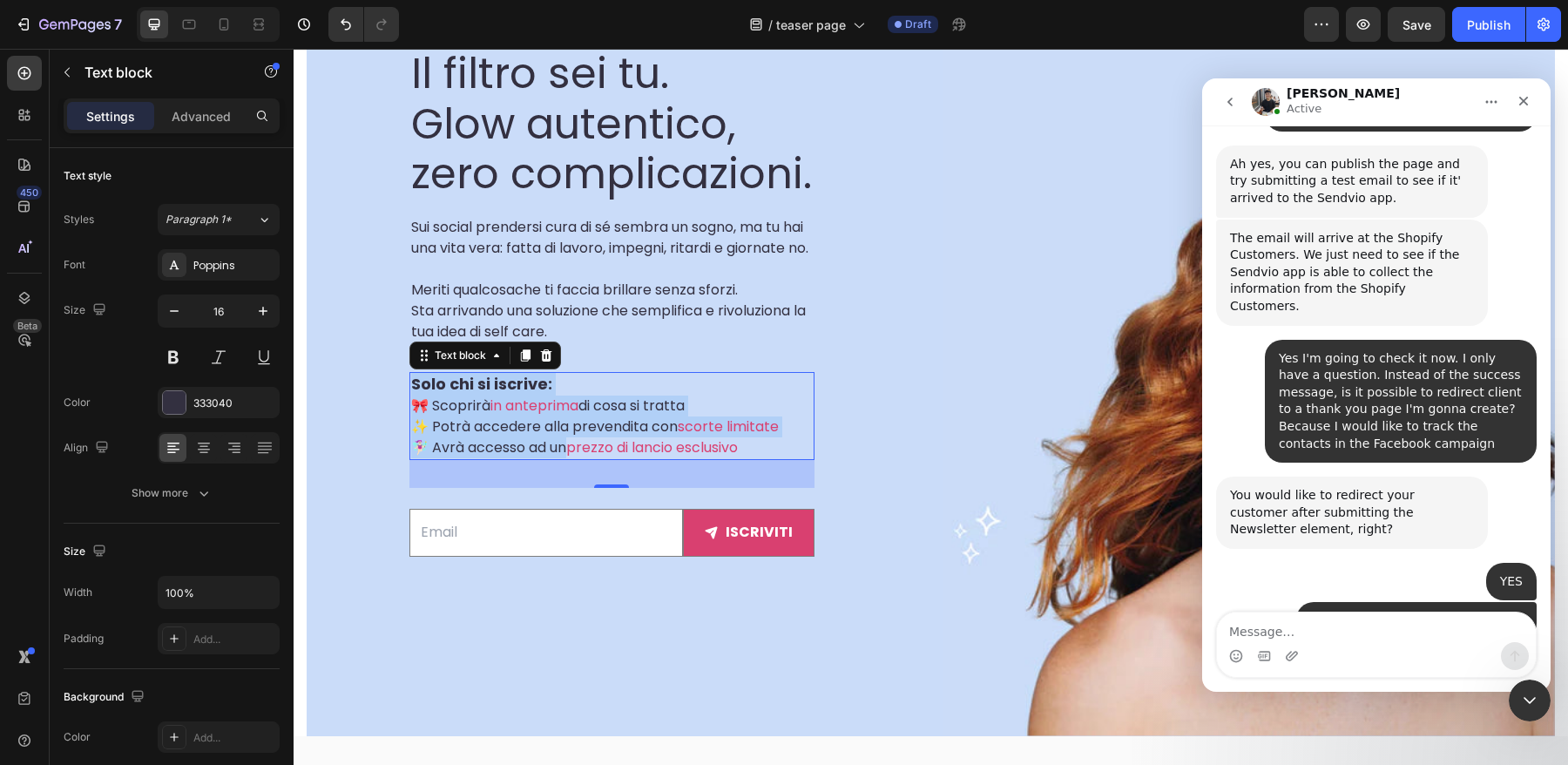
click at [469, 488] on div "32" at bounding box center [612, 474] width 405 height 28
click at [728, 578] on div "Email Field iscriviti Submit Button Row Newsletter" at bounding box center [612, 533] width 405 height 89
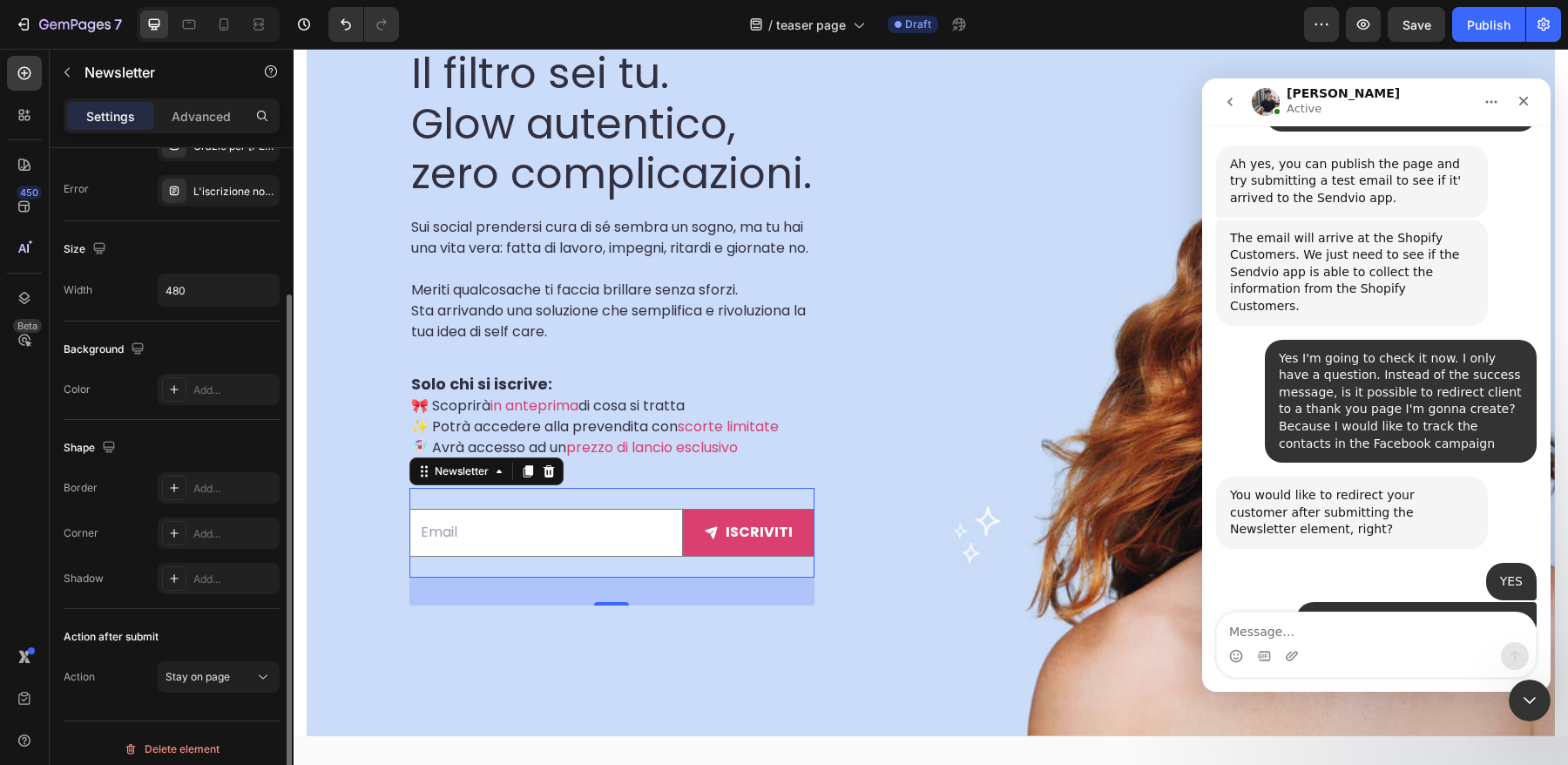
scroll to position [163, 0]
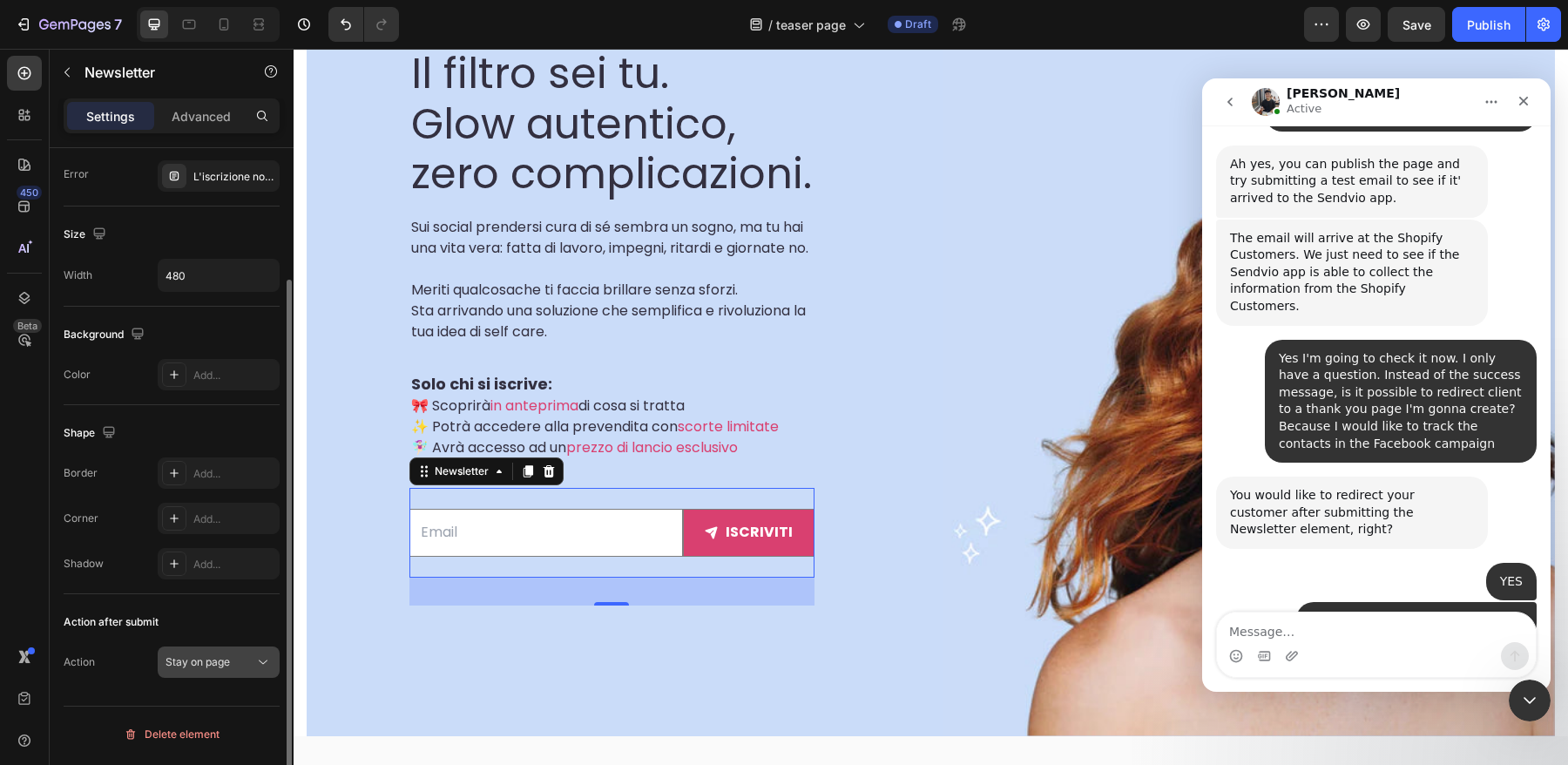
click at [212, 677] on button "Stay on page" at bounding box center [218, 663] width 122 height 32
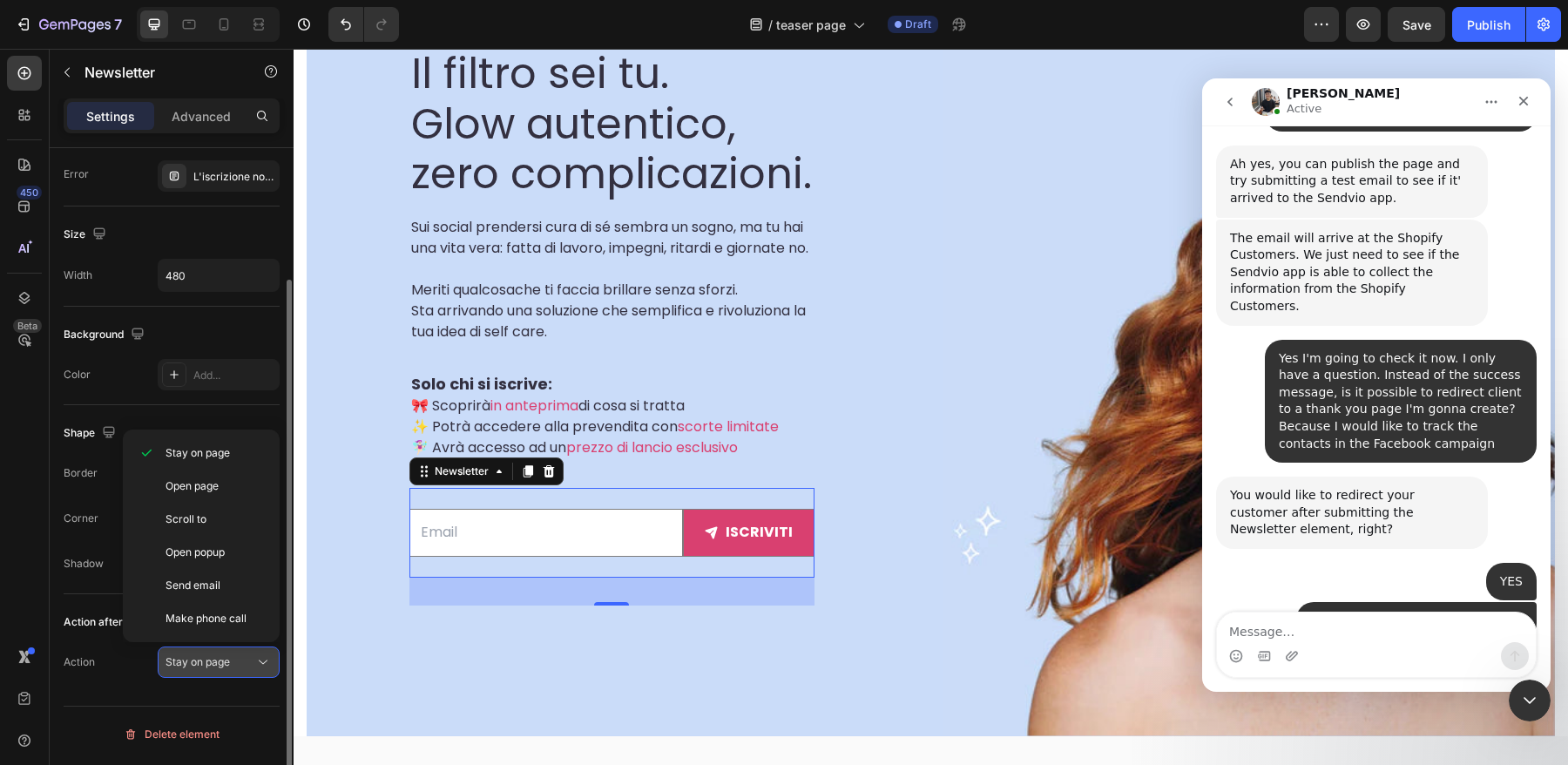
scroll to position [6387, 0]
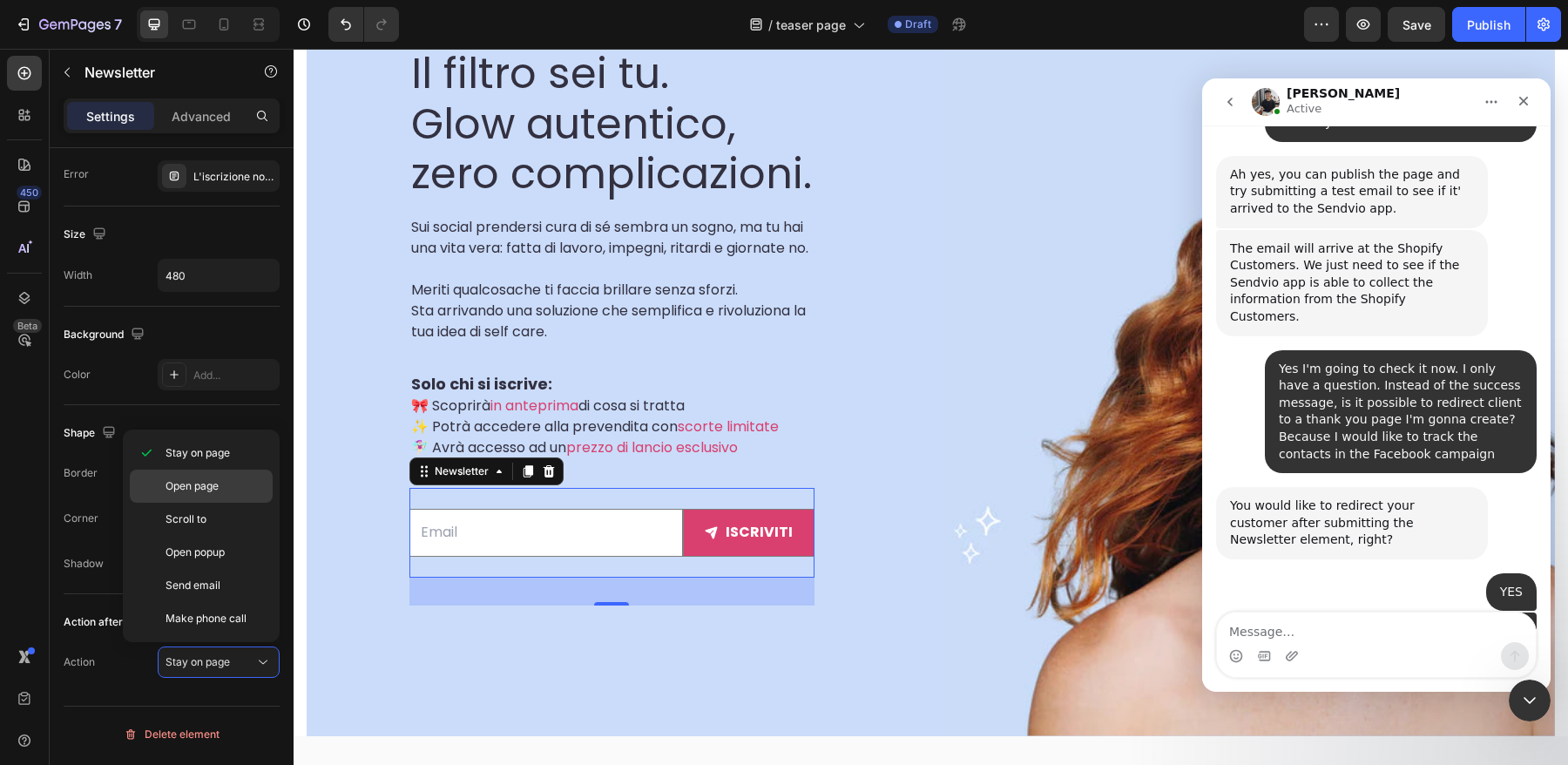
click at [233, 503] on div "Open page" at bounding box center [202, 519] width 143 height 33
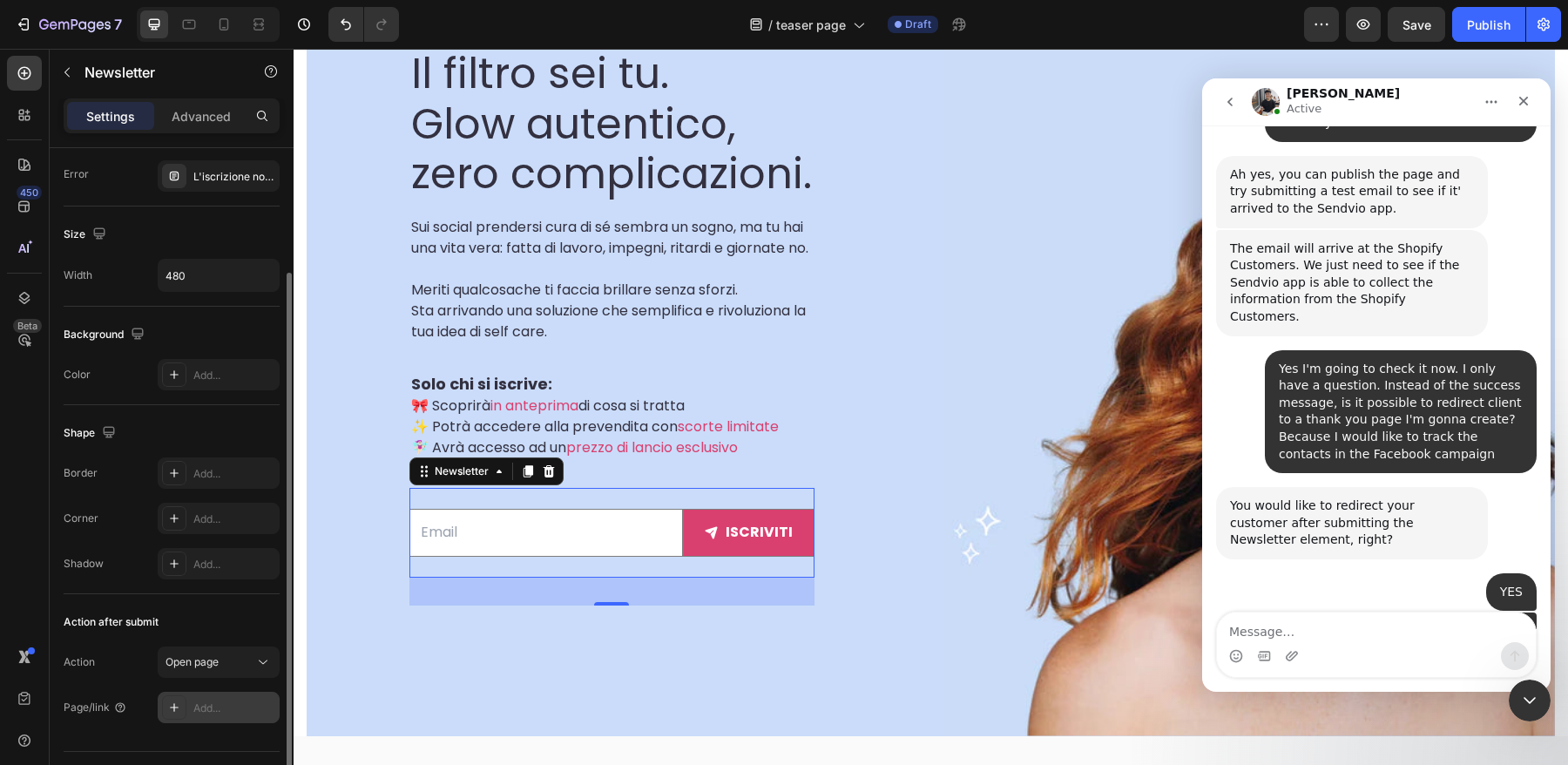
click at [213, 708] on div "Add..." at bounding box center [234, 708] width 81 height 16
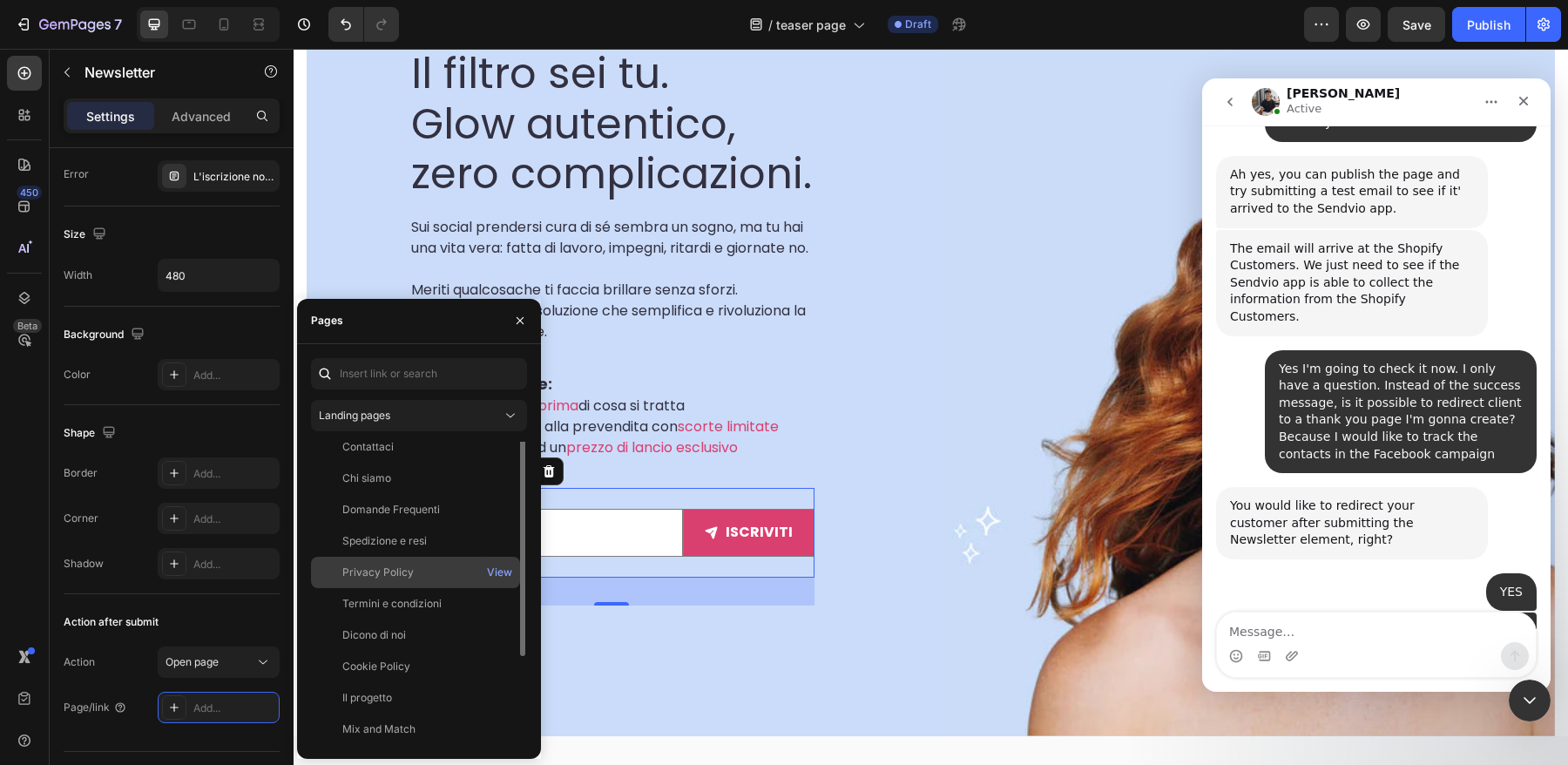
scroll to position [0, 0]
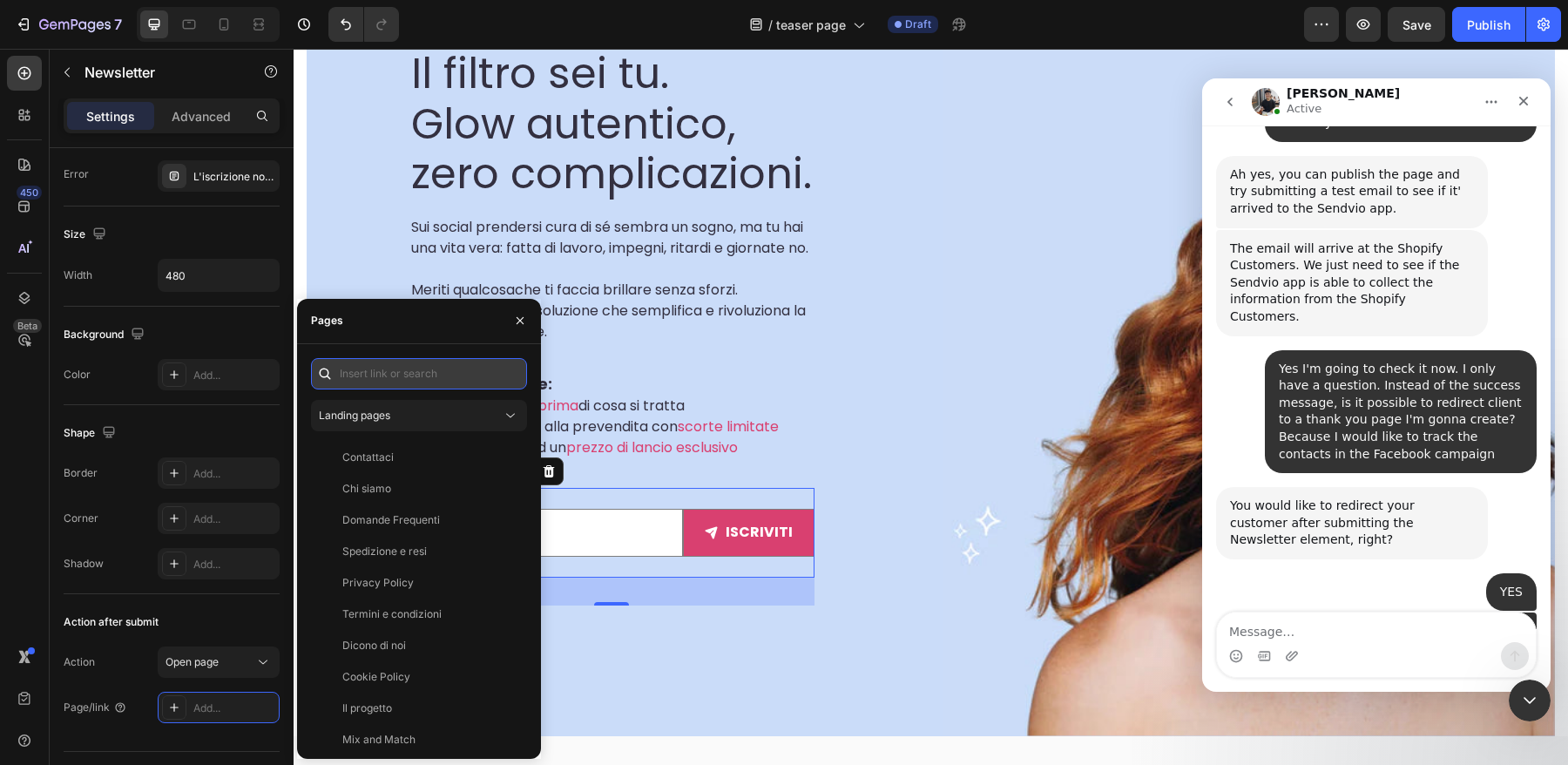
click at [396, 370] on input "text" at bounding box center [419, 374] width 216 height 32
paste input "[URL][DOMAIN_NAME]"
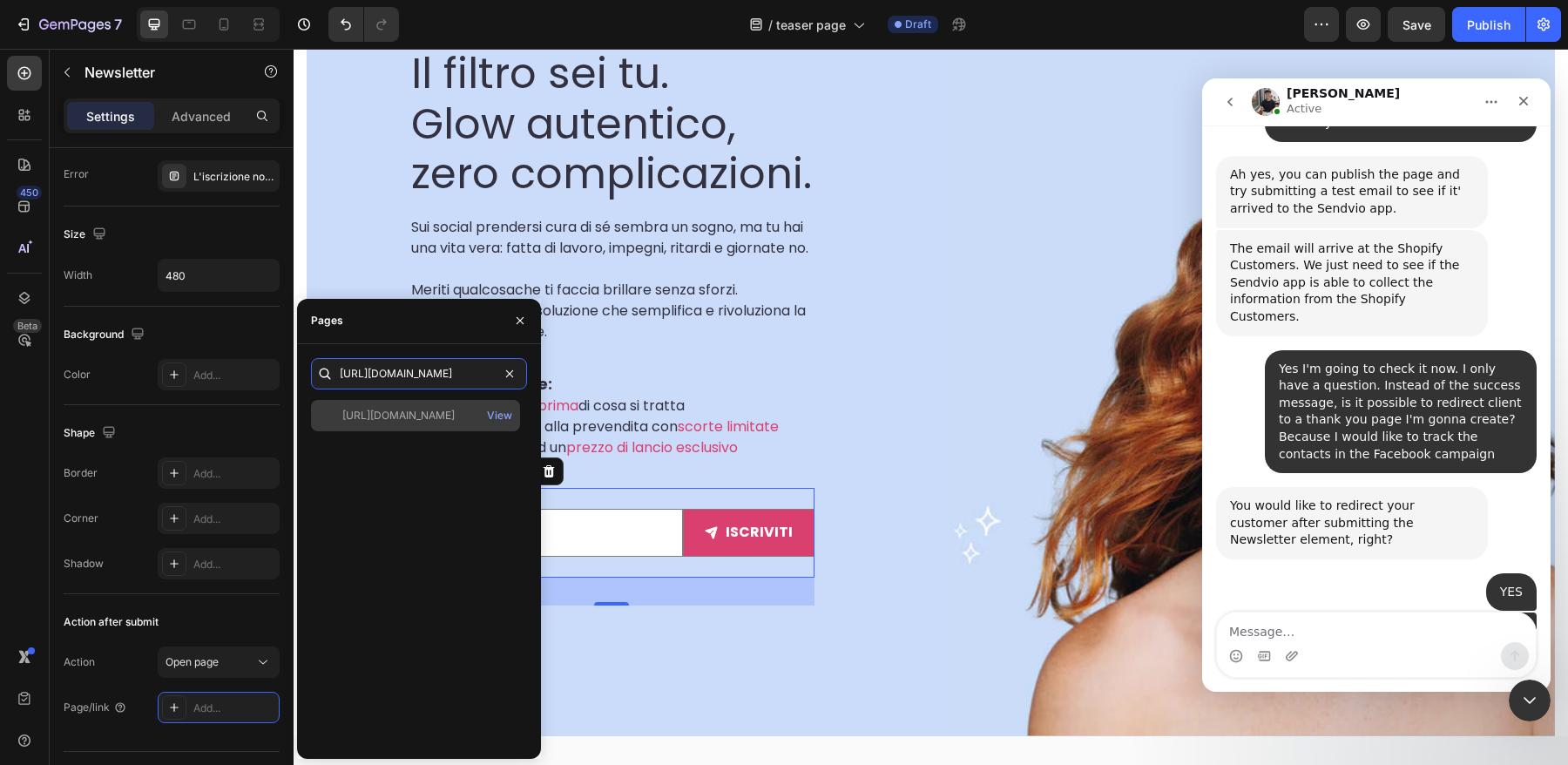
type input "[URL][DOMAIN_NAME]"
click at [421, 413] on div "[URL][DOMAIN_NAME]" at bounding box center [398, 415] width 112 height 16
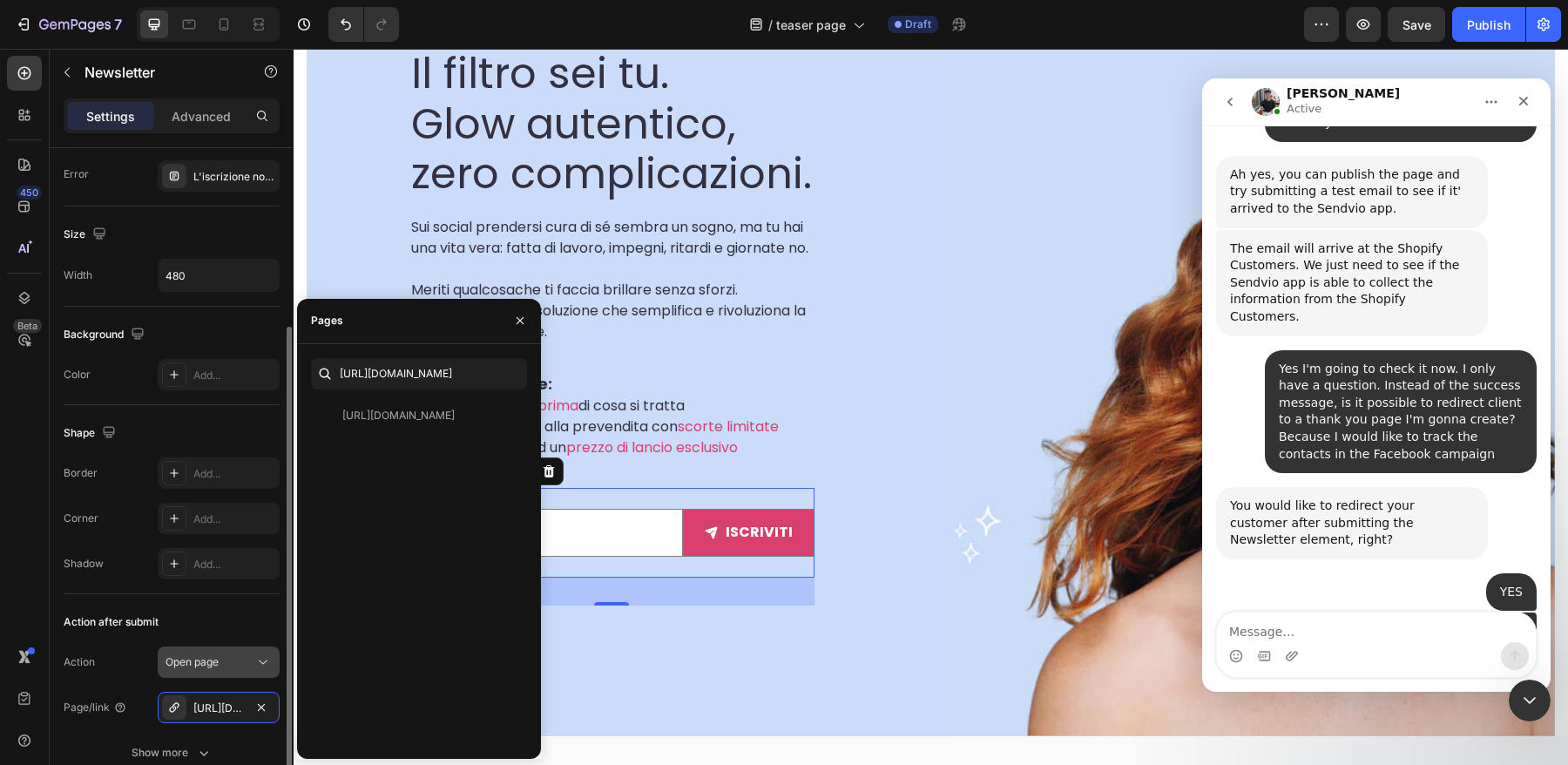
scroll to position [251, 0]
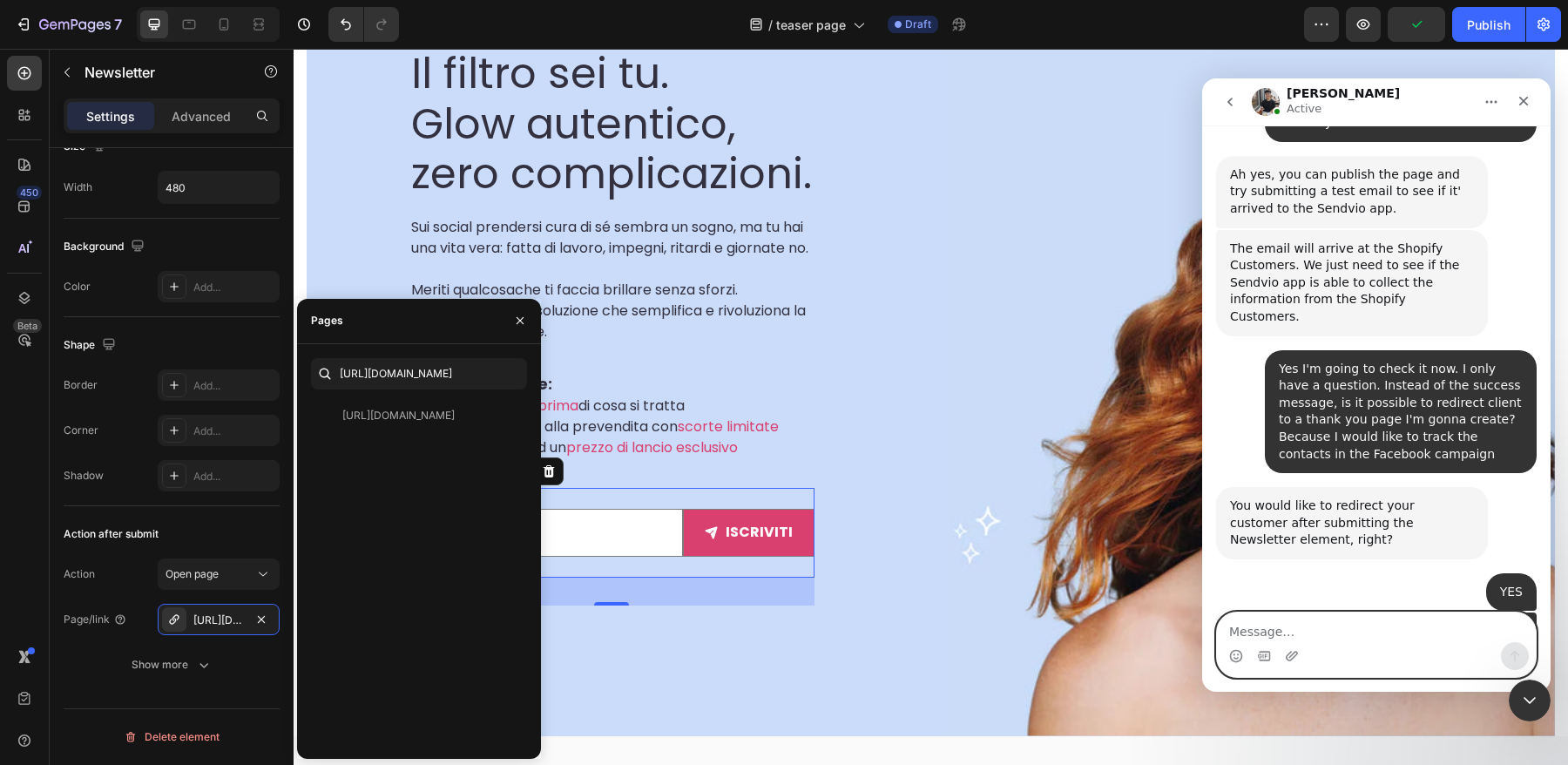
click at [1310, 634] on textarea "Message…" at bounding box center [1375, 628] width 319 height 30
type textarea "Perfect"
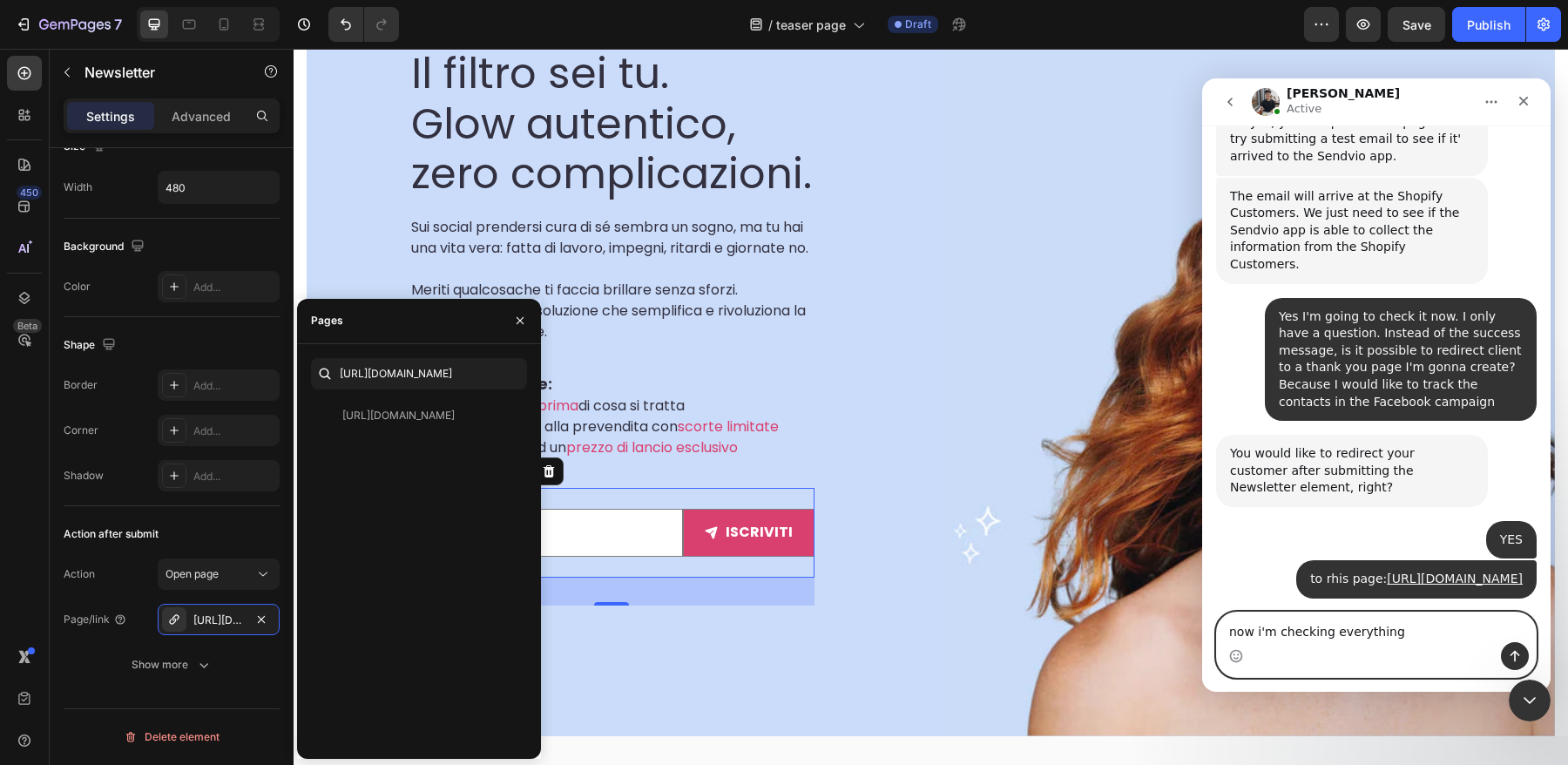
scroll to position [6506, 0]
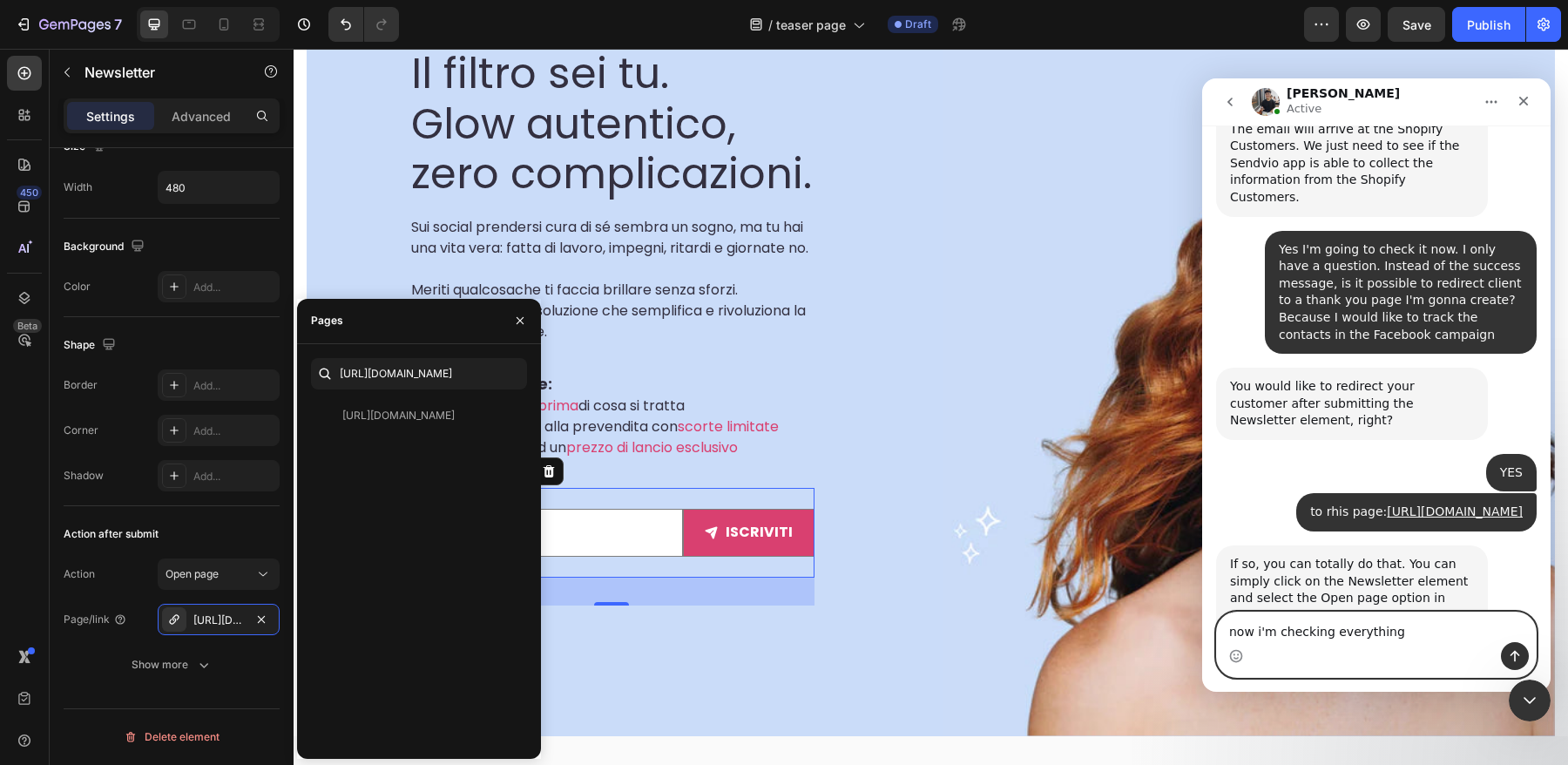
click at [1273, 635] on textarea "now i'm checking everything" at bounding box center [1375, 628] width 319 height 30
type textarea "now i'll check everything"
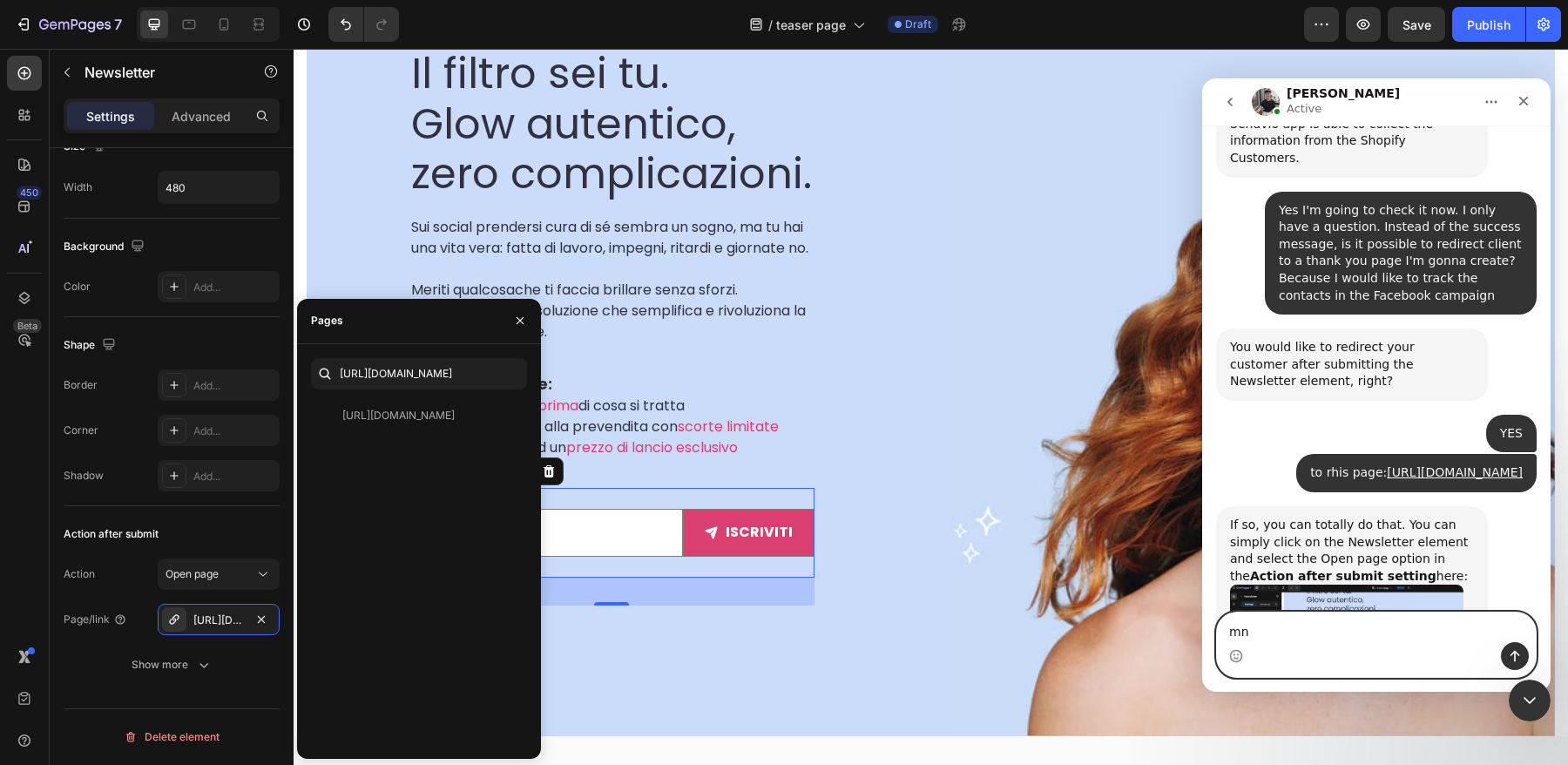
type textarea "m"
type textarea "again, many thanks!"
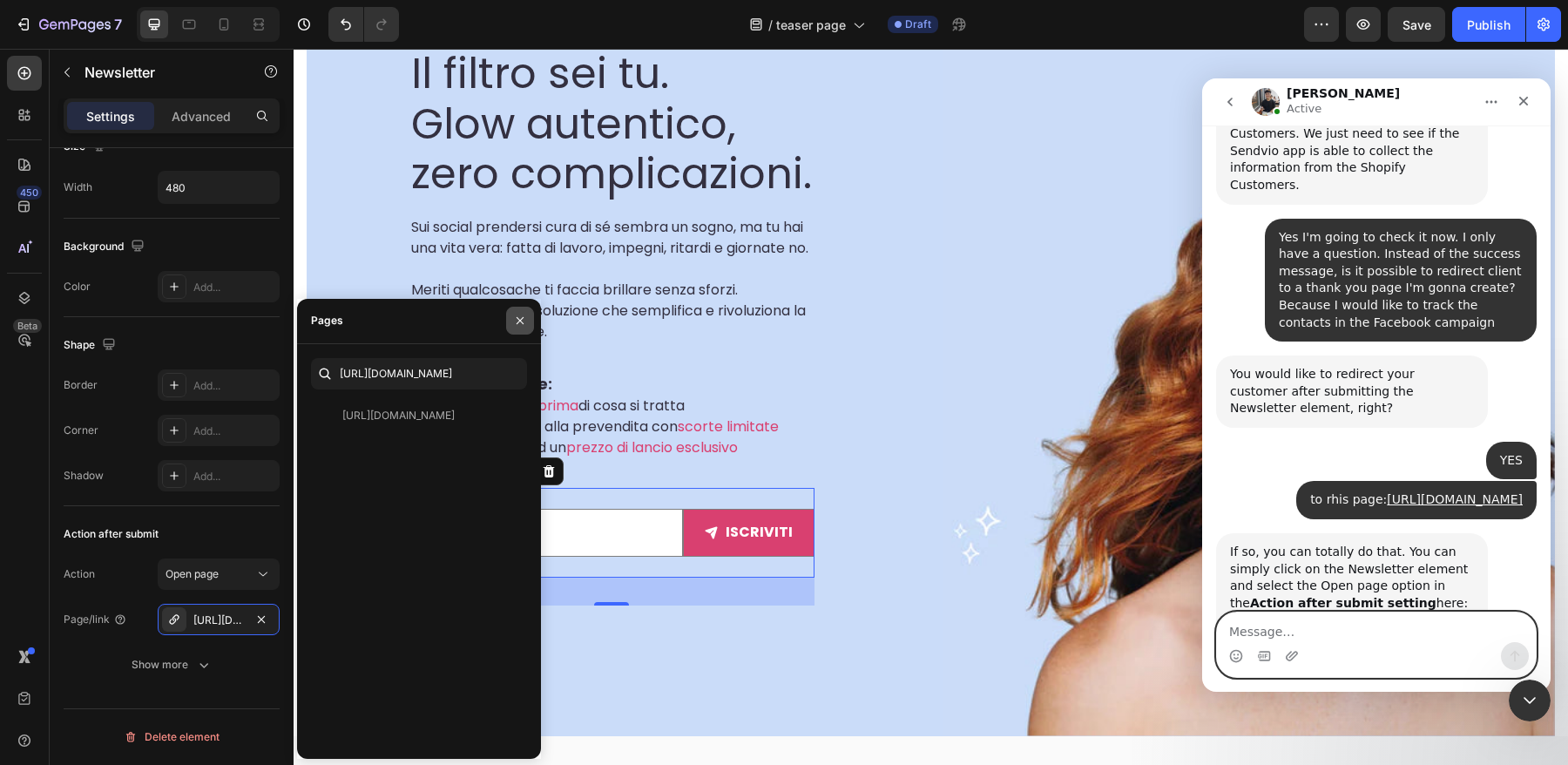
scroll to position [6586, 0]
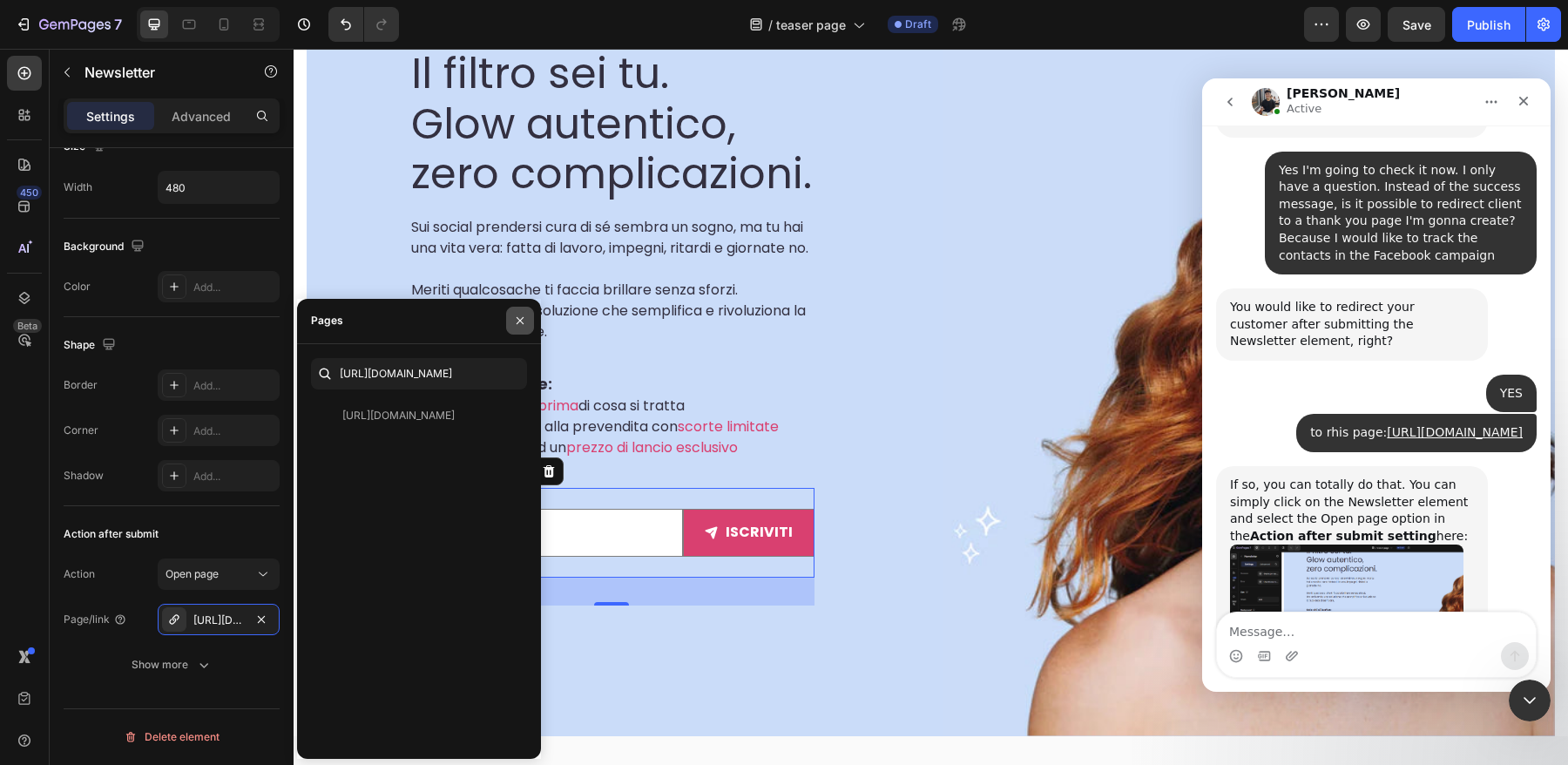
click at [518, 328] on button "button" at bounding box center [520, 321] width 28 height 28
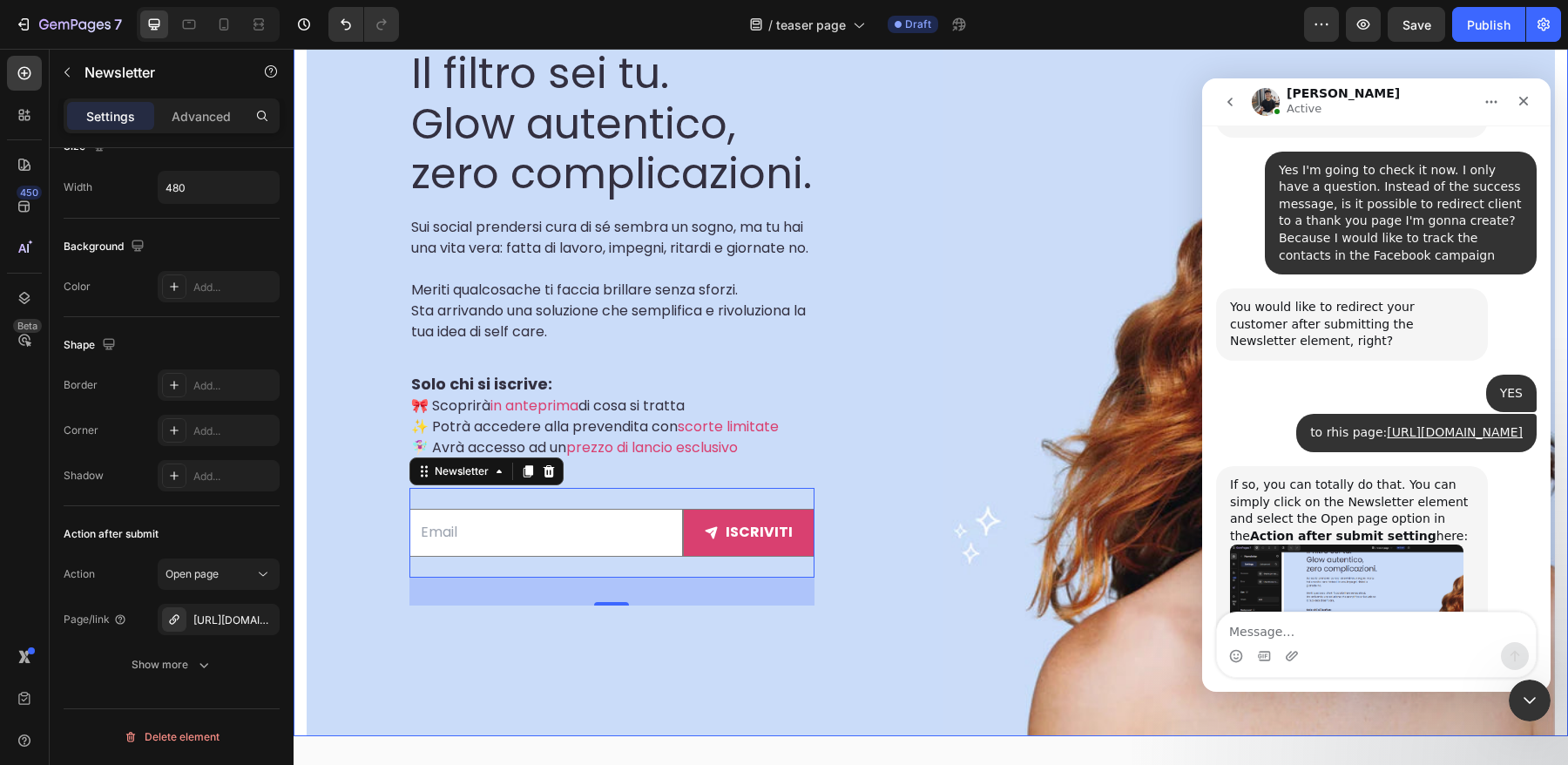
click at [914, 599] on div "SCOPRILO IN ANTEPRIMA Text block Il filtro sei tu. Glow autentico, zero complic…" at bounding box center [612, 302] width 611 height 867
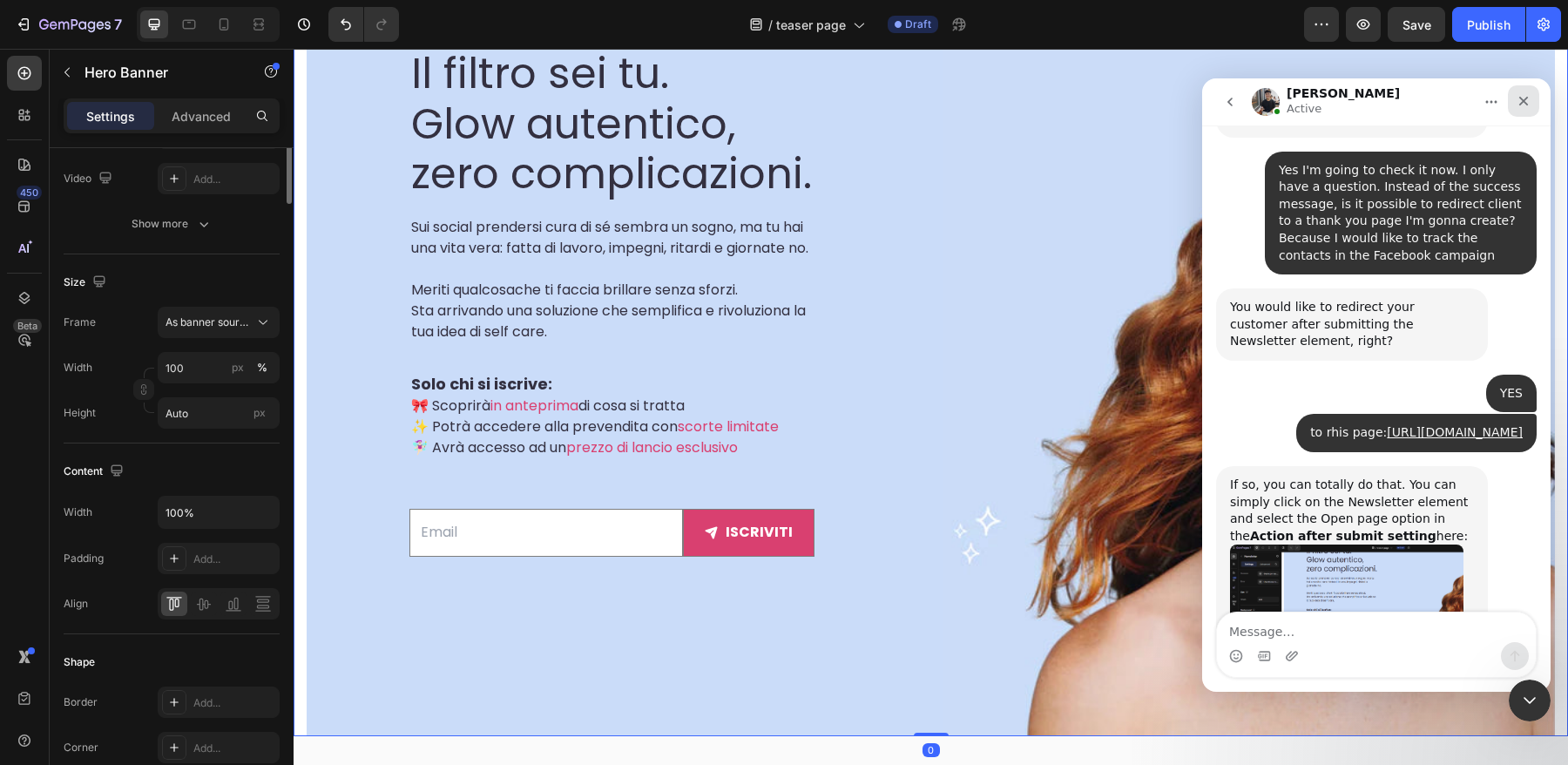
scroll to position [0, 0]
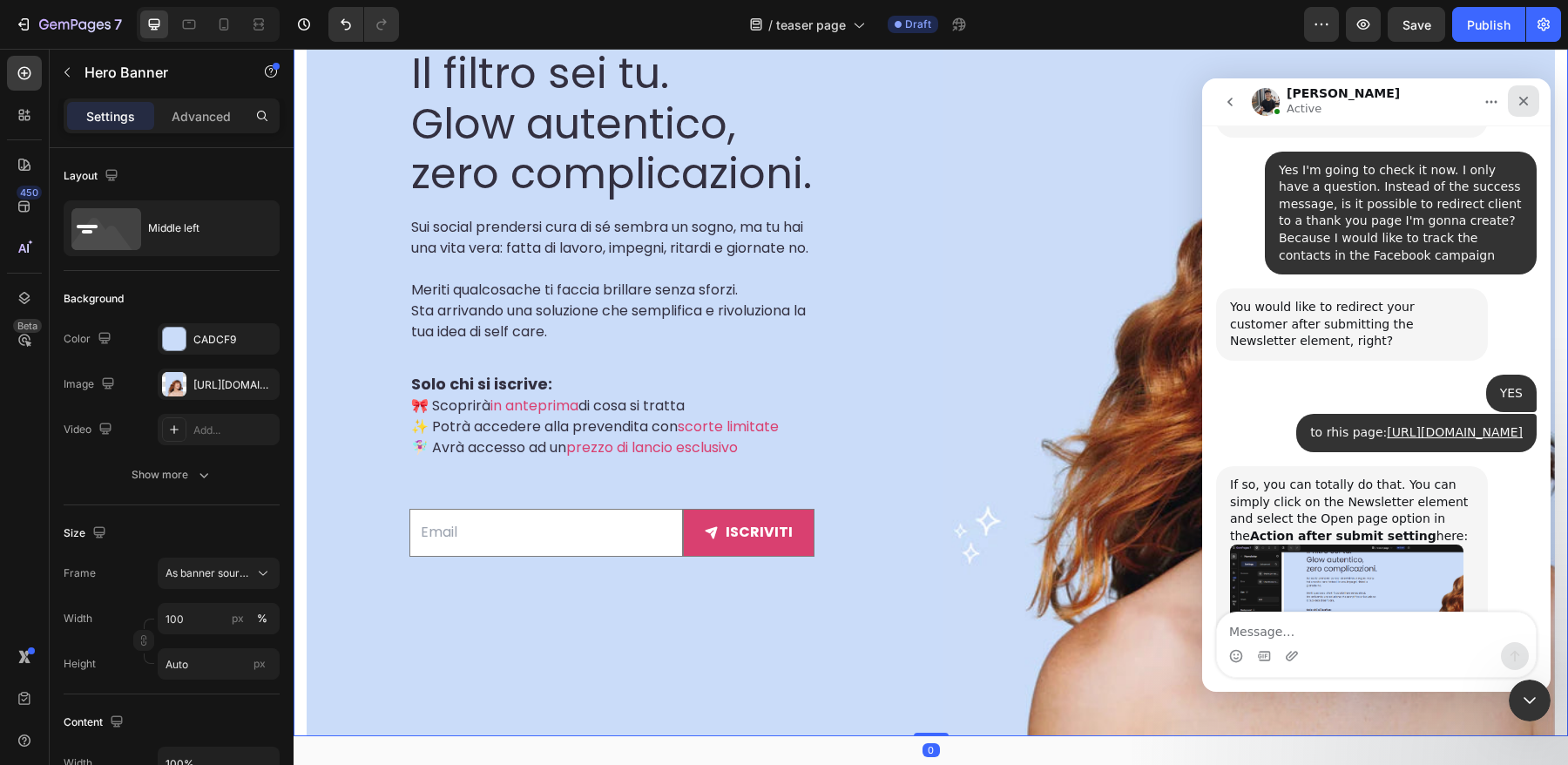
click at [1519, 105] on icon "Chiudi" at bounding box center [1523, 101] width 14 height 14
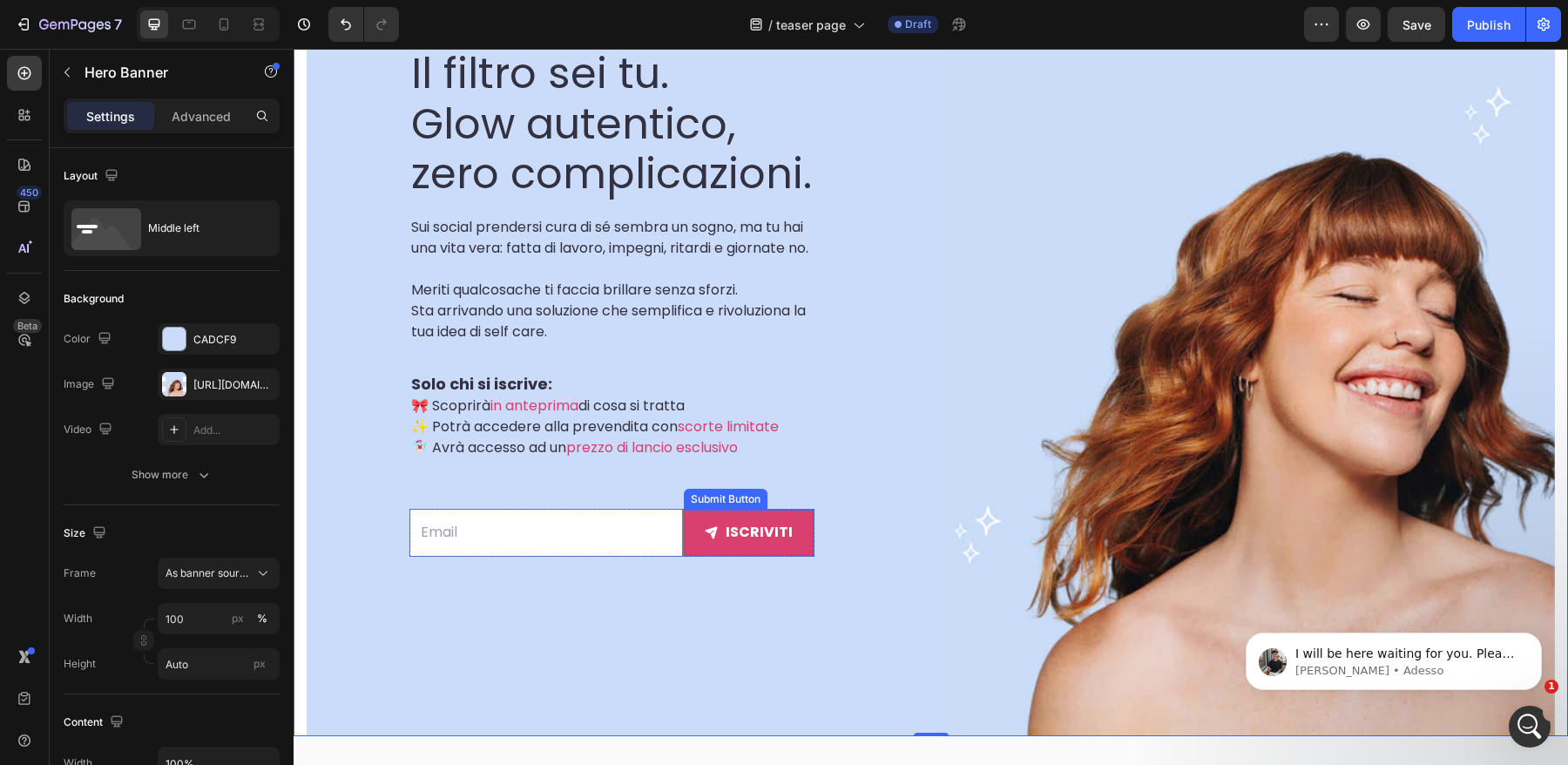
scroll to position [6518, 0]
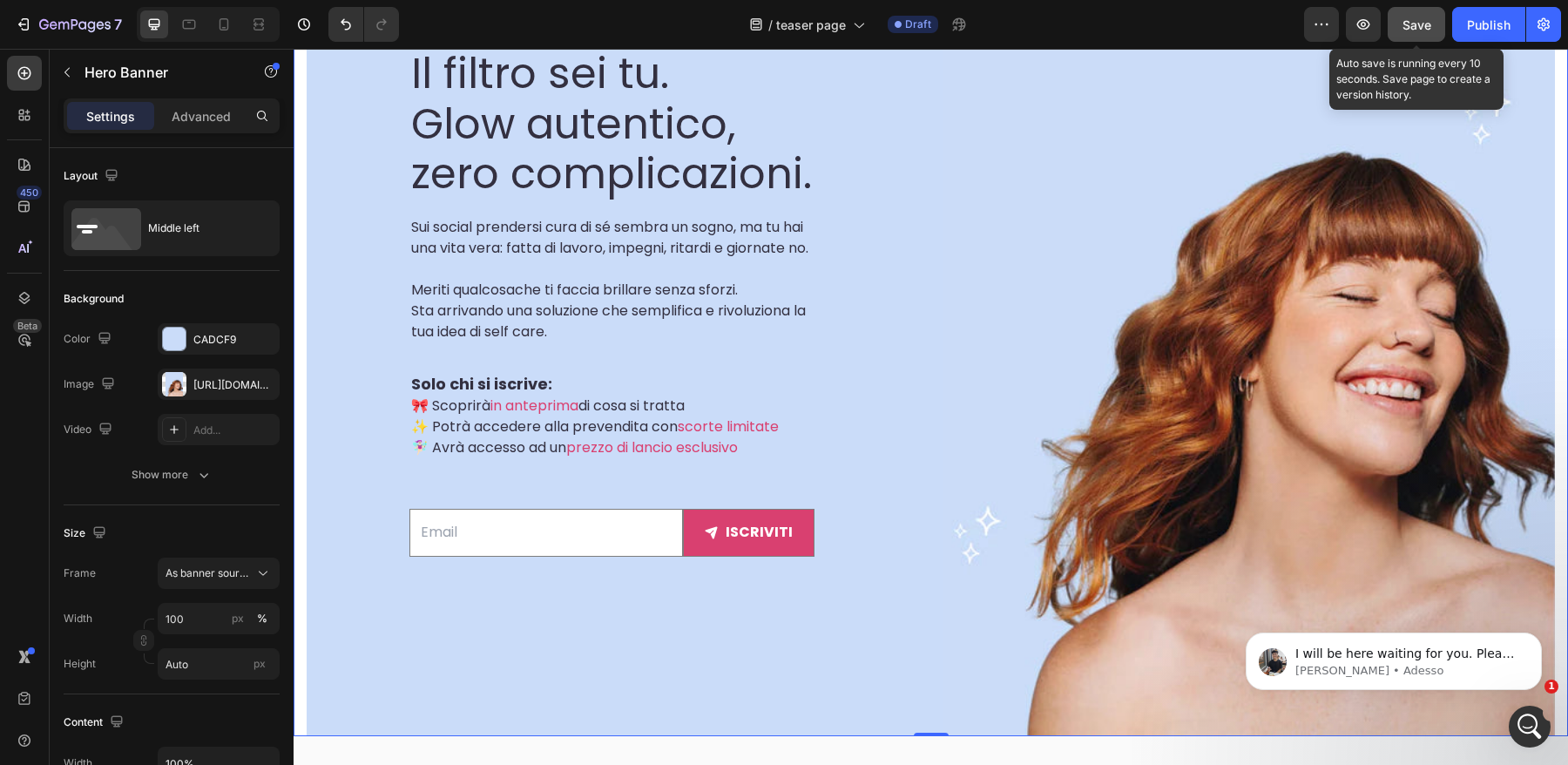
click at [1417, 27] on span "Save" at bounding box center [1416, 25] width 29 height 15
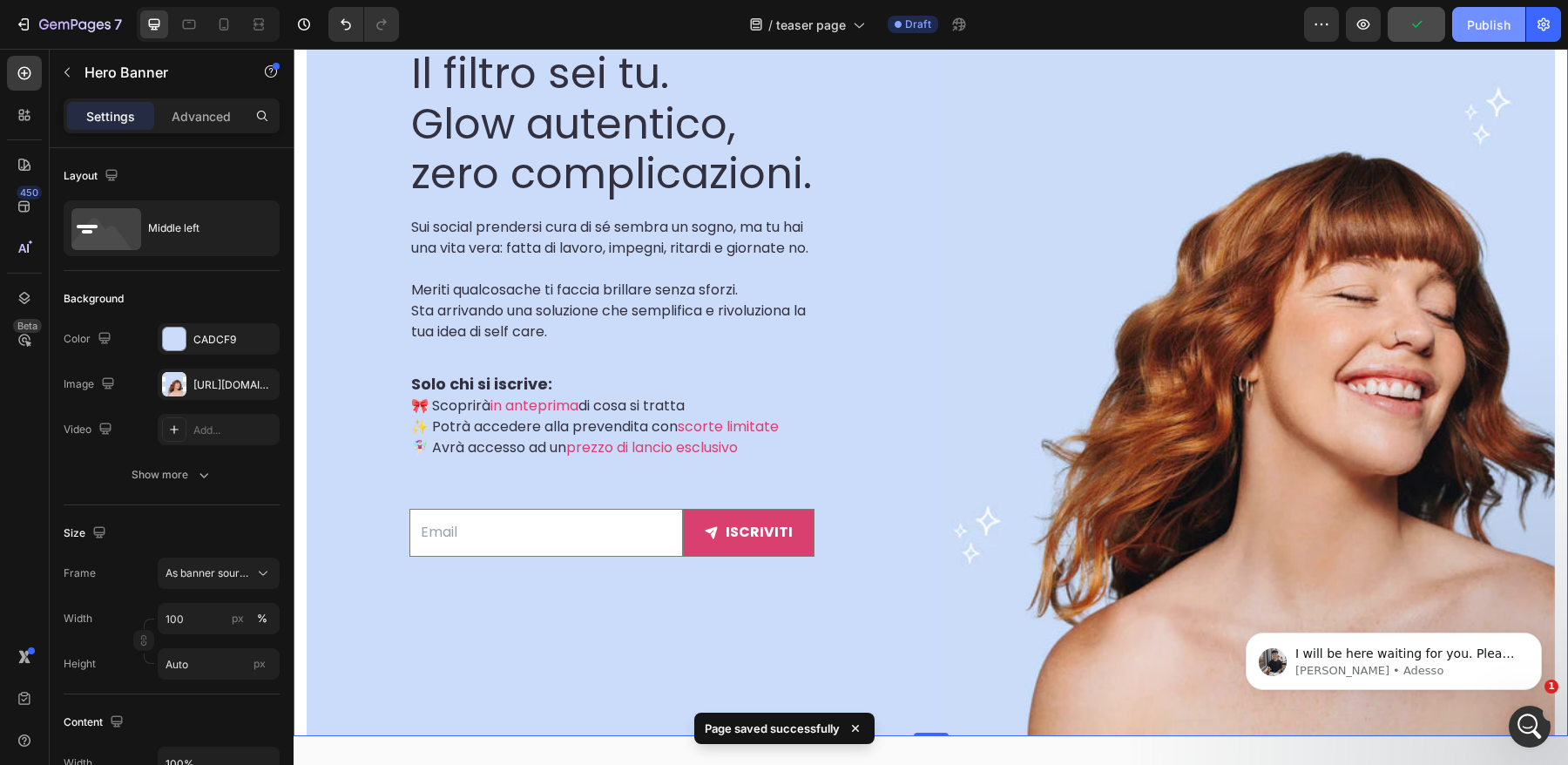
click at [1492, 27] on div "Publish" at bounding box center [1489, 25] width 44 height 18
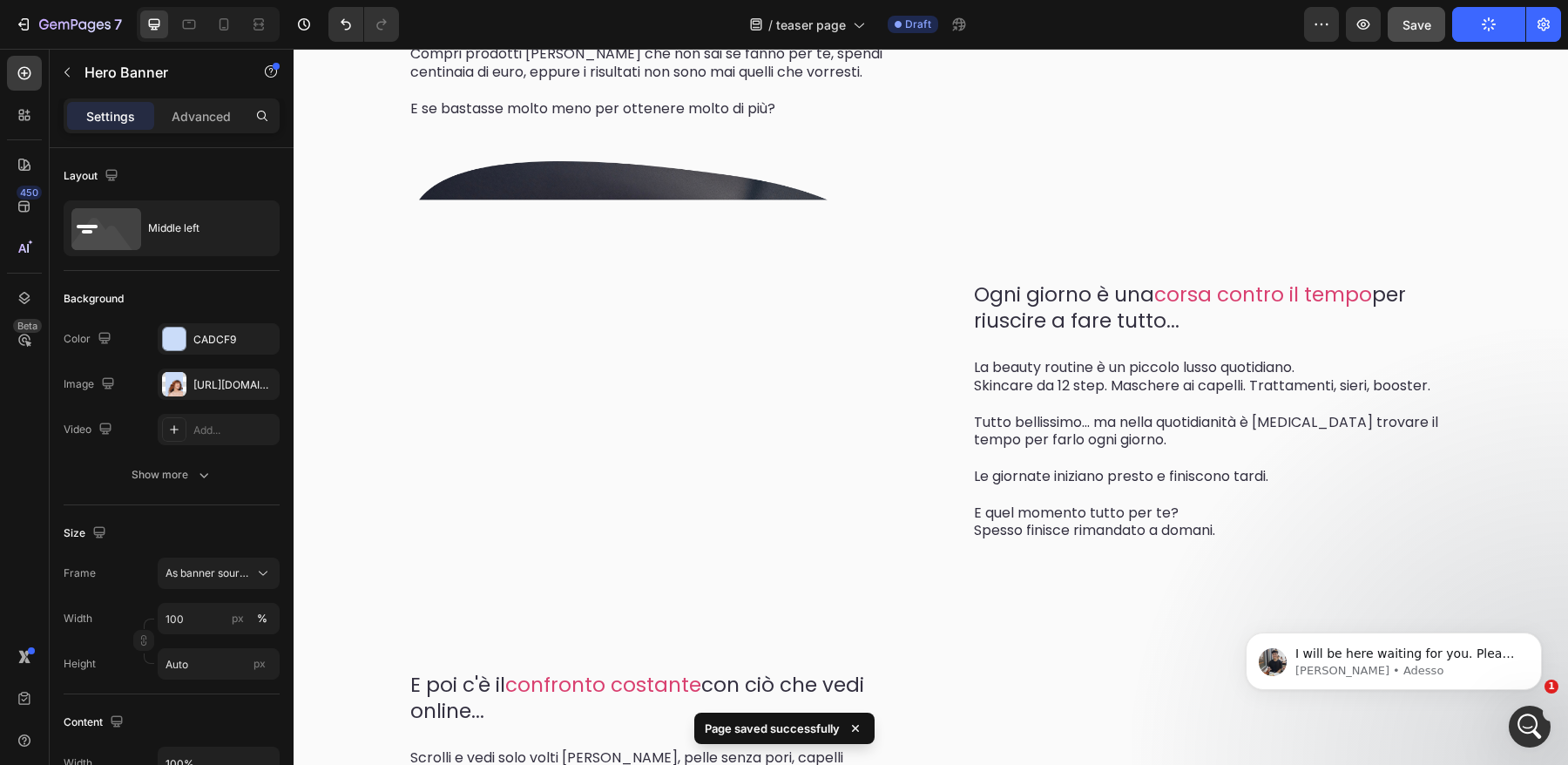
scroll to position [1174, 0]
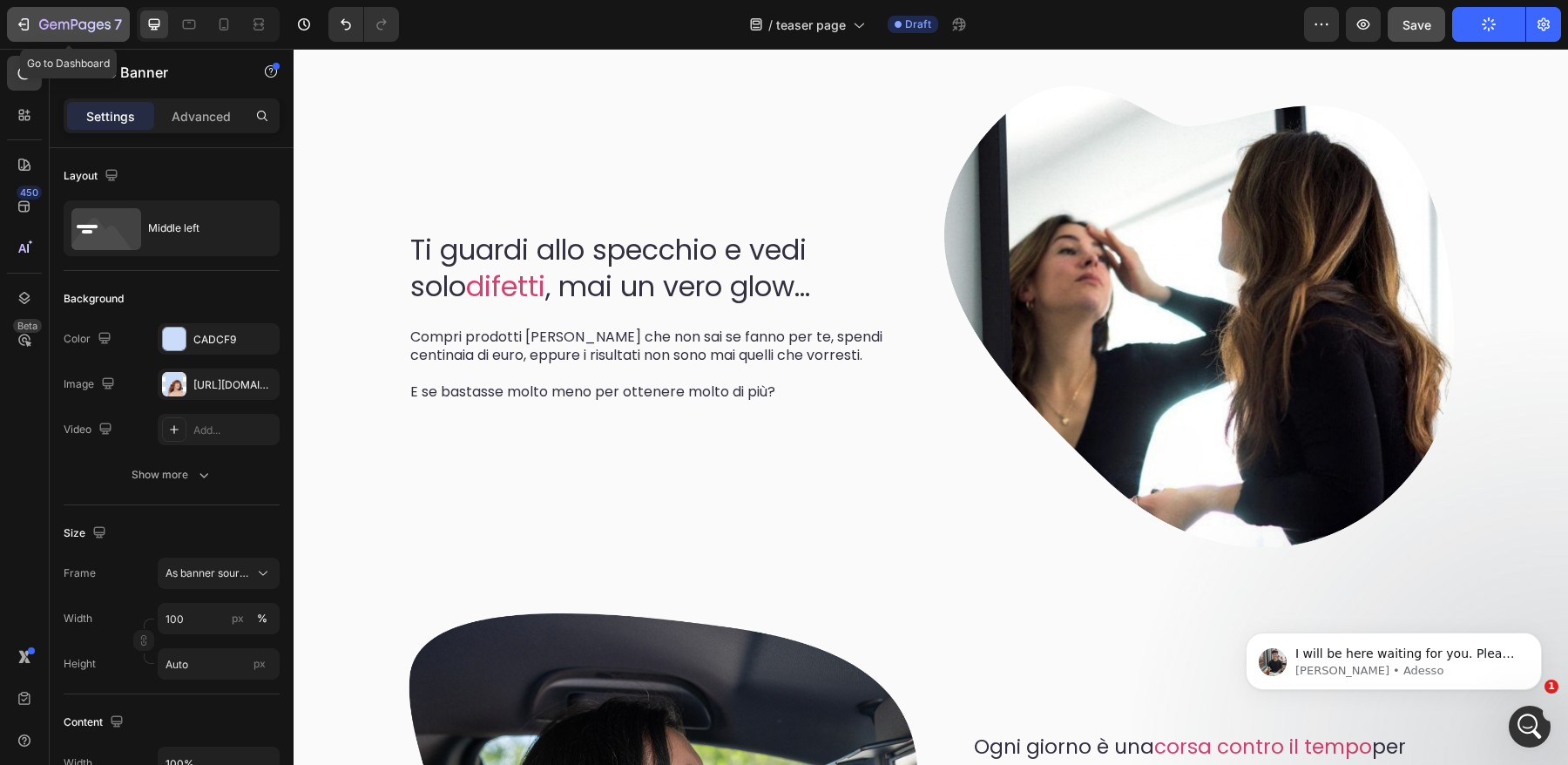
click at [18, 25] on icon "button" at bounding box center [24, 25] width 18 height 18
